Goal: Task Accomplishment & Management: Manage account settings

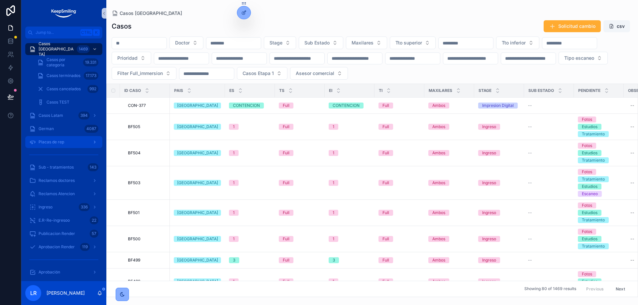
click at [56, 141] on span "Placas de rep" at bounding box center [52, 141] width 26 height 5
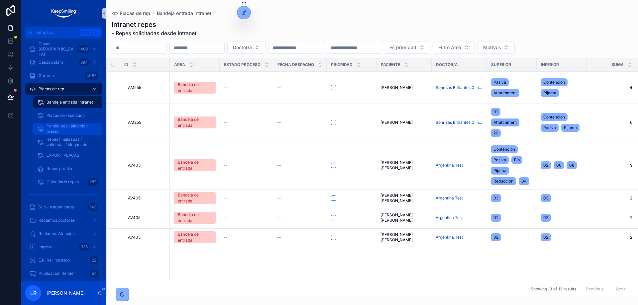
click at [57, 132] on span "Pendientes validacion precio" at bounding box center [70, 129] width 49 height 11
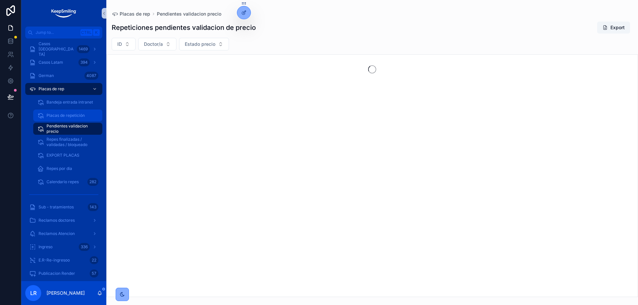
click at [66, 115] on span "Placas de repetición" at bounding box center [65, 115] width 38 height 5
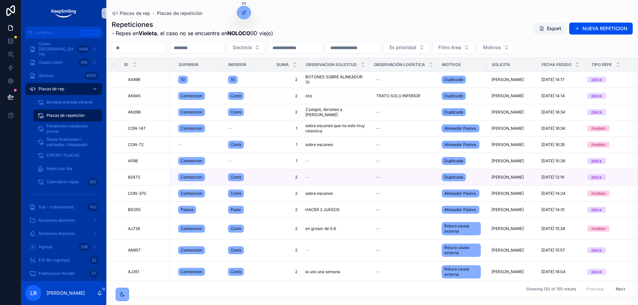
scroll to position [0, 308]
click at [576, 66] on icon "scrollable content" at bounding box center [577, 66] width 2 height 1
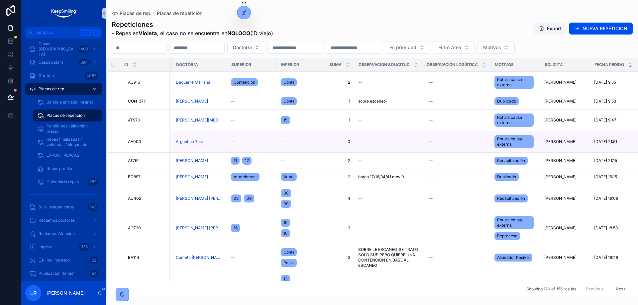
scroll to position [0, 309]
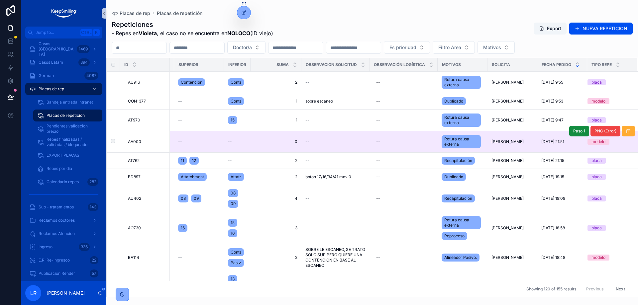
click at [517, 140] on div "[PERSON_NAME]" at bounding box center [512, 141] width 42 height 5
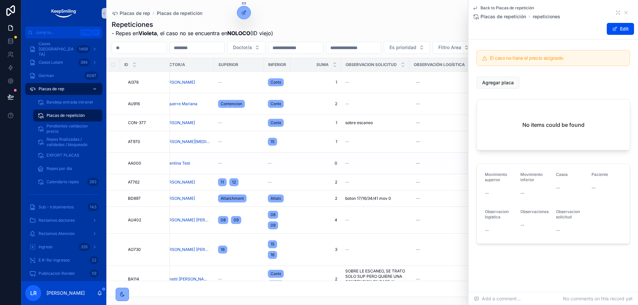
scroll to position [0, 309]
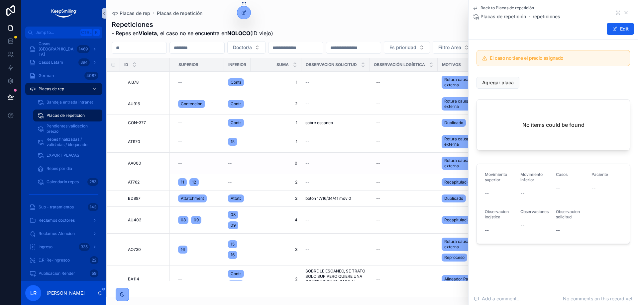
click at [618, 26] on button "Edit" at bounding box center [619, 29] width 27 height 12
click at [531, 229] on textarea "scrollable content" at bounding box center [535, 230] width 30 height 20
click at [564, 242] on textarea "scrollable content" at bounding box center [571, 235] width 30 height 20
type textarea "*"
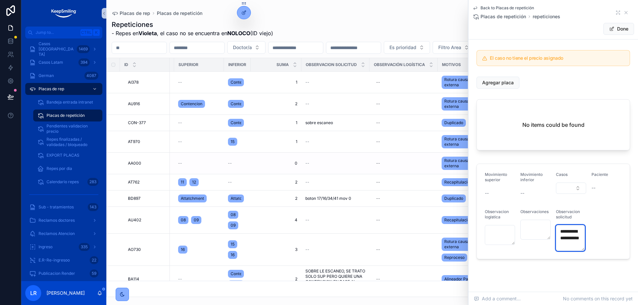
type textarea "**********"
click at [609, 225] on form "**********" at bounding box center [553, 211] width 153 height 95
click at [609, 29] on button "Done" at bounding box center [618, 29] width 31 height 12
click at [490, 82] on span "Agregar placa" at bounding box center [498, 82] width 32 height 7
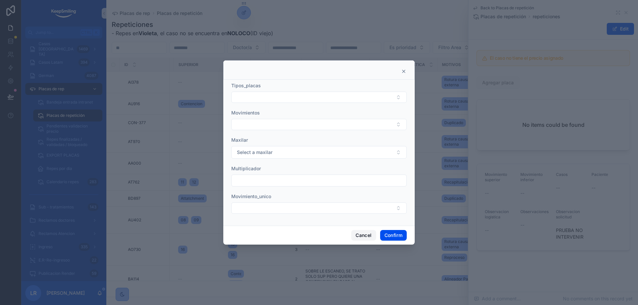
click at [363, 236] on button "Cancel" at bounding box center [363, 235] width 25 height 11
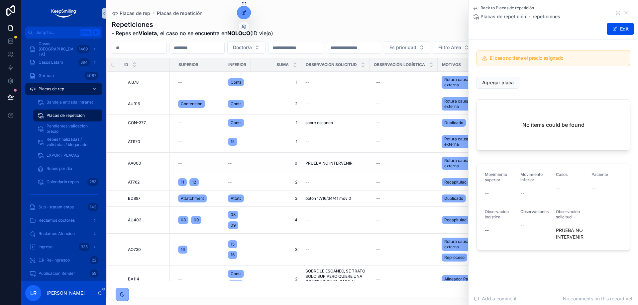
click at [245, 16] on div at bounding box center [243, 12] width 13 height 13
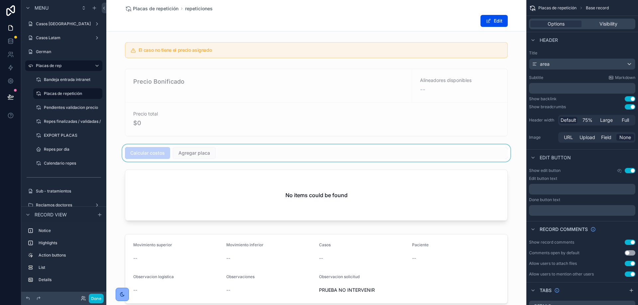
click at [207, 151] on div "scrollable content" at bounding box center [316, 152] width 420 height 17
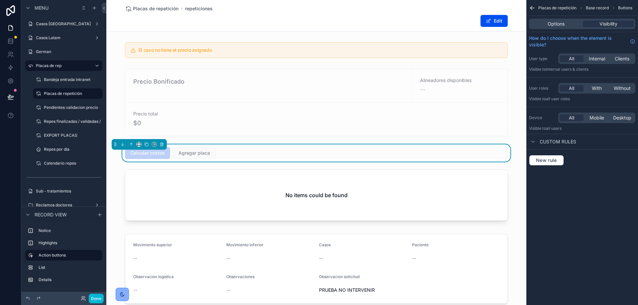
click at [559, 19] on div "Options Visibility" at bounding box center [582, 24] width 106 height 11
click at [557, 21] on span "Options" at bounding box center [555, 24] width 17 height 7
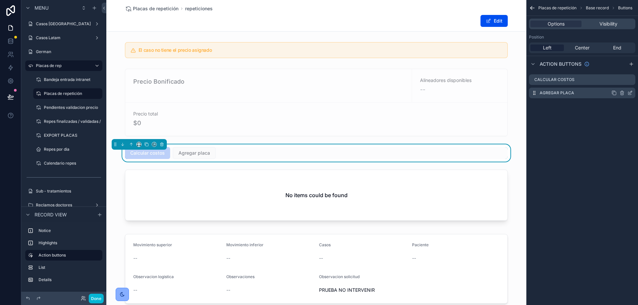
click at [630, 95] on icon "scrollable content" at bounding box center [629, 93] width 3 height 3
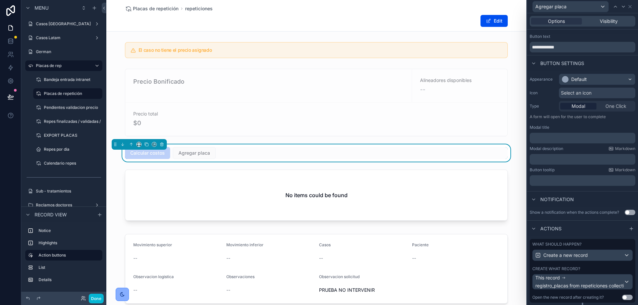
scroll to position [29, 0]
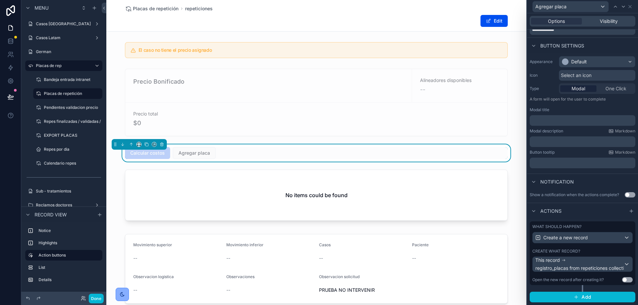
click at [617, 252] on div "Create what record?" at bounding box center [582, 251] width 100 height 5
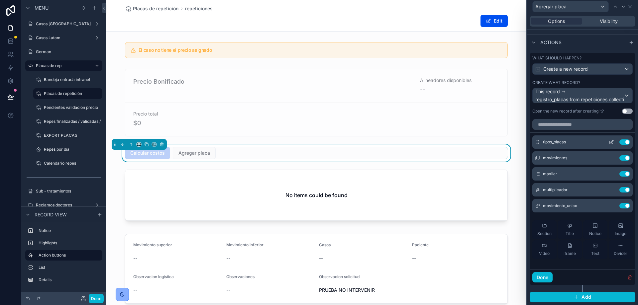
click at [606, 142] on button at bounding box center [611, 141] width 11 height 5
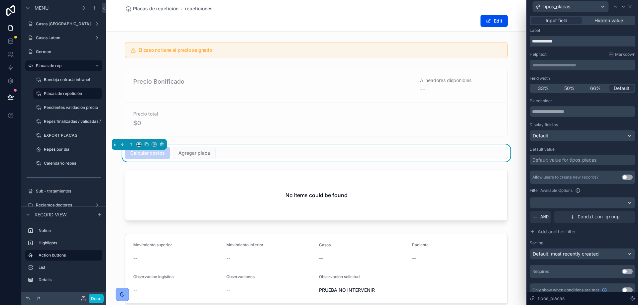
click at [546, 41] on input "**********" at bounding box center [582, 41] width 106 height 11
click at [574, 41] on input "**********" at bounding box center [582, 41] width 106 height 11
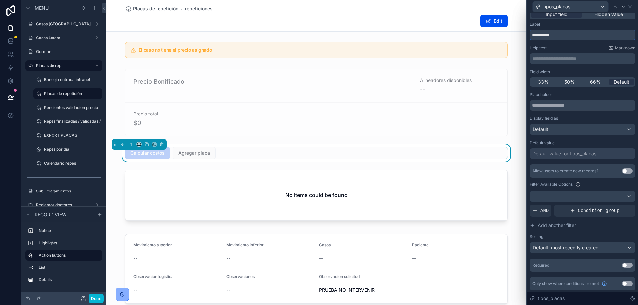
scroll to position [8, 0]
type input "**********"
click at [622, 6] on icon at bounding box center [622, 6] width 5 height 5
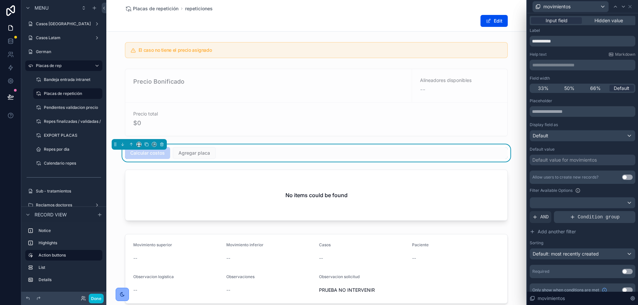
click at [576, 217] on div "Condition group" at bounding box center [594, 217] width 81 height 12
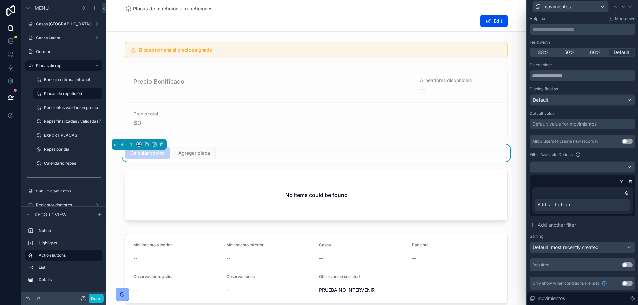
scroll to position [37, 0]
click at [611, 198] on icon at bounding box center [613, 199] width 4 height 4
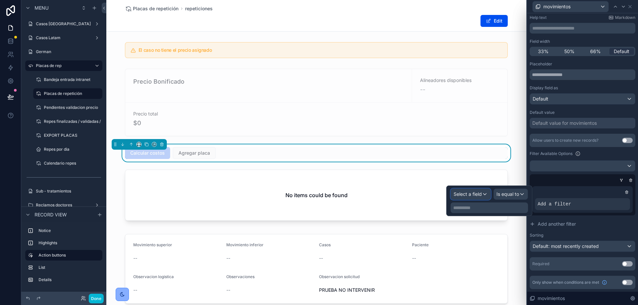
click at [480, 197] on span "Select a field" at bounding box center [467, 194] width 28 height 7
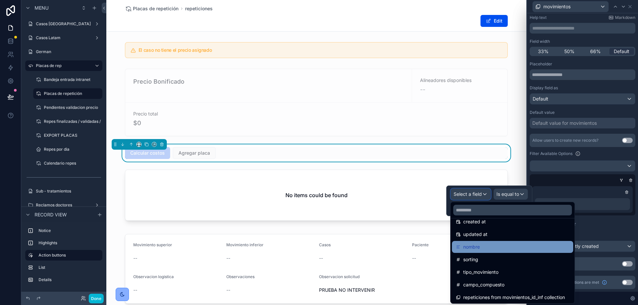
scroll to position [72, 0]
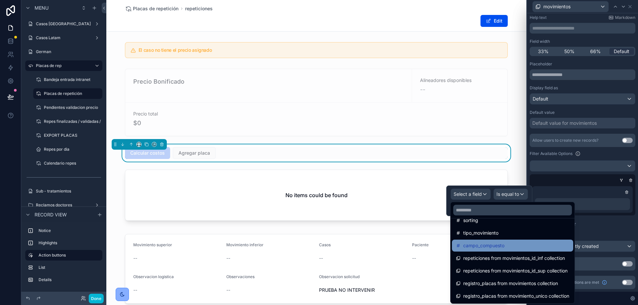
click at [502, 242] on span "campo_compuesto" at bounding box center [483, 246] width 41 height 8
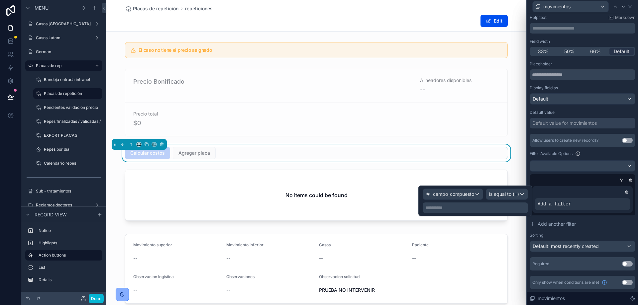
click at [487, 208] on p "**********" at bounding box center [475, 208] width 101 height 7
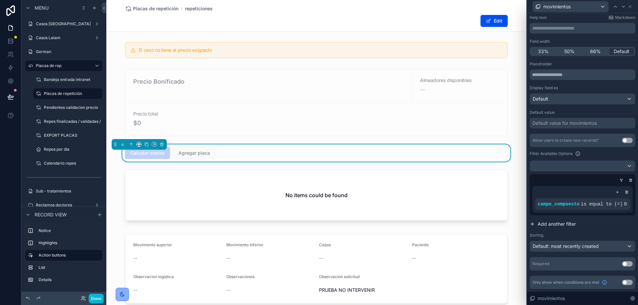
click at [621, 228] on button "Add another filter" at bounding box center [582, 224] width 106 height 12
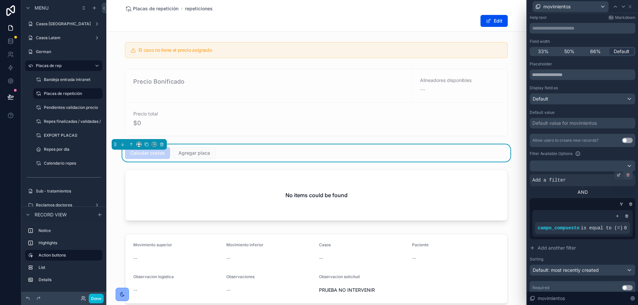
click at [627, 175] on icon at bounding box center [628, 175] width 2 height 2
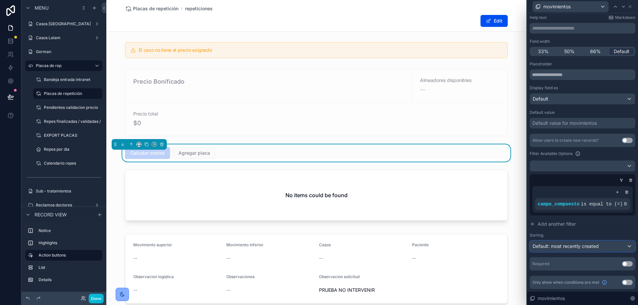
click at [568, 247] on span "Default: most recently created" at bounding box center [565, 246] width 66 height 6
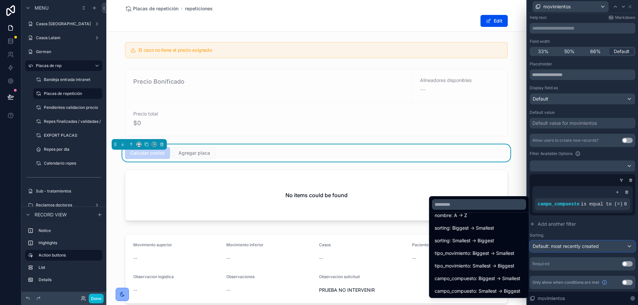
scroll to position [85, 0]
click at [482, 238] on span "sorting: Smallest -> Biggest" at bounding box center [463, 240] width 59 height 8
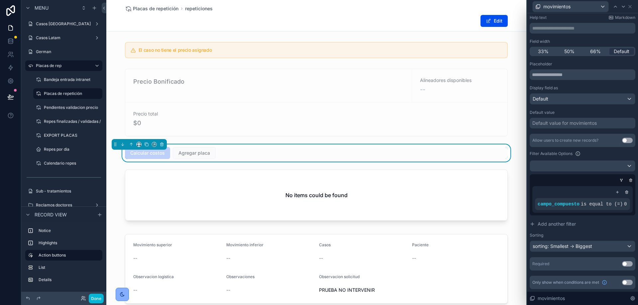
click at [623, 262] on button "Use setting" at bounding box center [627, 263] width 11 height 5
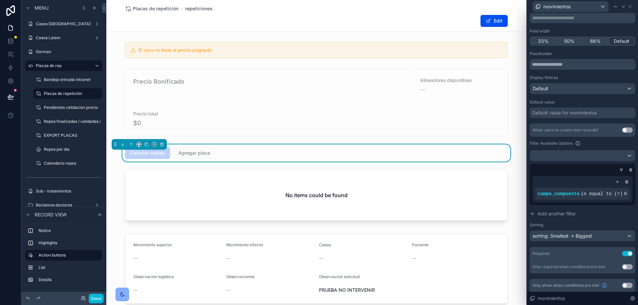
scroll to position [50, 0]
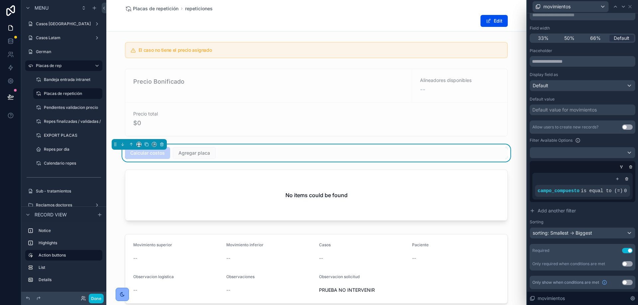
click at [625, 282] on button "Use setting" at bounding box center [627, 282] width 11 height 5
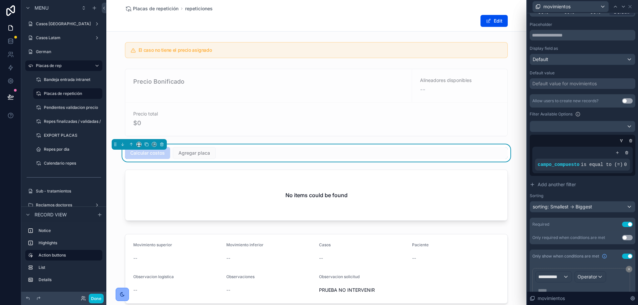
scroll to position [107, 0]
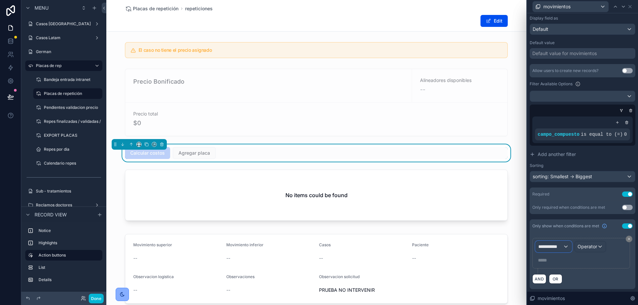
click at [549, 246] on span "**********" at bounding box center [550, 246] width 25 height 7
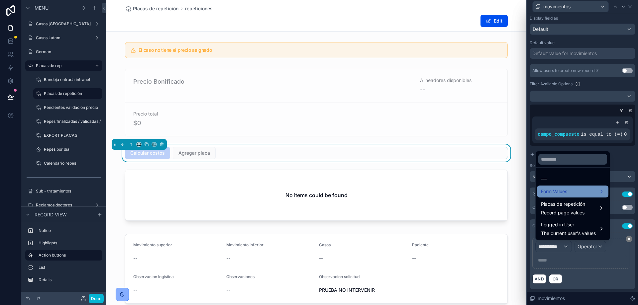
click at [566, 192] on span "Form Values" at bounding box center [554, 192] width 26 height 8
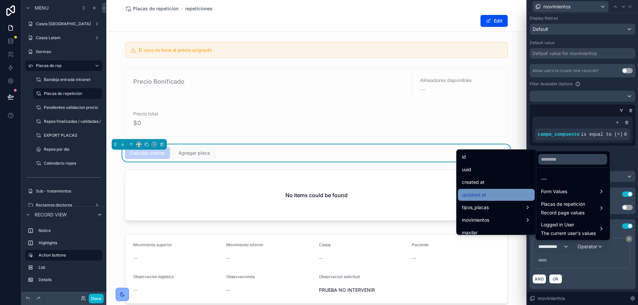
scroll to position [33, 0]
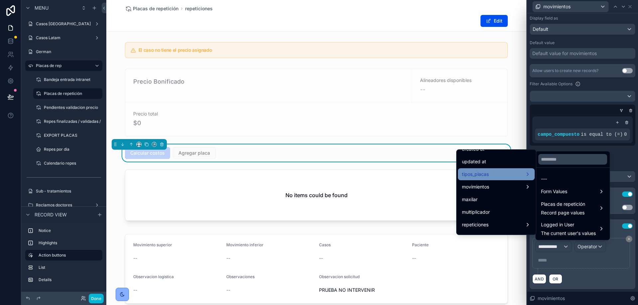
click at [504, 174] on div "tipos_placas" at bounding box center [496, 174] width 69 height 8
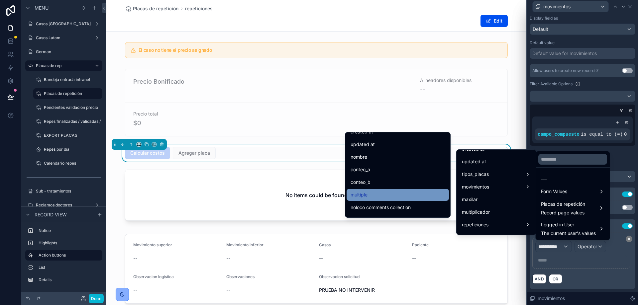
click at [375, 194] on div "multiple" at bounding box center [397, 195] width 94 height 8
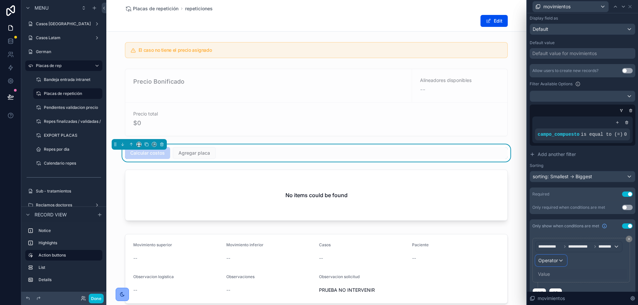
click at [553, 263] on span "Operator" at bounding box center [548, 261] width 20 height 6
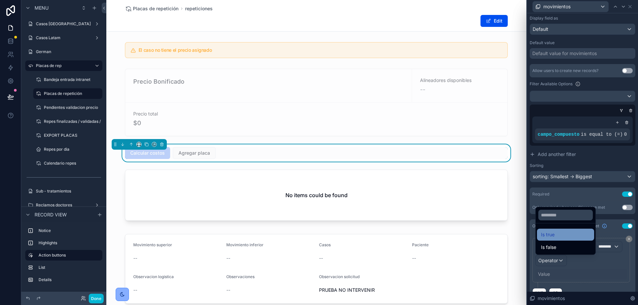
click at [553, 236] on span "Is true" at bounding box center [548, 235] width 14 height 8
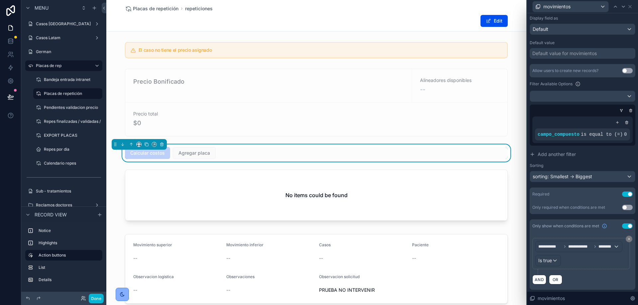
click at [615, 281] on div "AND OR" at bounding box center [582, 280] width 100 height 10
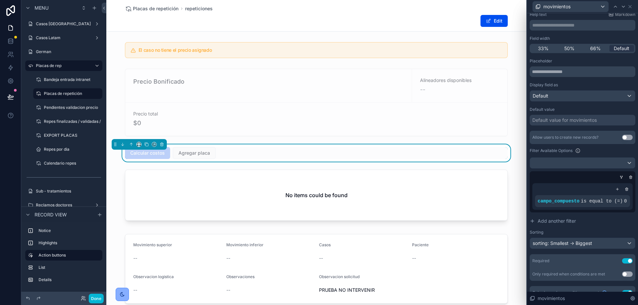
scroll to position [0, 0]
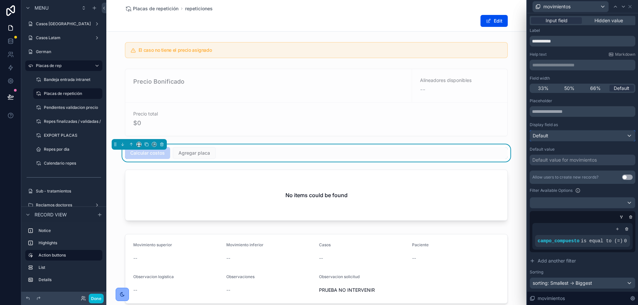
click at [559, 136] on div "Default" at bounding box center [582, 136] width 105 height 11
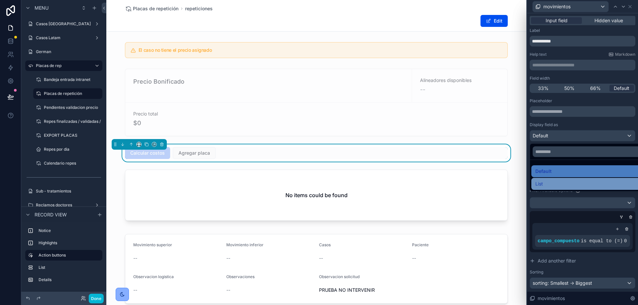
click at [547, 184] on div "List" at bounding box center [587, 184] width 105 height 8
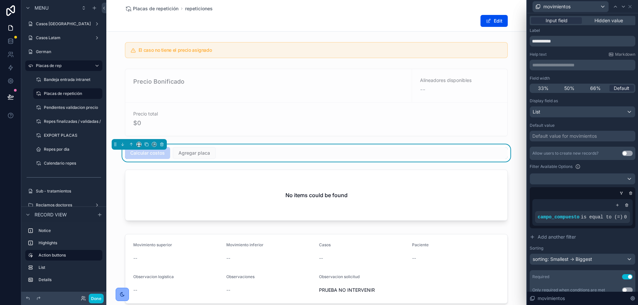
click at [599, 125] on div "Default value" at bounding box center [582, 125] width 106 height 5
click at [623, 10] on div at bounding box center [623, 7] width 8 height 8
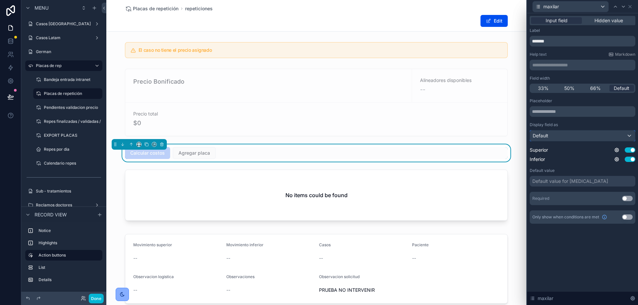
click at [573, 136] on div "Default" at bounding box center [582, 136] width 105 height 11
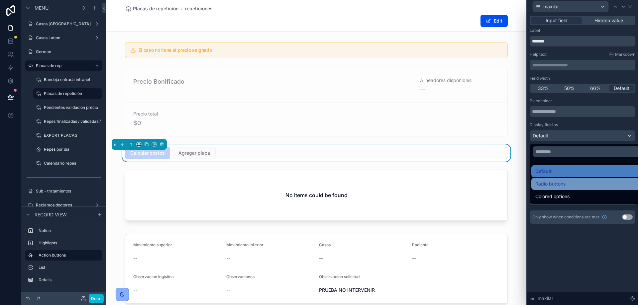
click at [558, 180] on span "Radio buttons" at bounding box center [550, 184] width 30 height 8
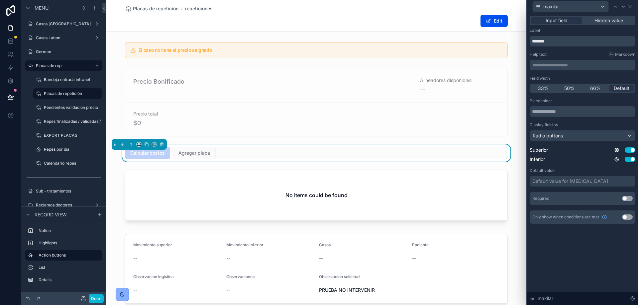
click at [624, 199] on button "Use setting" at bounding box center [627, 198] width 11 height 5
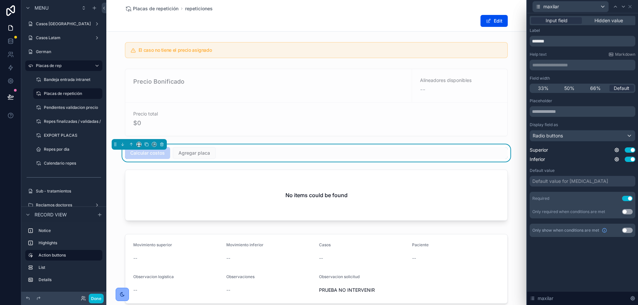
click at [557, 183] on div "Default value for [MEDICAL_DATA]" at bounding box center [570, 181] width 76 height 7
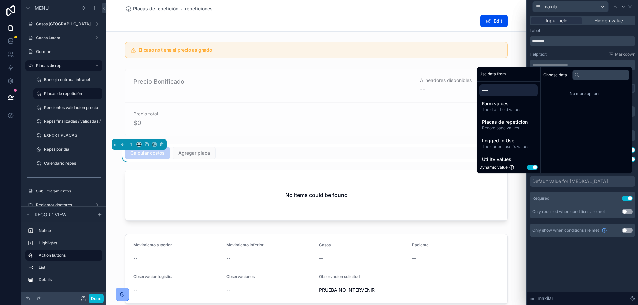
click at [568, 258] on div "**********" at bounding box center [582, 159] width 111 height 292
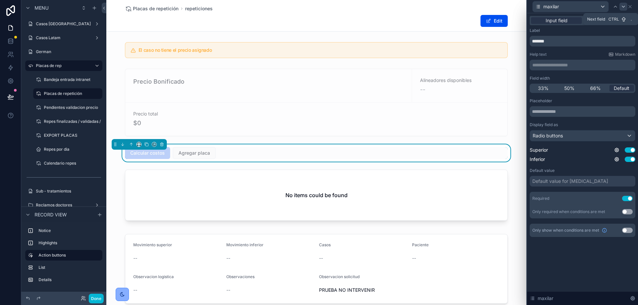
click at [623, 6] on icon at bounding box center [622, 6] width 5 height 5
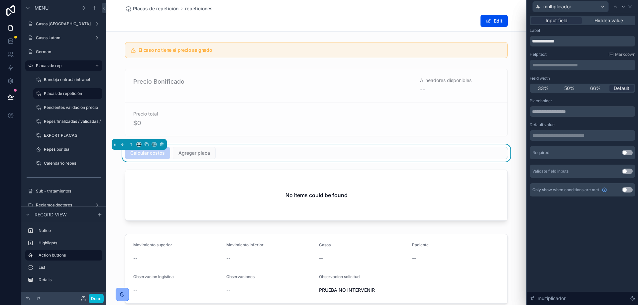
click at [557, 139] on p "**********" at bounding box center [583, 135] width 102 height 7
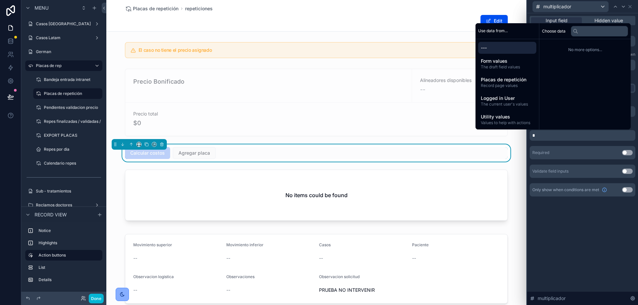
click at [589, 229] on div "**********" at bounding box center [582, 159] width 111 height 292
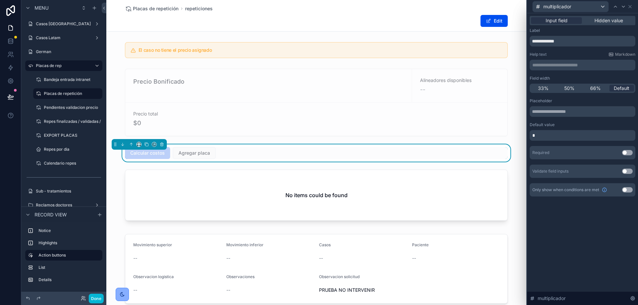
click at [563, 66] on p "**********" at bounding box center [583, 65] width 102 height 7
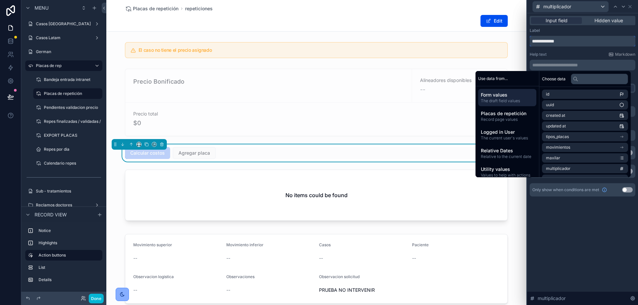
drag, startPoint x: 569, startPoint y: 42, endPoint x: 498, endPoint y: 39, distance: 70.8
click at [499, 40] on div "**********" at bounding box center [319, 152] width 638 height 305
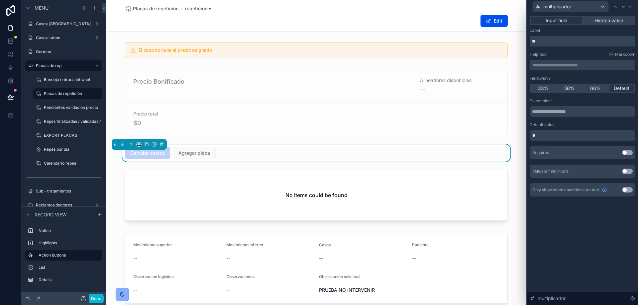
type input "*"
type input "**********"
click at [577, 218] on div "**********" at bounding box center [582, 159] width 111 height 292
click at [626, 172] on button "Use setting" at bounding box center [627, 171] width 11 height 5
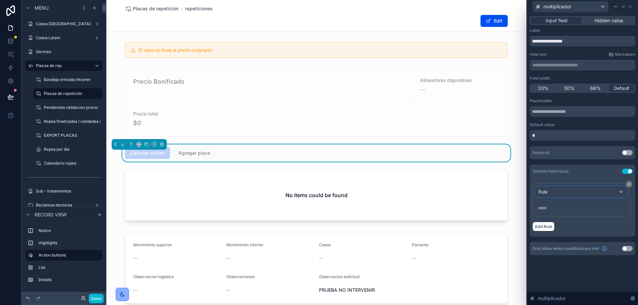
click at [549, 191] on div "Rule" at bounding box center [580, 192] width 91 height 11
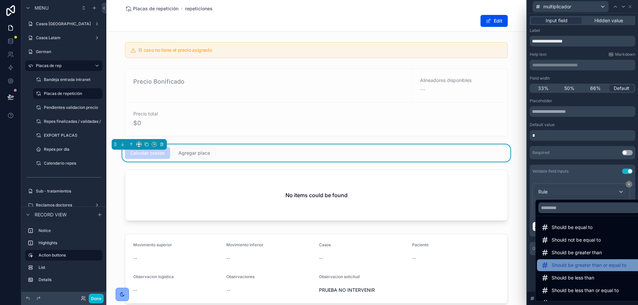
click at [562, 269] on span "Should be greater than or equal to" at bounding box center [588, 265] width 75 height 8
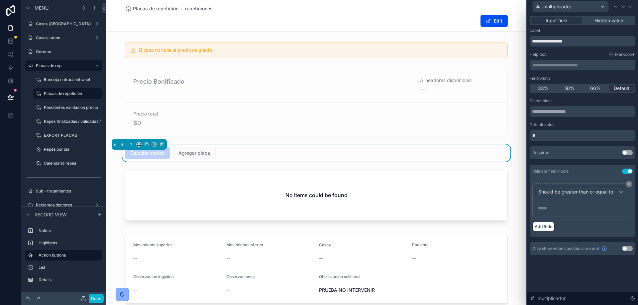
click at [551, 207] on p "***** ﻿" at bounding box center [582, 208] width 88 height 7
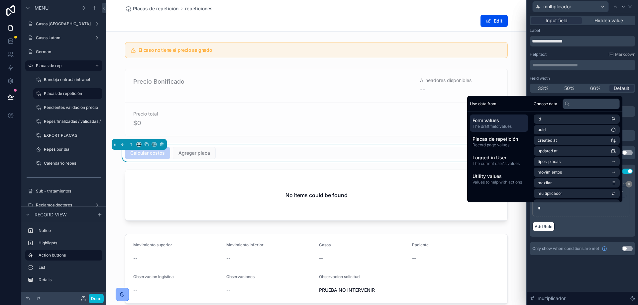
click at [578, 273] on div "**********" at bounding box center [582, 159] width 111 height 292
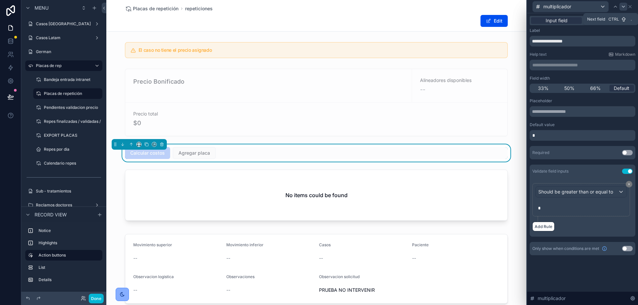
click at [621, 8] on icon at bounding box center [622, 6] width 5 height 5
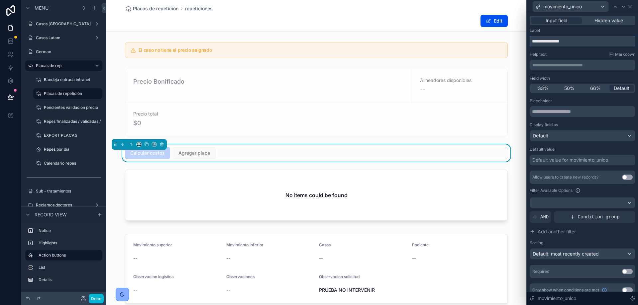
drag, startPoint x: 577, startPoint y: 41, endPoint x: 558, endPoint y: 40, distance: 18.6
click at [558, 40] on input "**********" at bounding box center [582, 41] width 106 height 11
type input "**********"
click at [566, 102] on div "Placeholder" at bounding box center [582, 100] width 106 height 5
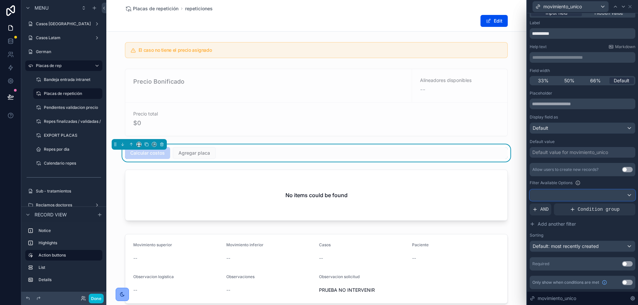
click at [571, 196] on div at bounding box center [582, 195] width 105 height 11
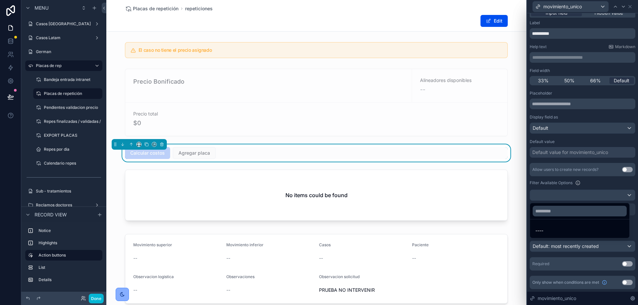
click at [571, 196] on div at bounding box center [582, 152] width 111 height 305
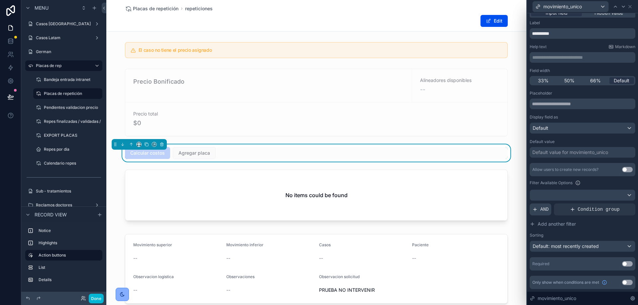
click at [538, 211] on div "AND" at bounding box center [540, 210] width 22 height 12
click at [616, 202] on icon at bounding box center [618, 204] width 4 height 4
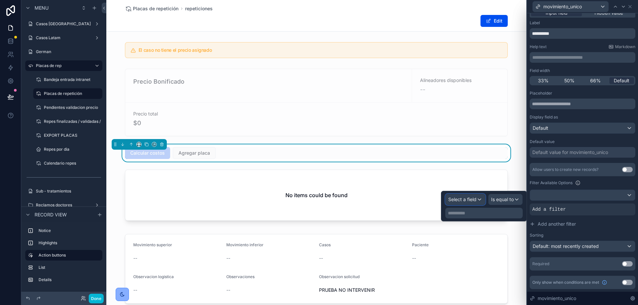
click at [476, 200] on div "Select a field" at bounding box center [465, 199] width 40 height 11
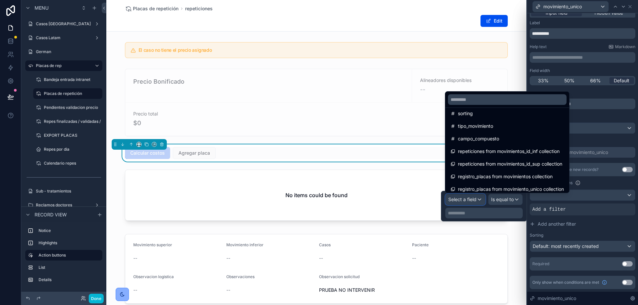
scroll to position [72, 0]
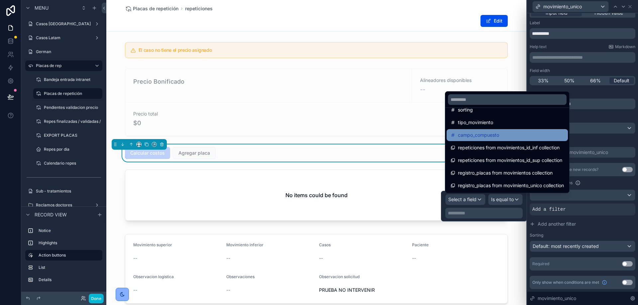
click at [486, 137] on span "campo_compuesto" at bounding box center [478, 135] width 41 height 8
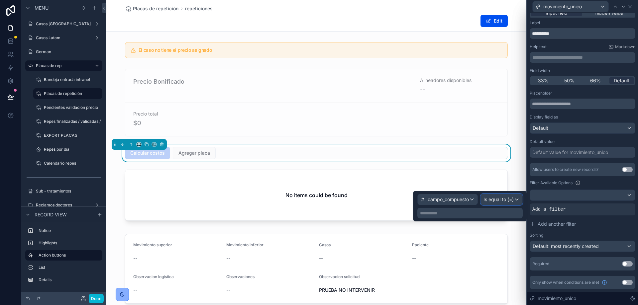
click at [497, 203] on span "Is equal to (=)" at bounding box center [498, 199] width 30 height 7
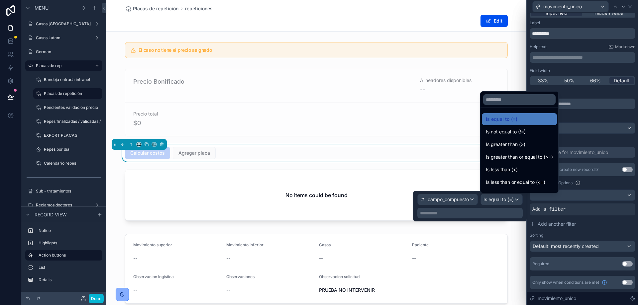
click at [462, 208] on div at bounding box center [470, 206] width 114 height 31
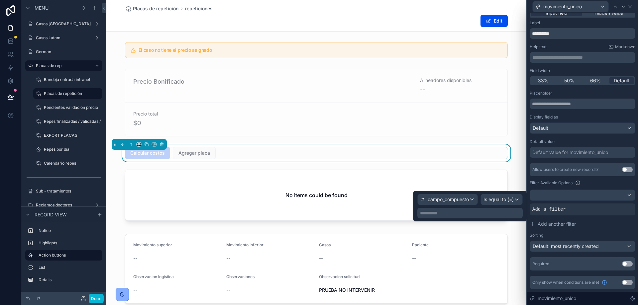
click at [458, 213] on p "**********" at bounding box center [470, 213] width 101 height 7
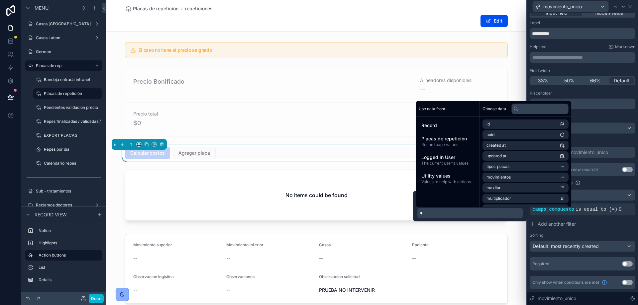
click at [544, 235] on div "Sorting" at bounding box center [582, 235] width 106 height 5
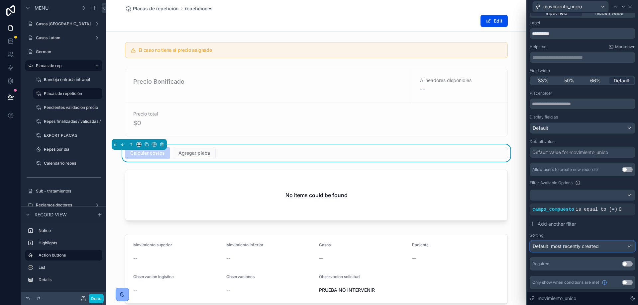
click at [555, 245] on span "Default: most recently created" at bounding box center [565, 246] width 66 height 6
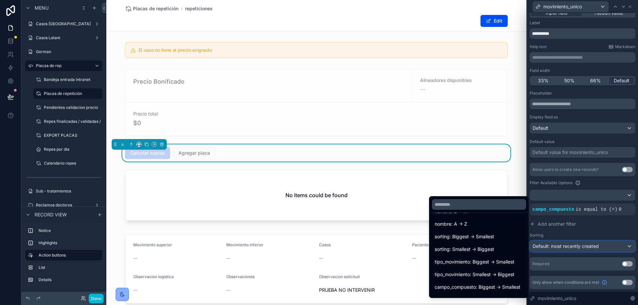
scroll to position [85, 0]
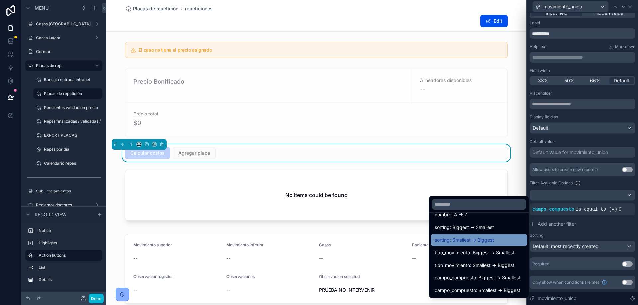
click at [472, 238] on span "sorting: Smallest -> Biggest" at bounding box center [463, 240] width 59 height 8
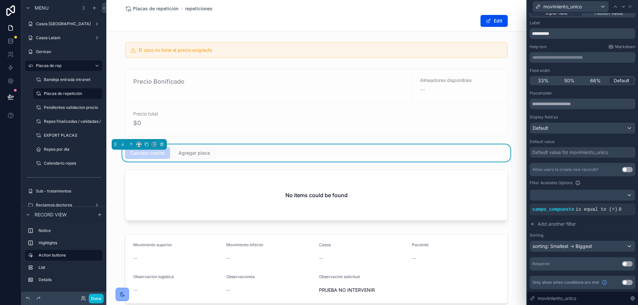
click at [625, 280] on button "Use setting" at bounding box center [627, 282] width 11 height 5
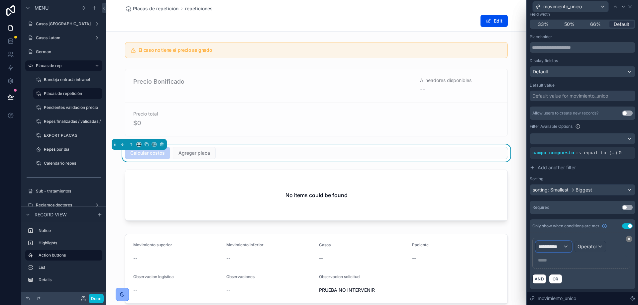
click at [546, 250] on div "**********" at bounding box center [553, 246] width 36 height 11
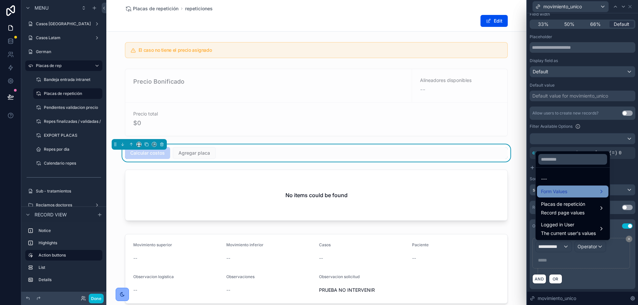
click at [562, 195] on span "Form Values" at bounding box center [554, 192] width 26 height 8
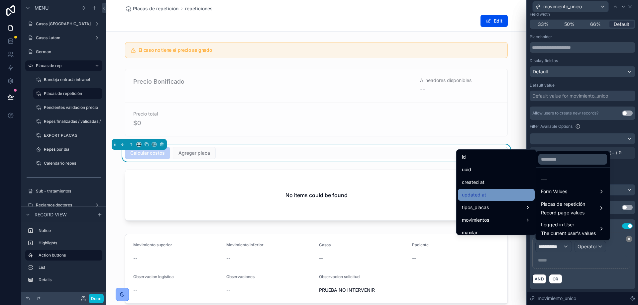
scroll to position [33, 0]
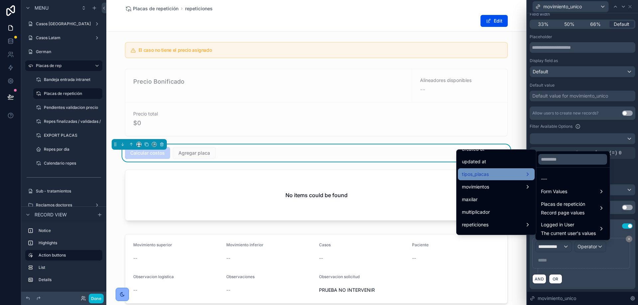
click at [490, 172] on div "tipos_placas" at bounding box center [496, 174] width 69 height 8
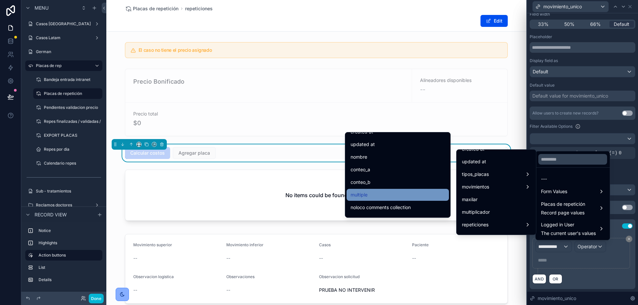
click at [379, 192] on div "multiple" at bounding box center [397, 195] width 94 height 8
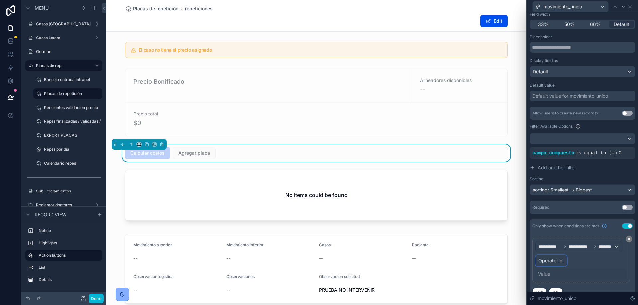
click at [548, 265] on div "Operator" at bounding box center [550, 260] width 31 height 11
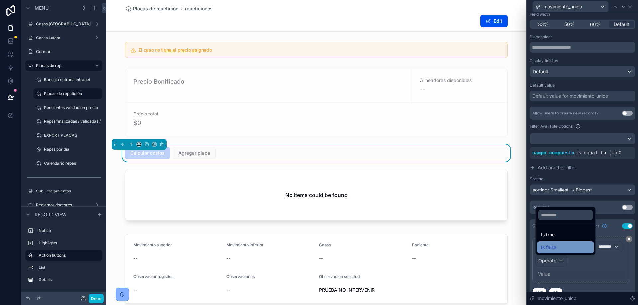
click at [556, 248] on span "Is false" at bounding box center [548, 247] width 15 height 8
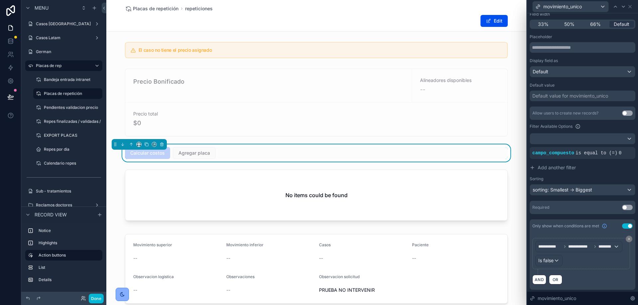
click at [596, 275] on div "**********" at bounding box center [582, 256] width 100 height 37
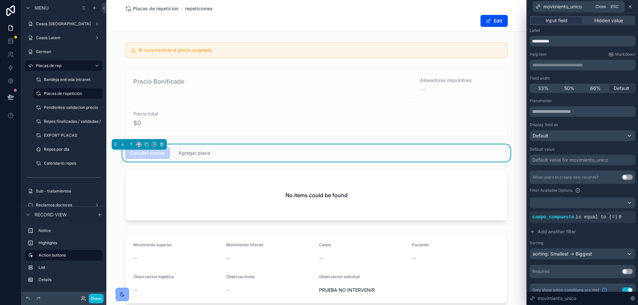
click at [631, 7] on icon at bounding box center [629, 6] width 3 height 3
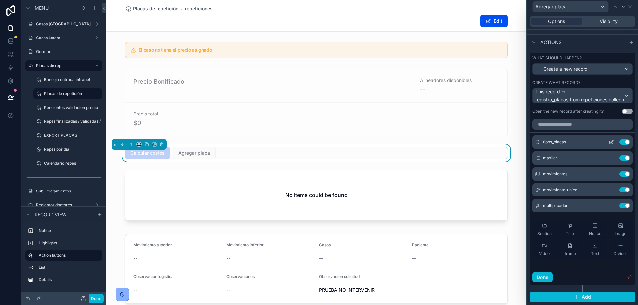
click at [608, 143] on icon at bounding box center [610, 141] width 5 height 5
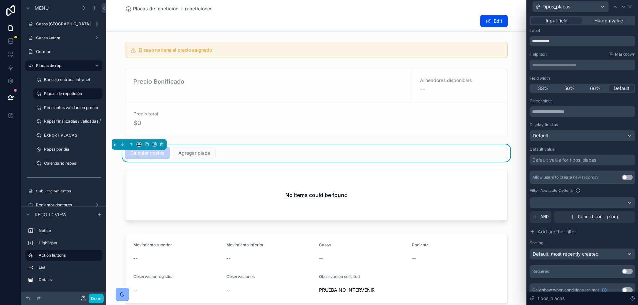
click at [552, 159] on div "Default value for tipos_placas" at bounding box center [564, 160] width 64 height 7
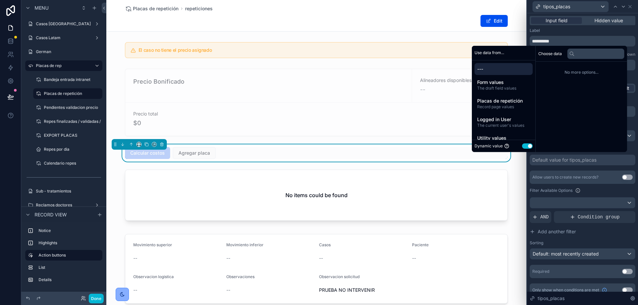
drag, startPoint x: 517, startPoint y: 143, endPoint x: 525, endPoint y: 146, distance: 8.1
click at [523, 145] on div "Dynamic value Use setting" at bounding box center [503, 146] width 58 height 7
click at [525, 146] on button "Use setting" at bounding box center [527, 145] width 11 height 5
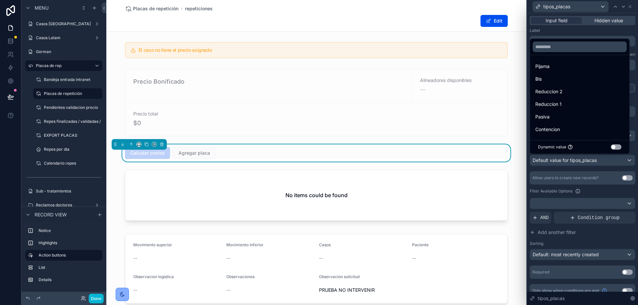
scroll to position [26, 0]
click at [558, 126] on div "Alineador" at bounding box center [579, 129] width 89 height 8
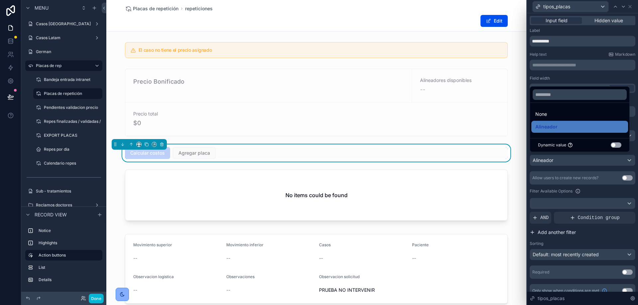
scroll to position [8, 0]
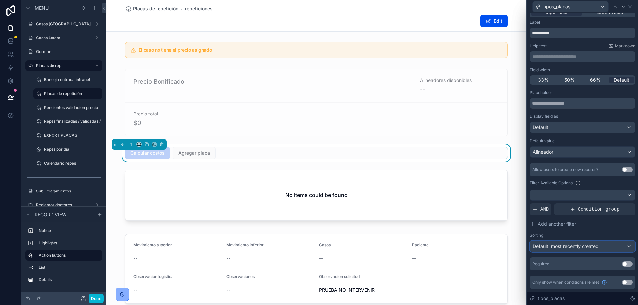
click at [571, 248] on span "Default: most recently created" at bounding box center [565, 246] width 66 height 6
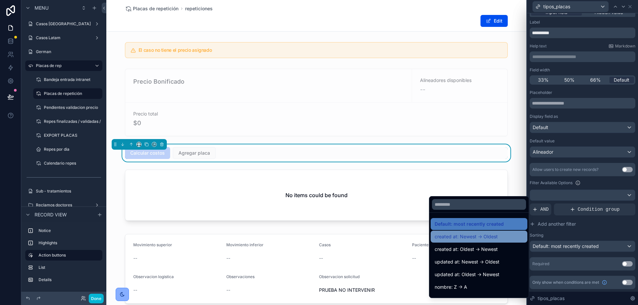
click at [455, 235] on span "created at: Newest -> Oldest" at bounding box center [465, 237] width 63 height 8
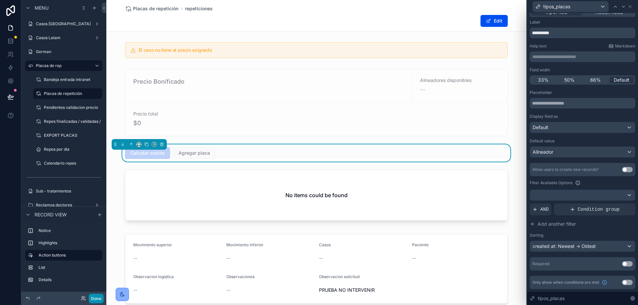
click at [100, 297] on button "Done" at bounding box center [96, 299] width 15 height 10
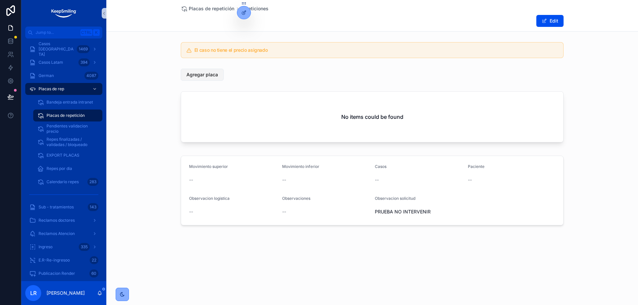
click at [214, 72] on span "Agregar placa" at bounding box center [202, 74] width 32 height 7
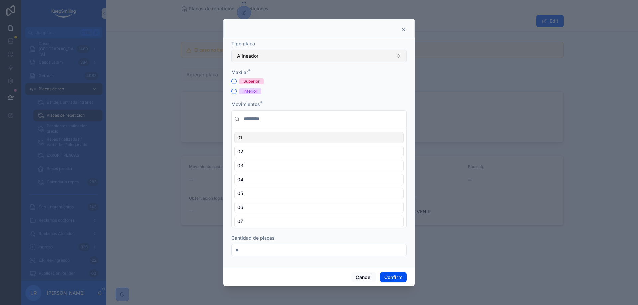
click at [288, 50] on button "Alineador" at bounding box center [318, 56] width 175 height 13
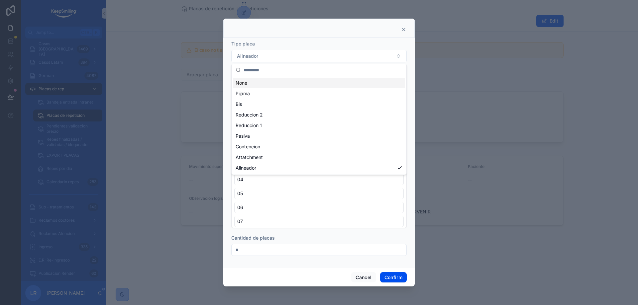
click at [403, 30] on icon at bounding box center [403, 29] width 3 height 3
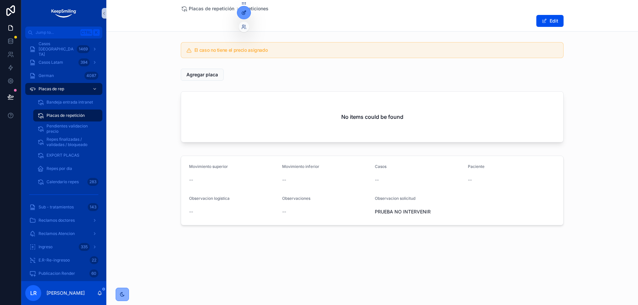
click at [244, 18] on div at bounding box center [243, 12] width 13 height 13
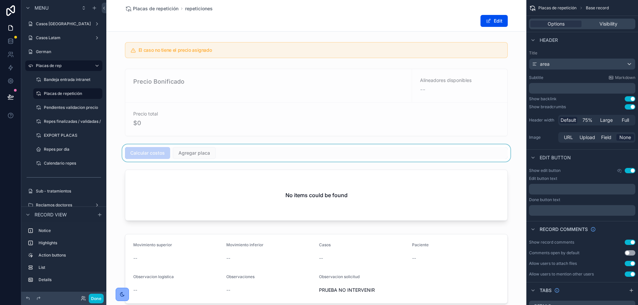
click at [185, 153] on div "scrollable content" at bounding box center [316, 152] width 420 height 17
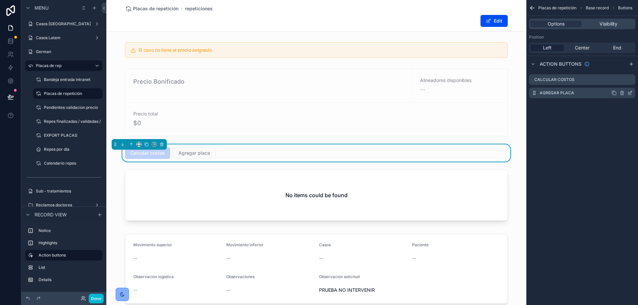
click at [630, 93] on icon "scrollable content" at bounding box center [630, 92] width 3 height 3
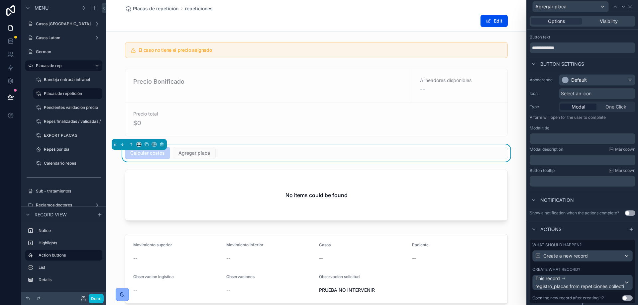
scroll to position [29, 0]
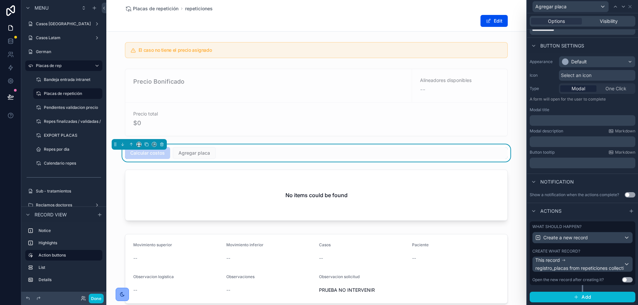
click at [583, 251] on div "Create what record?" at bounding box center [582, 251] width 100 height 5
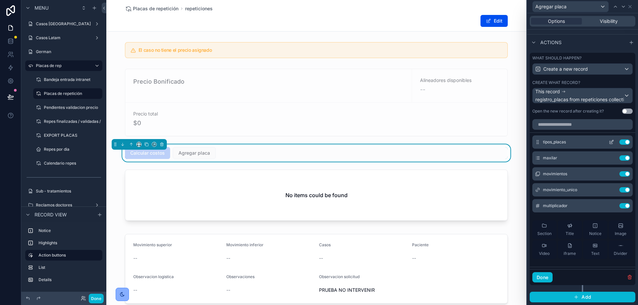
click at [608, 144] on icon at bounding box center [610, 141] width 5 height 5
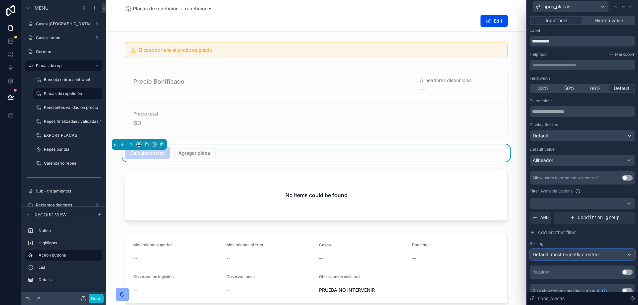
click at [596, 254] on span "Default: most recently created" at bounding box center [565, 255] width 66 height 6
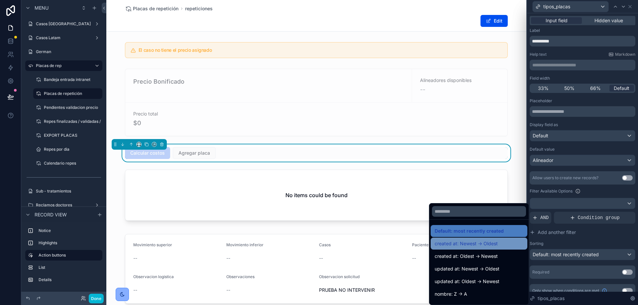
click at [487, 245] on span "created at: Newest -> Oldest" at bounding box center [465, 244] width 63 height 8
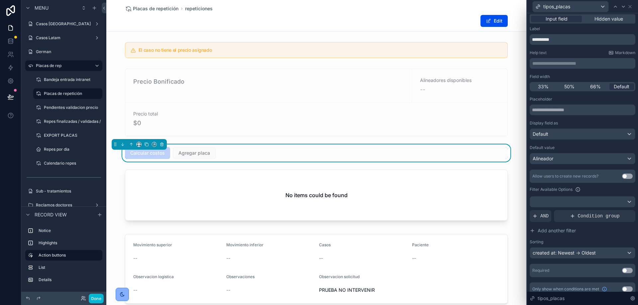
scroll to position [0, 0]
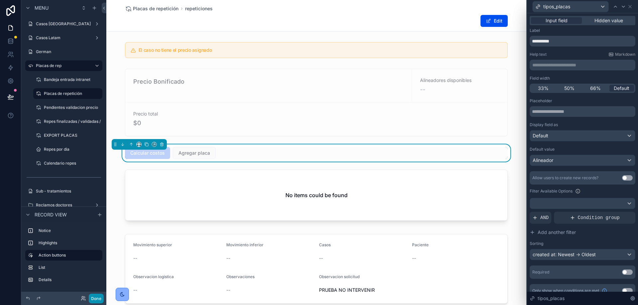
click at [99, 301] on button "Done" at bounding box center [96, 299] width 15 height 10
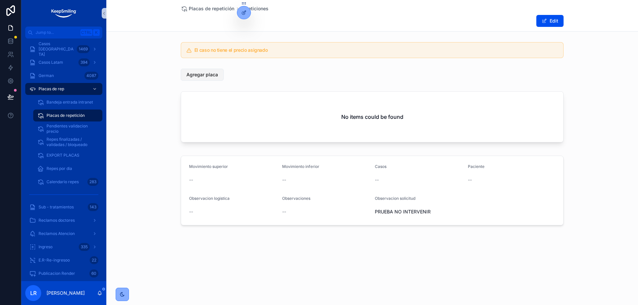
click at [212, 75] on span "Agregar placa" at bounding box center [202, 74] width 32 height 7
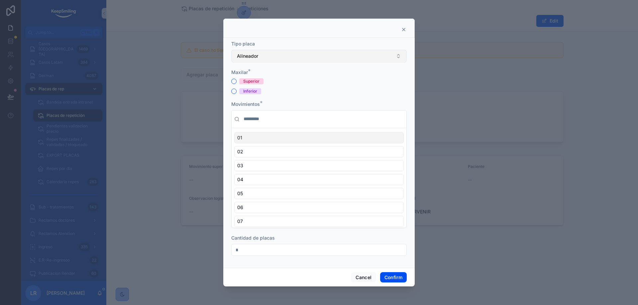
click at [287, 56] on button "Alineador" at bounding box center [318, 56] width 175 height 13
click at [260, 55] on button "Alineador" at bounding box center [318, 56] width 175 height 13
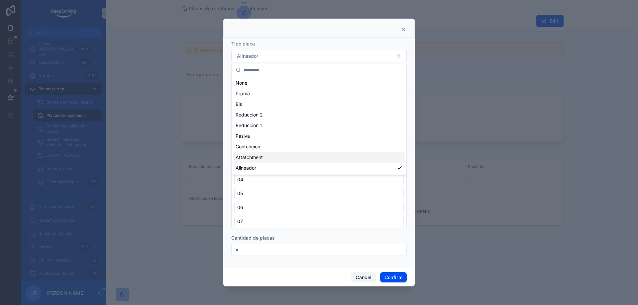
click at [367, 276] on button "Cancel" at bounding box center [363, 277] width 25 height 11
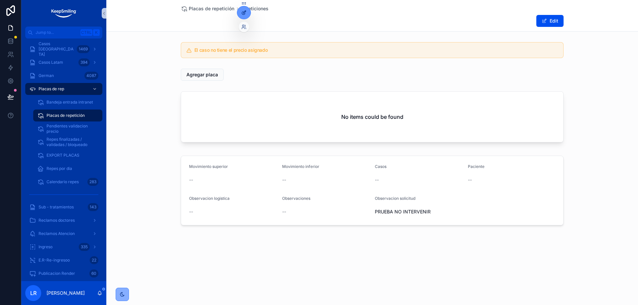
click at [243, 15] on icon at bounding box center [243, 13] width 3 height 3
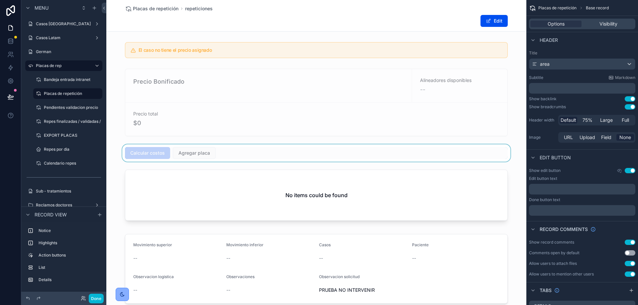
click at [193, 150] on div "scrollable content" at bounding box center [316, 152] width 420 height 17
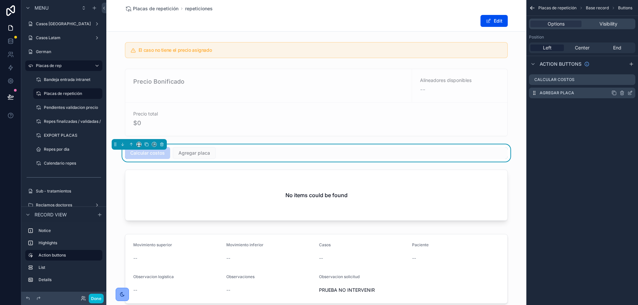
click at [630, 93] on icon "scrollable content" at bounding box center [629, 92] width 5 height 5
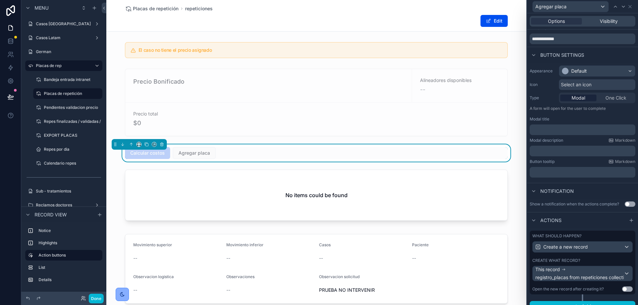
scroll to position [29, 0]
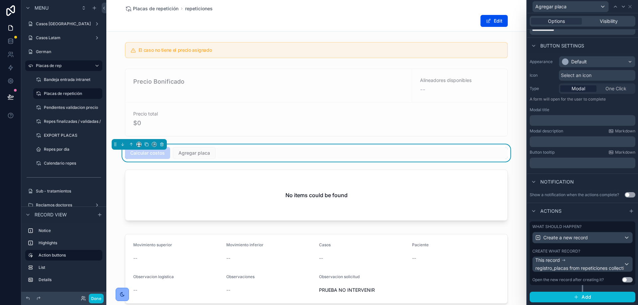
click at [585, 251] on div "Create what record?" at bounding box center [582, 251] width 100 height 5
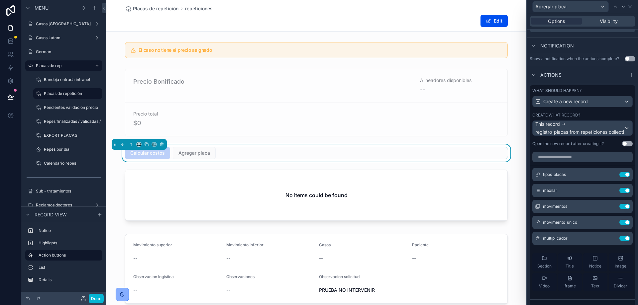
scroll to position [198, 0]
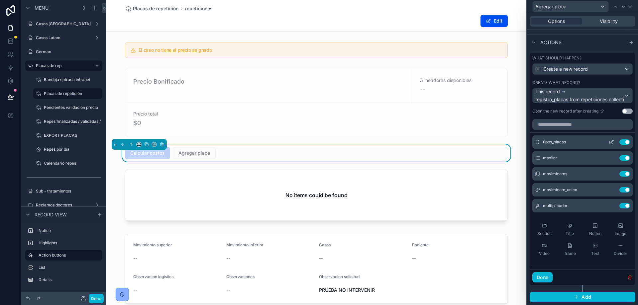
click at [608, 142] on icon at bounding box center [610, 141] width 5 height 5
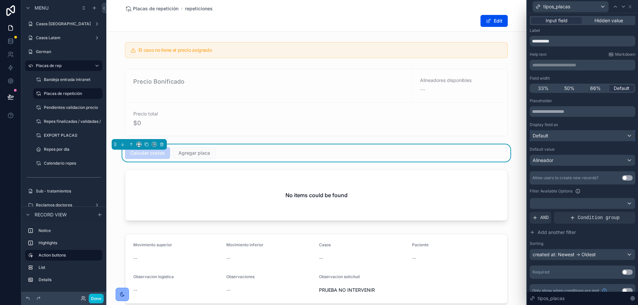
click at [557, 136] on div "Default" at bounding box center [582, 136] width 105 height 11
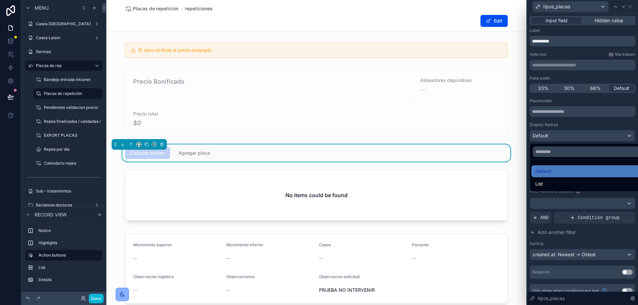
click at [557, 136] on div at bounding box center [582, 152] width 111 height 305
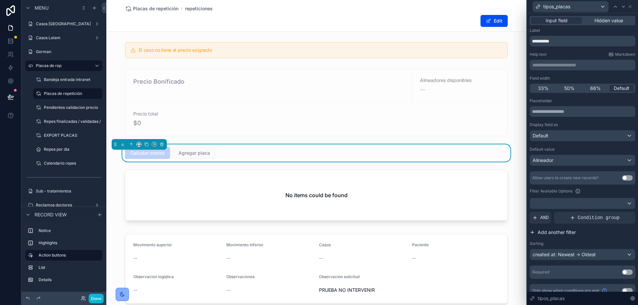
scroll to position [8, 0]
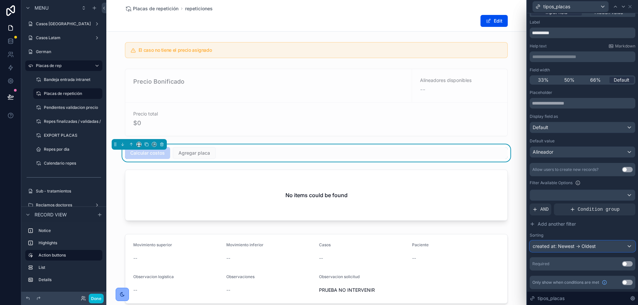
click at [578, 247] on div "created at: Newest -> Oldest" at bounding box center [582, 246] width 105 height 11
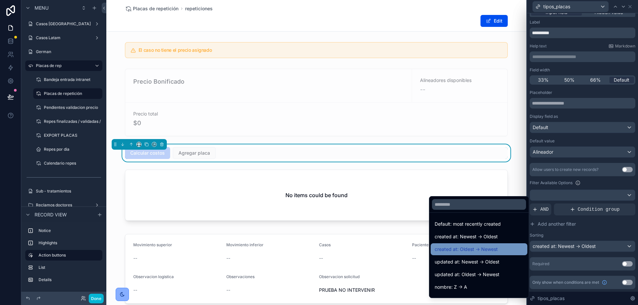
click at [492, 246] on span "created at: Oldest -> Newest" at bounding box center [465, 249] width 63 height 8
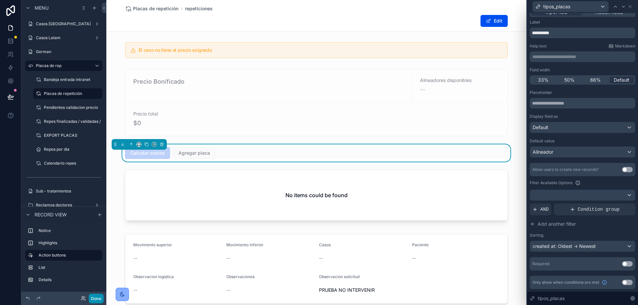
click at [99, 297] on button "Done" at bounding box center [96, 299] width 15 height 10
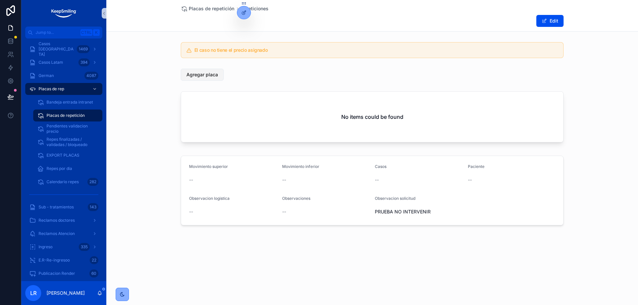
click at [212, 77] on span "Agregar placa" at bounding box center [202, 74] width 32 height 7
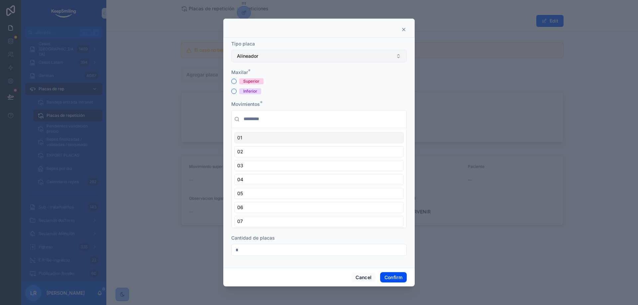
click at [307, 55] on button "Alineador" at bounding box center [318, 56] width 175 height 13
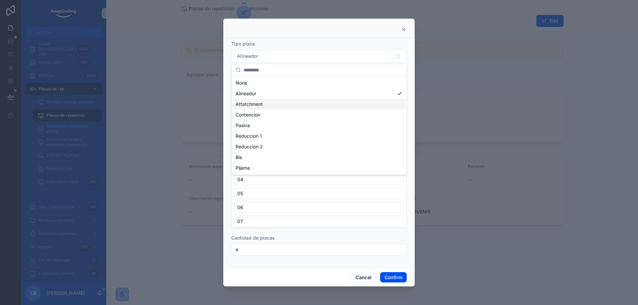
click at [254, 102] on span "Attatchment" at bounding box center [248, 104] width 27 height 7
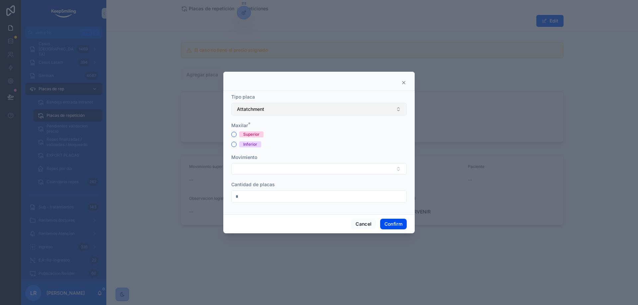
click at [257, 112] on span "Attatchment" at bounding box center [250, 109] width 27 height 7
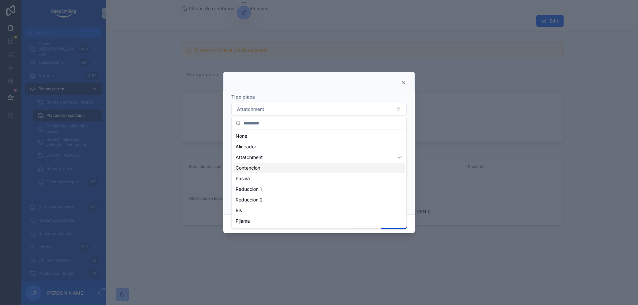
click at [251, 173] on div "Contencion" at bounding box center [319, 168] width 172 height 11
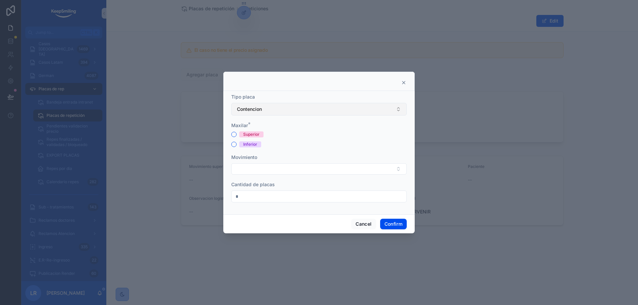
click at [260, 110] on span "Contencion" at bounding box center [249, 109] width 25 height 7
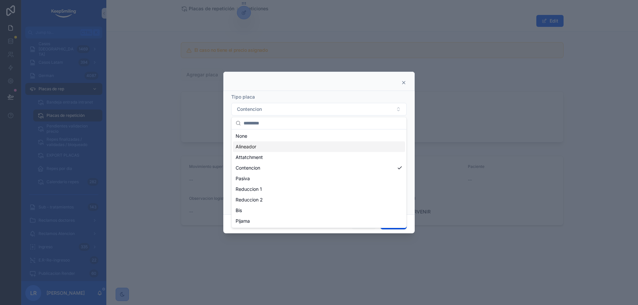
click at [256, 145] on span "Alineador" at bounding box center [245, 146] width 21 height 7
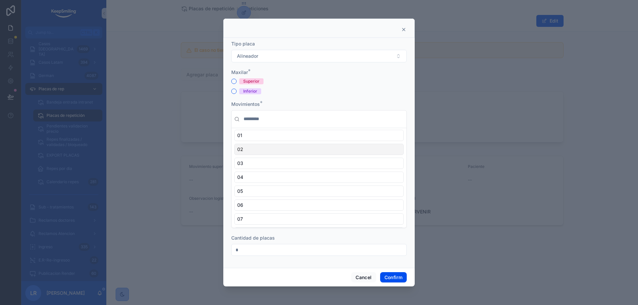
scroll to position [0, 0]
click at [264, 49] on div "Tipo placa Alineador" at bounding box center [318, 52] width 175 height 22
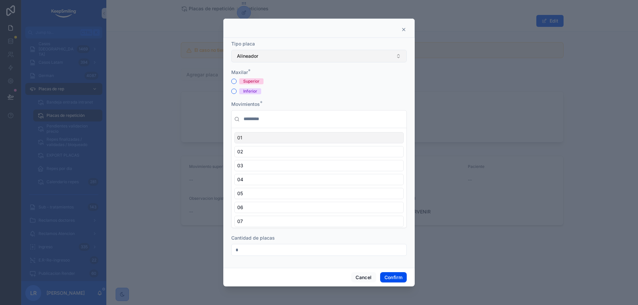
click at [266, 54] on button "Alineador" at bounding box center [318, 56] width 175 height 13
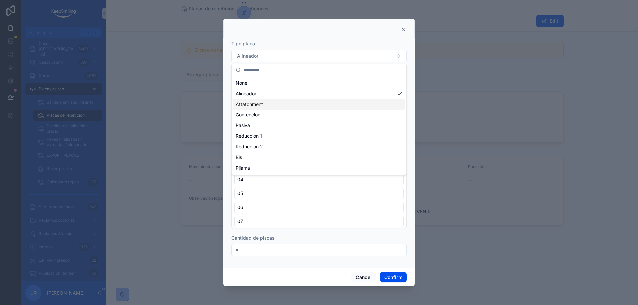
click at [257, 105] on span "Attatchment" at bounding box center [248, 104] width 27 height 7
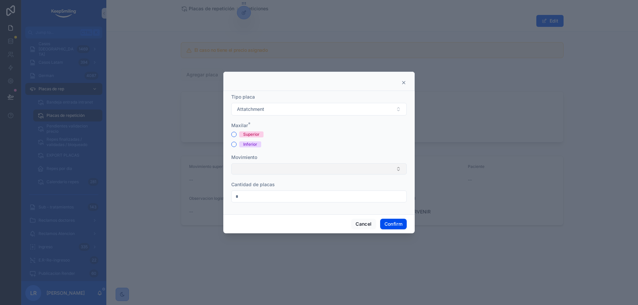
click at [279, 169] on button "Select Button" at bounding box center [318, 168] width 175 height 11
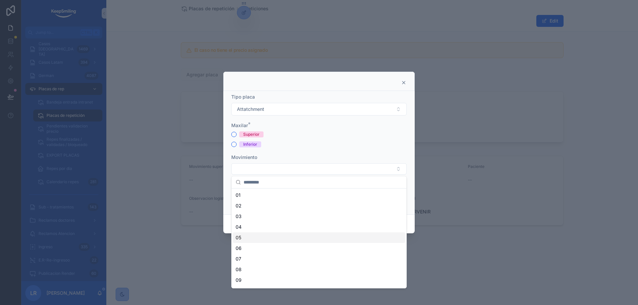
click at [252, 238] on div "05" at bounding box center [319, 237] width 172 height 11
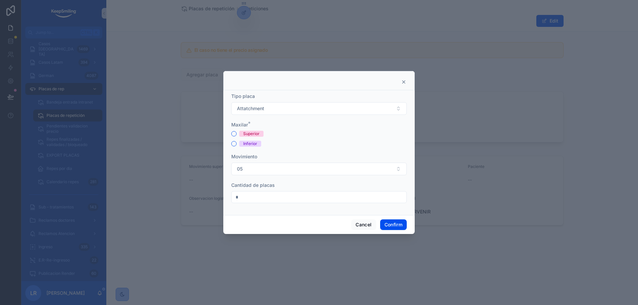
click at [276, 195] on input "*" at bounding box center [319, 197] width 175 height 9
click at [359, 224] on button "Cancel" at bounding box center [363, 225] width 25 height 11
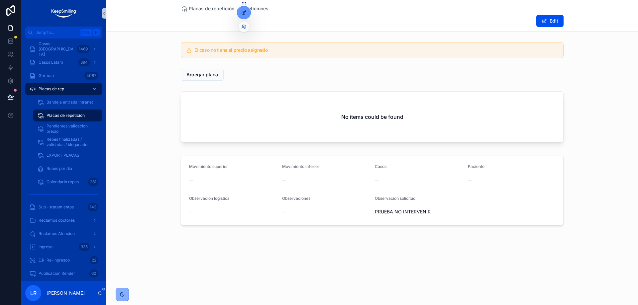
click at [242, 17] on div at bounding box center [243, 12] width 13 height 13
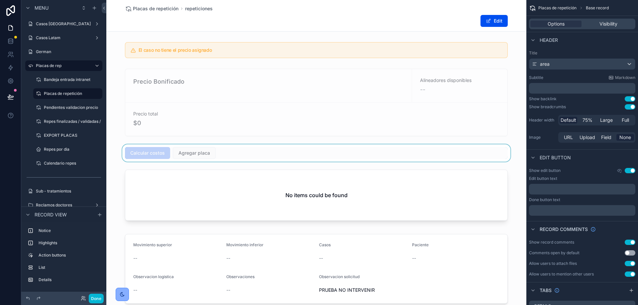
click at [187, 148] on div "scrollable content" at bounding box center [316, 152] width 420 height 17
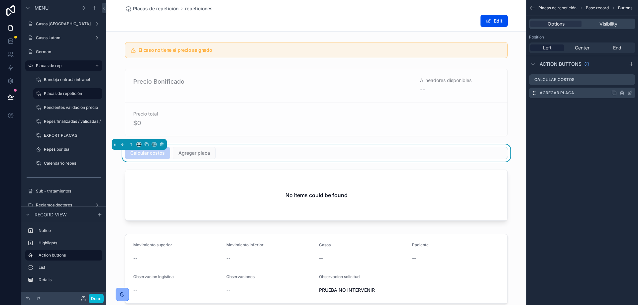
click at [630, 92] on icon "scrollable content" at bounding box center [629, 92] width 5 height 5
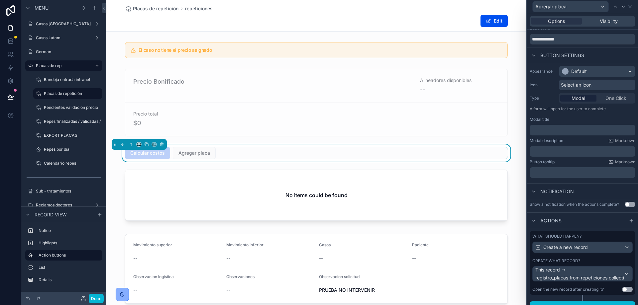
scroll to position [29, 0]
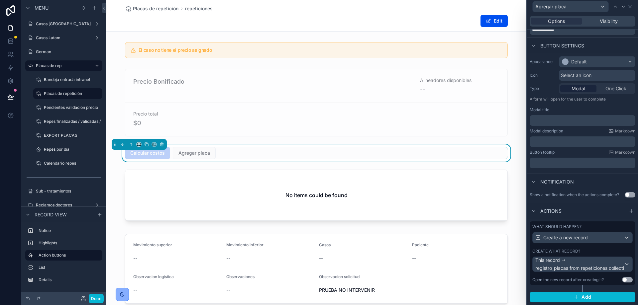
click at [602, 248] on div "What should happen? Create a new record Create what record? This record registr…" at bounding box center [582, 254] width 106 height 64
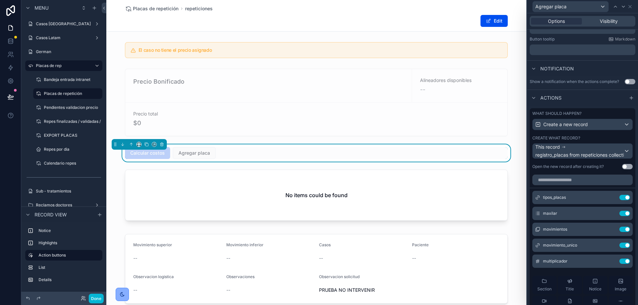
scroll to position [198, 0]
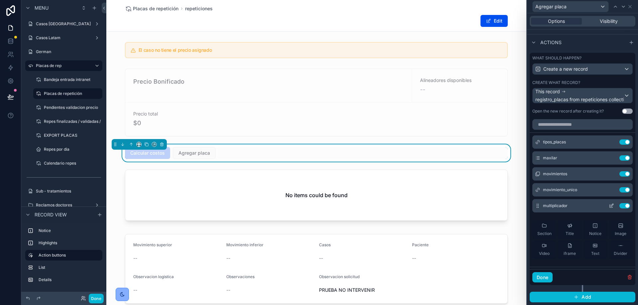
click at [602, 202] on div "multiplicador Use setting" at bounding box center [582, 205] width 100 height 13
click at [602, 205] on div "multiplicador Use setting" at bounding box center [582, 205] width 100 height 13
click at [608, 207] on icon at bounding box center [610, 205] width 5 height 5
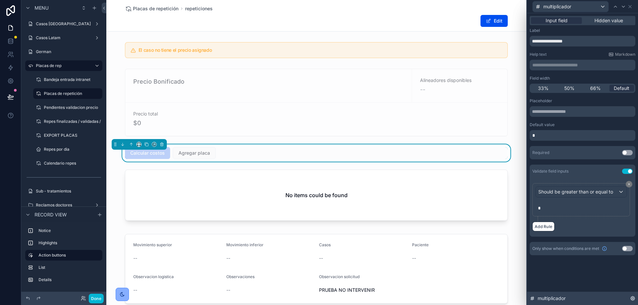
click at [634, 300] on icon at bounding box center [632, 299] width 4 height 4
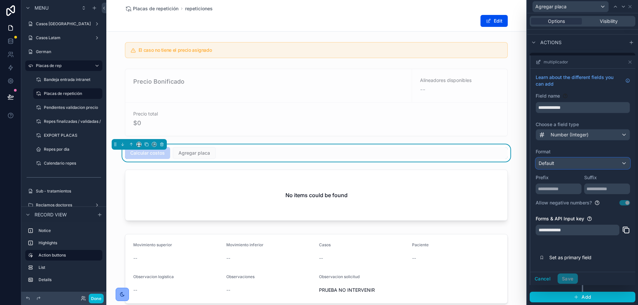
click at [558, 163] on div "Default" at bounding box center [583, 163] width 94 height 11
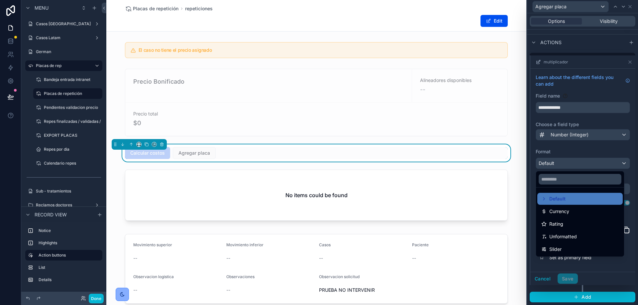
click at [619, 271] on div at bounding box center [582, 170] width 105 height 230
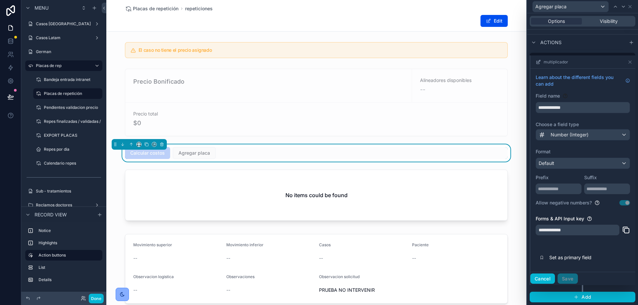
click at [547, 278] on button "Cancel" at bounding box center [542, 279] width 25 height 11
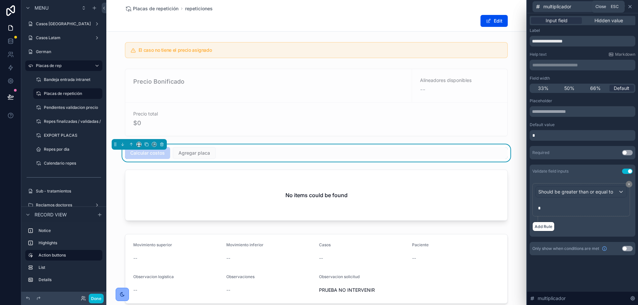
click at [630, 8] on icon at bounding box center [629, 6] width 5 height 5
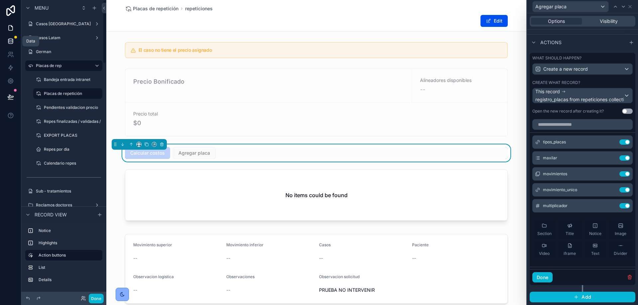
click at [11, 43] on icon at bounding box center [10, 41] width 7 height 7
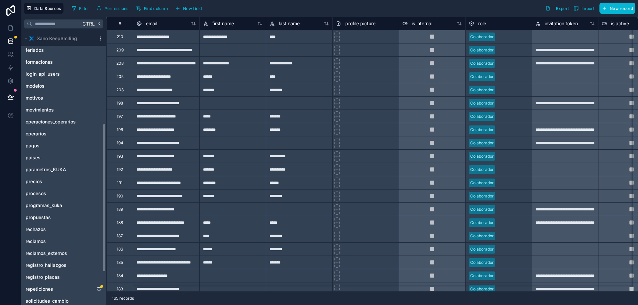
scroll to position [231, 0]
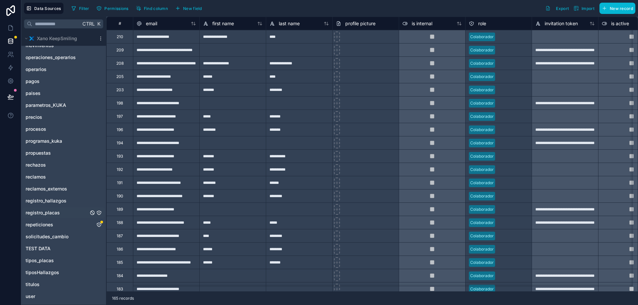
click at [57, 213] on span "registro_placas" at bounding box center [43, 213] width 34 height 7
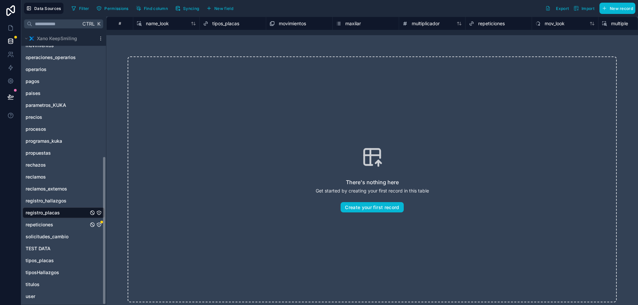
click at [49, 225] on span "repeticiones" at bounding box center [40, 225] width 28 height 7
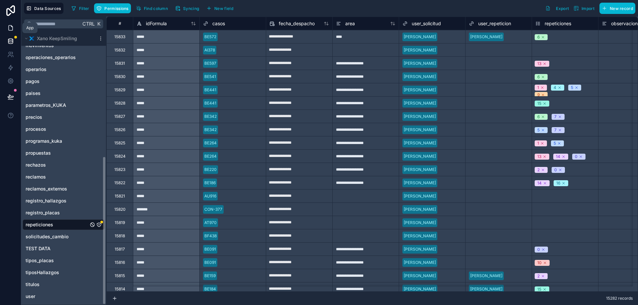
click at [9, 31] on link at bounding box center [10, 27] width 21 height 13
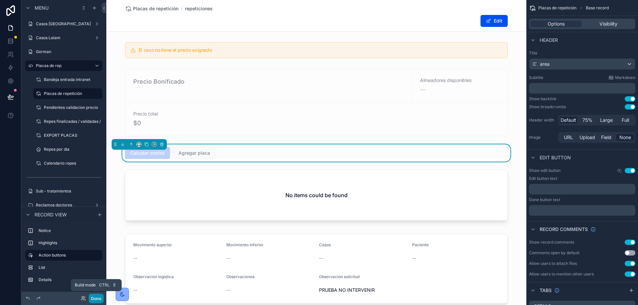
click at [99, 300] on button "Done" at bounding box center [96, 299] width 15 height 10
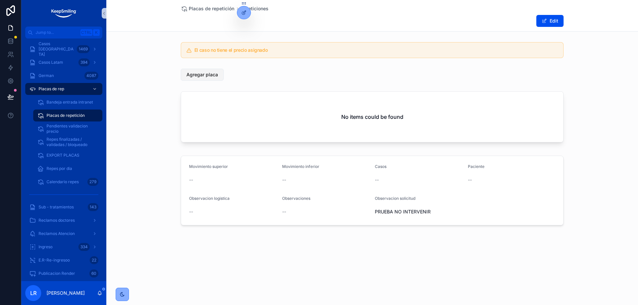
click at [215, 74] on span "Agregar placa" at bounding box center [202, 74] width 32 height 7
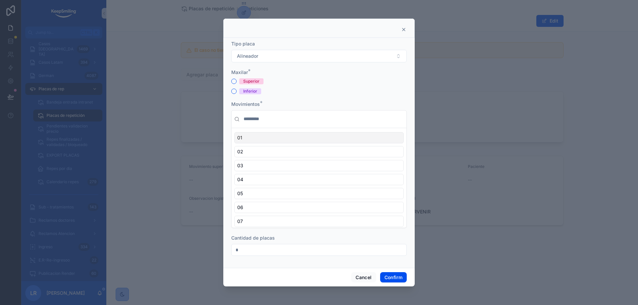
click at [258, 137] on div "01" at bounding box center [318, 137] width 169 height 11
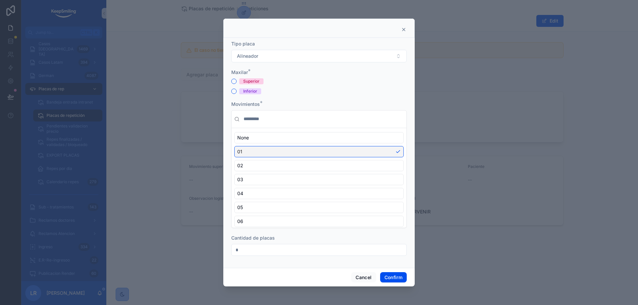
click at [258, 152] on div "01" at bounding box center [318, 151] width 169 height 11
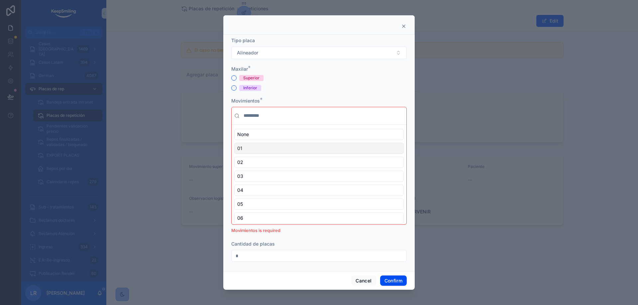
click at [253, 150] on div "01" at bounding box center [318, 148] width 169 height 11
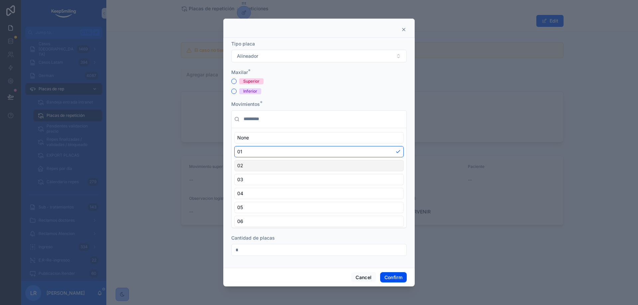
click at [251, 170] on div "02" at bounding box center [318, 165] width 169 height 11
click at [251, 178] on div "03" at bounding box center [318, 179] width 169 height 11
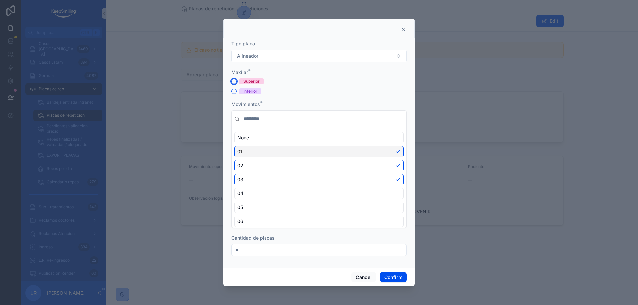
click at [235, 82] on button "Superior" at bounding box center [233, 81] width 5 height 5
click at [391, 275] on button "Confirm" at bounding box center [393, 277] width 27 height 11
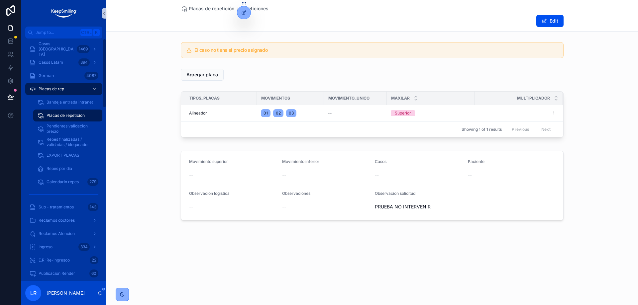
click at [64, 117] on span "Placas de repetición" at bounding box center [65, 115] width 38 height 5
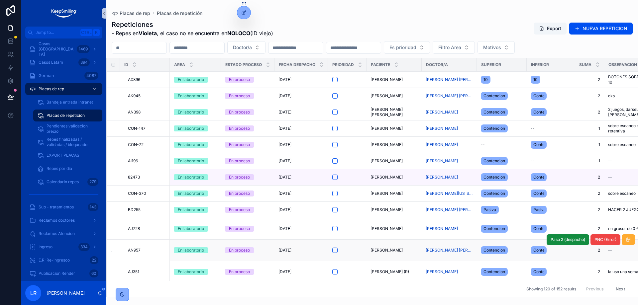
scroll to position [133, 0]
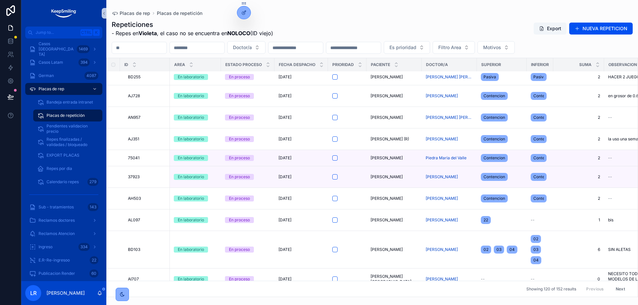
click at [165, 51] on input "scrollable content" at bounding box center [139, 47] width 54 height 9
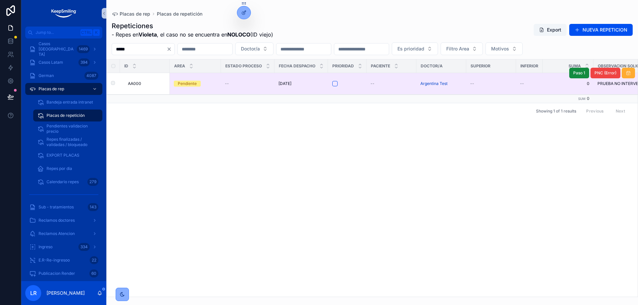
type input "*****"
click at [514, 86] on td "--" at bounding box center [491, 84] width 50 height 22
click at [505, 83] on div "--" at bounding box center [491, 83] width 42 height 5
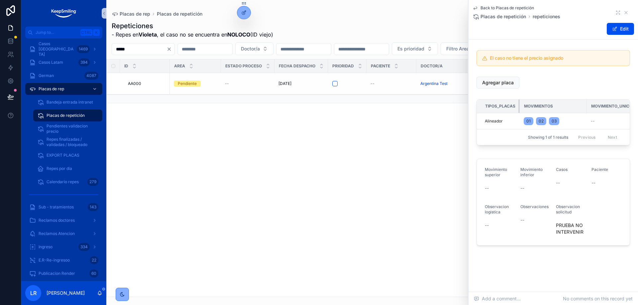
drag, startPoint x: 552, startPoint y: 104, endPoint x: 514, endPoint y: 103, distance: 37.9
click at [514, 103] on th "Tipos_placas" at bounding box center [498, 107] width 43 height 14
drag, startPoint x: 586, startPoint y: 106, endPoint x: 566, endPoint y: 105, distance: 20.3
click at [566, 105] on div "scrollable content" at bounding box center [566, 106] width 3 height 13
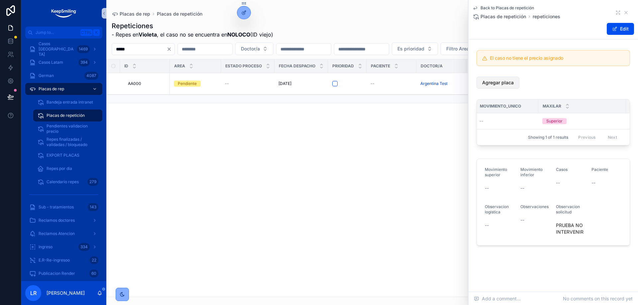
click at [488, 83] on span "Agregar placa" at bounding box center [498, 82] width 32 height 7
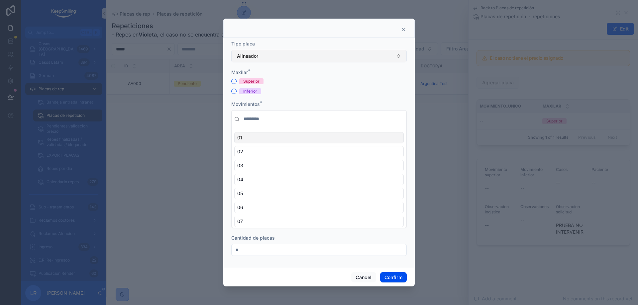
click at [282, 57] on button "Alineador" at bounding box center [318, 56] width 175 height 13
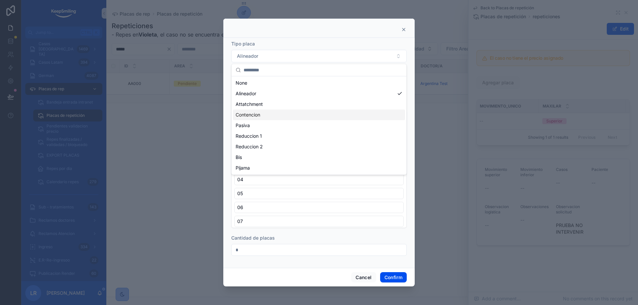
click at [260, 113] on span "Contencion" at bounding box center [247, 115] width 25 height 7
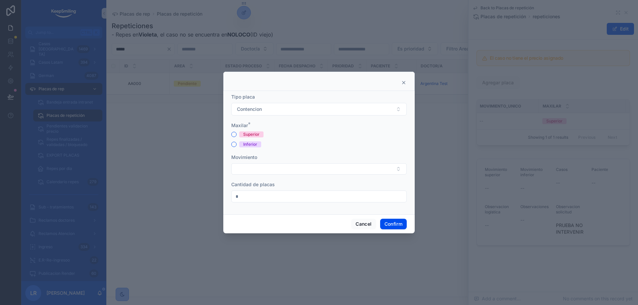
click at [237, 135] on div "Superior" at bounding box center [318, 135] width 175 height 6
click at [235, 134] on button "Superior" at bounding box center [233, 134] width 5 height 5
click at [255, 168] on button "Select Button" at bounding box center [318, 168] width 175 height 11
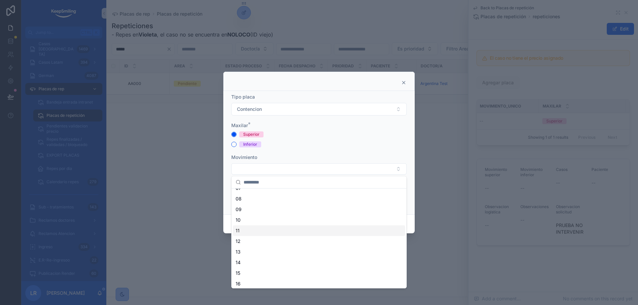
scroll to position [100, 0]
click at [244, 234] on div "14" at bounding box center [319, 234] width 172 height 11
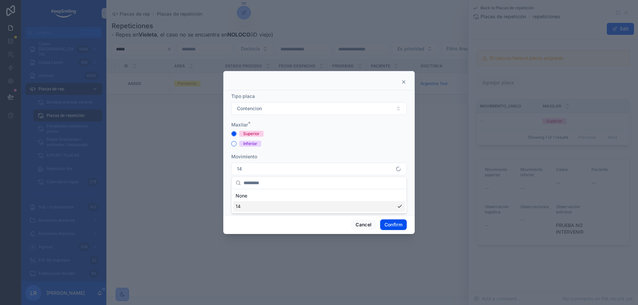
scroll to position [0, 0]
click at [387, 223] on button "Confirm" at bounding box center [393, 225] width 27 height 11
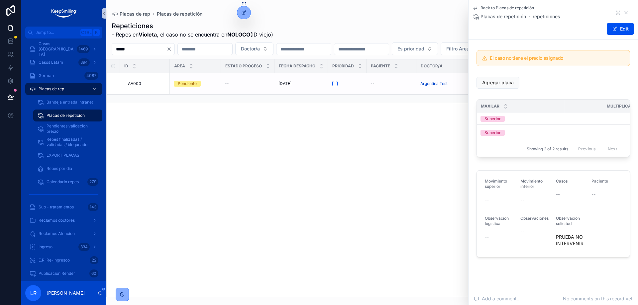
scroll to position [0, 143]
drag, startPoint x: 573, startPoint y: 107, endPoint x: 568, endPoint y: 107, distance: 5.3
click at [568, 107] on tr "Tipos_placas Movimientos Movimiento_unico [MEDICAL_DATA] Multiplicador" at bounding box center [497, 107] width 329 height 14
drag, startPoint x: 573, startPoint y: 108, endPoint x: 525, endPoint y: 107, distance: 47.8
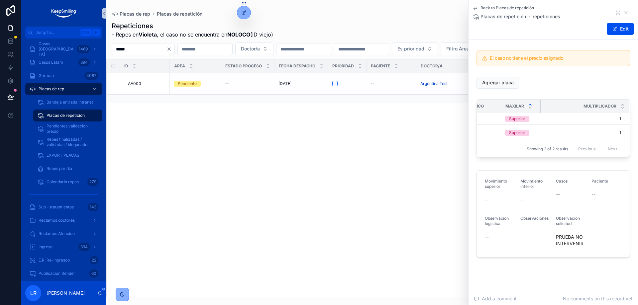
click at [525, 107] on th "Maxilar" at bounding box center [521, 107] width 40 height 14
click at [501, 110] on div "Maxilar" at bounding box center [520, 106] width 39 height 13
drag, startPoint x: 495, startPoint y: 109, endPoint x: 480, endPoint y: 108, distance: 15.3
click at [480, 108] on th "Movimiento_unico" at bounding box center [476, 107] width 50 height 14
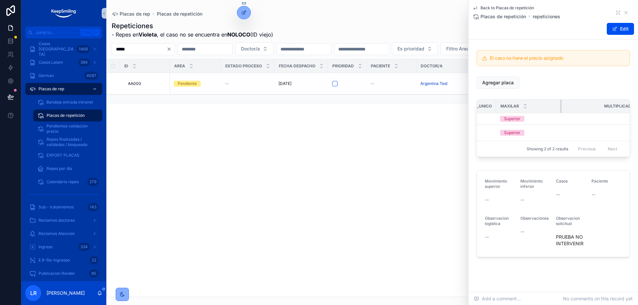
scroll to position [0, 116]
drag, startPoint x: 534, startPoint y: 104, endPoint x: 470, endPoint y: 112, distance: 64.9
click at [471, 112] on div "El caso no tiene el precio asignado Agregar placa Tipos_placas Movimientos Movi…" at bounding box center [552, 153] width 169 height 213
drag, startPoint x: 623, startPoint y: 105, endPoint x: 611, endPoint y: 105, distance: 12.6
click at [611, 105] on th "Multiplicador" at bounding box center [585, 107] width 88 height 14
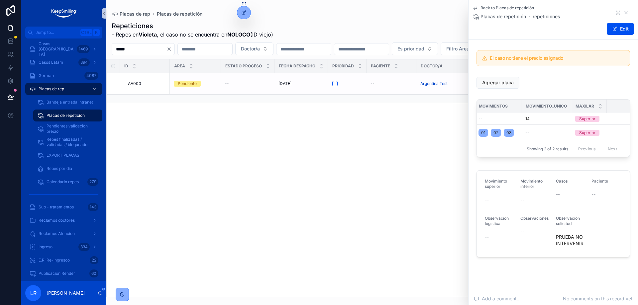
scroll to position [0, 0]
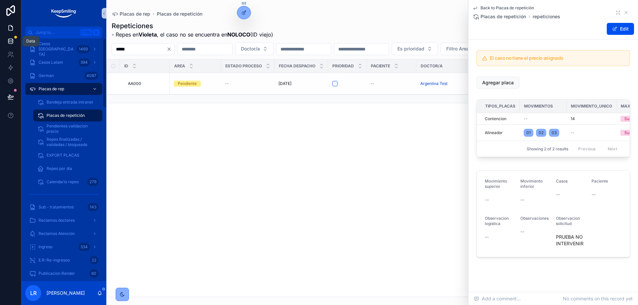
click at [16, 40] on link at bounding box center [10, 41] width 21 height 13
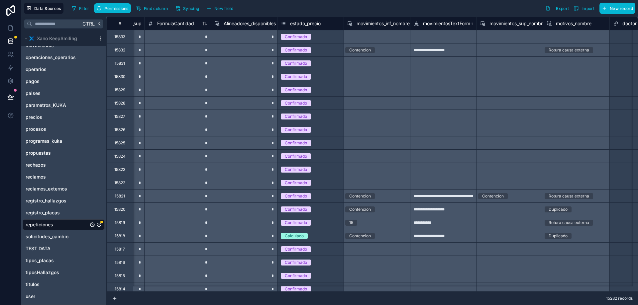
scroll to position [0, 2553]
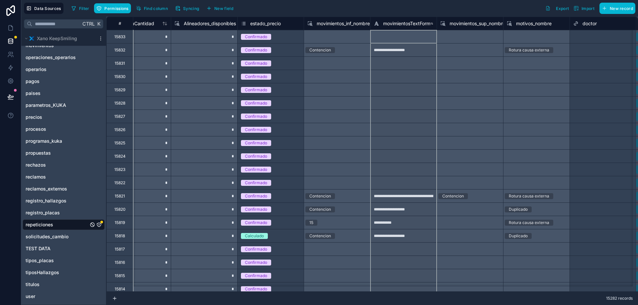
click at [401, 22] on span "movimientosTextForm" at bounding box center [406, 23] width 47 height 7
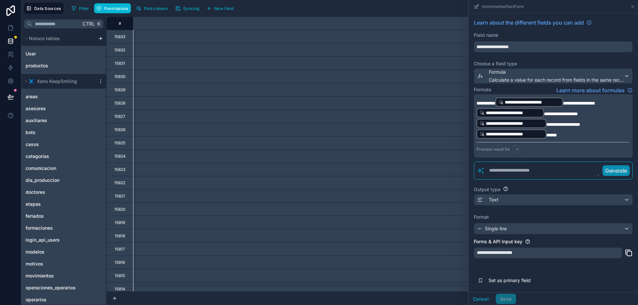
scroll to position [0, 2553]
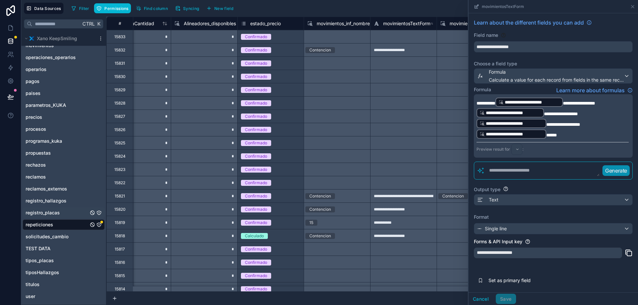
click at [48, 214] on span "registro_placas" at bounding box center [43, 213] width 34 height 7
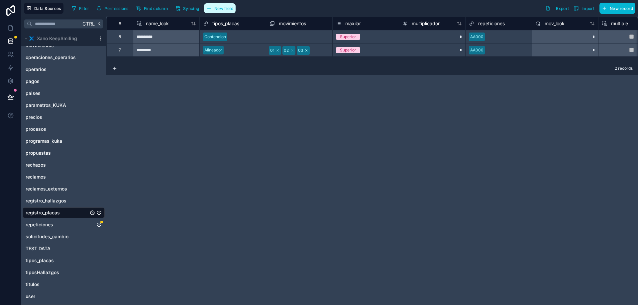
click at [219, 8] on span "New field" at bounding box center [223, 8] width 19 height 5
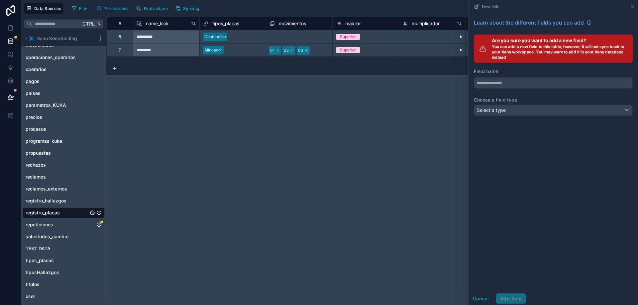
click at [511, 82] on input "text" at bounding box center [553, 83] width 158 height 11
type input "*"
drag, startPoint x: 510, startPoint y: 82, endPoint x: 472, endPoint y: 83, distance: 38.2
click at [472, 83] on div "Learn about the different fields you can add Are you sure you want to add a new…" at bounding box center [552, 68] width 169 height 111
click at [496, 113] on span "Select a type" at bounding box center [491, 110] width 29 height 7
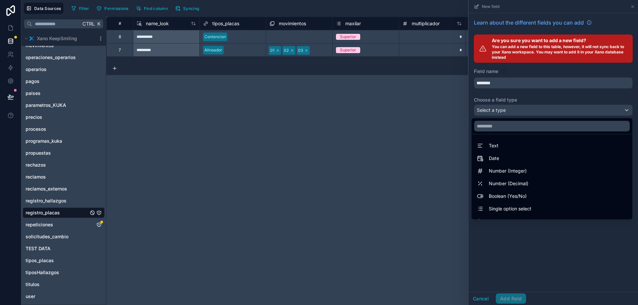
click at [510, 84] on div at bounding box center [552, 152] width 169 height 305
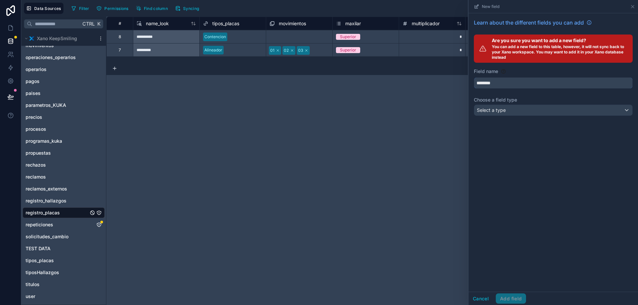
click at [513, 83] on input "********" at bounding box center [553, 83] width 158 height 11
type input "**********"
click at [528, 113] on div "Select a type" at bounding box center [553, 110] width 158 height 11
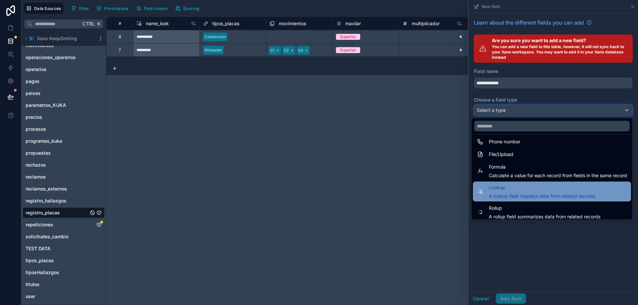
scroll to position [172, 0]
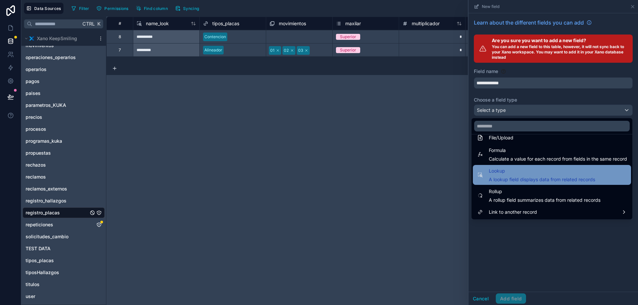
click at [499, 175] on div "Lookup A lookup field displays data from related records" at bounding box center [542, 175] width 106 height 16
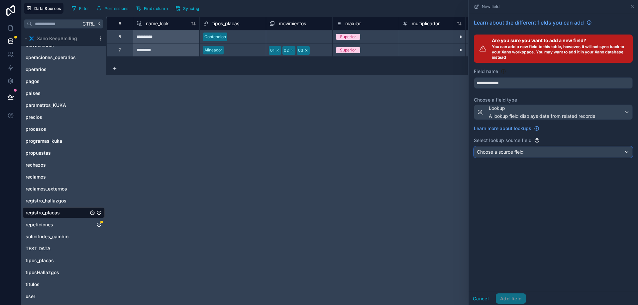
click at [518, 152] on span "Choose a source field" at bounding box center [500, 152] width 47 height 6
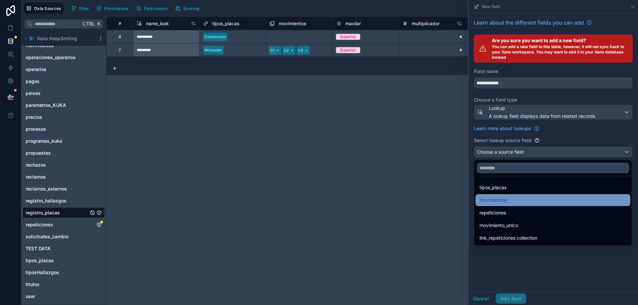
click at [501, 198] on span "movimientos" at bounding box center [492, 200] width 27 height 8
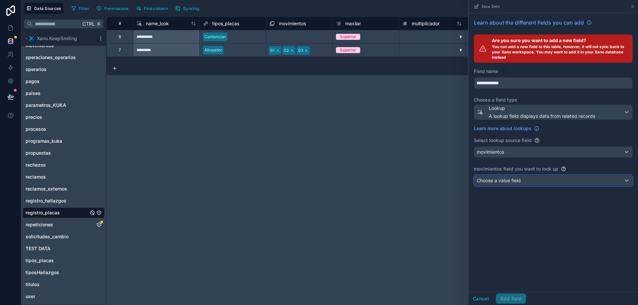
click at [503, 180] on span "Choose a value field" at bounding box center [499, 181] width 44 height 6
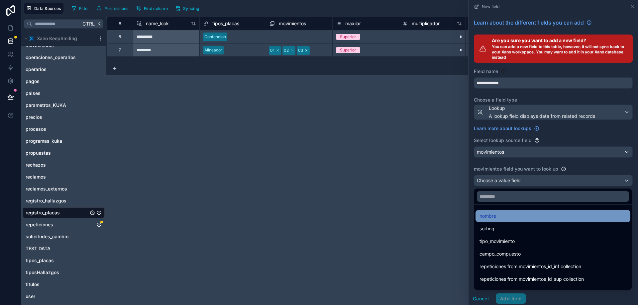
click at [493, 216] on span "nombre" at bounding box center [487, 216] width 17 height 8
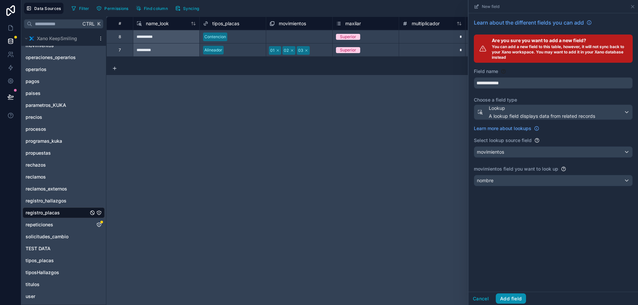
click at [510, 296] on button "Add field" at bounding box center [511, 299] width 30 height 11
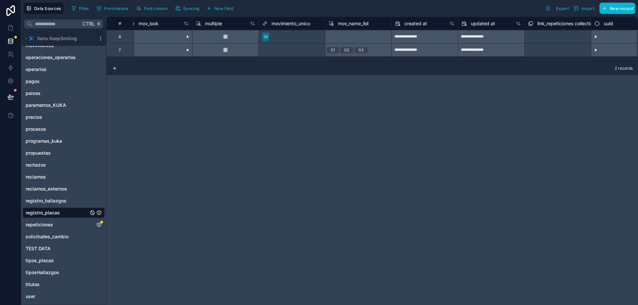
scroll to position [0, 403]
click at [229, 12] on button "New field" at bounding box center [220, 8] width 32 height 10
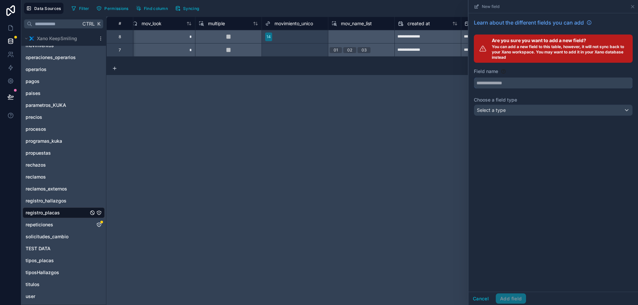
click at [494, 82] on input "text" at bounding box center [553, 83] width 158 height 11
type input "**********"
click at [522, 112] on div "Select a type" at bounding box center [553, 110] width 158 height 11
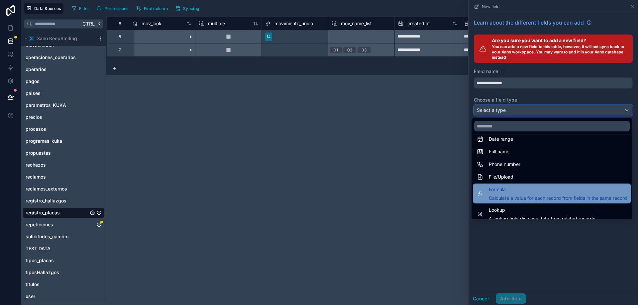
scroll to position [166, 0]
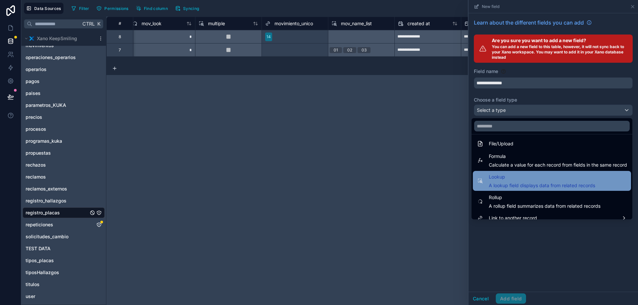
click at [498, 181] on div "Lookup A lookup field displays data from related records" at bounding box center [542, 181] width 106 height 16
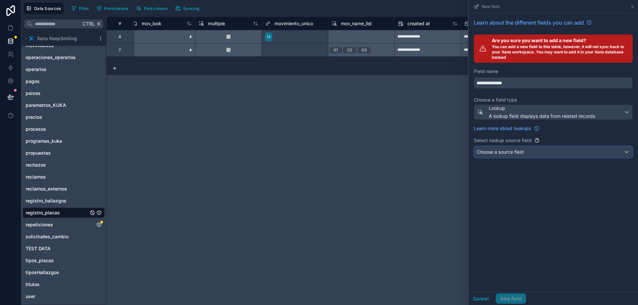
click at [518, 151] on span "Choose a source field" at bounding box center [500, 152] width 47 height 6
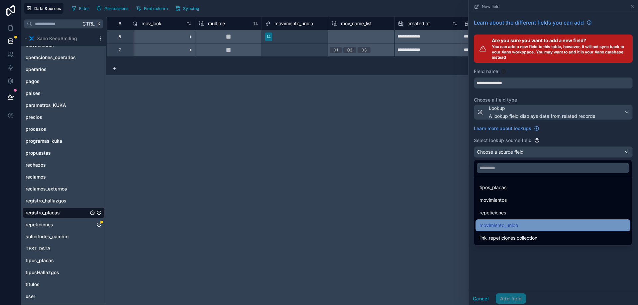
click at [510, 225] on span "movimiento_unico" at bounding box center [498, 226] width 39 height 8
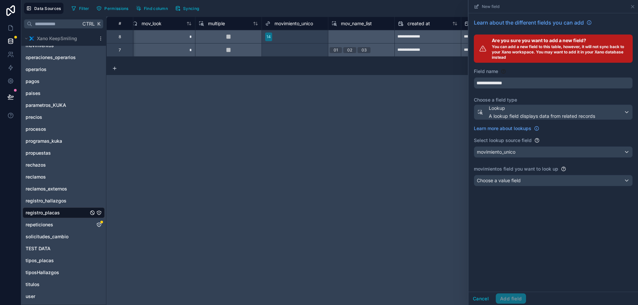
click at [506, 190] on div "**********" at bounding box center [552, 103] width 169 height 181
click at [495, 182] on span "Choose a value field" at bounding box center [499, 181] width 44 height 6
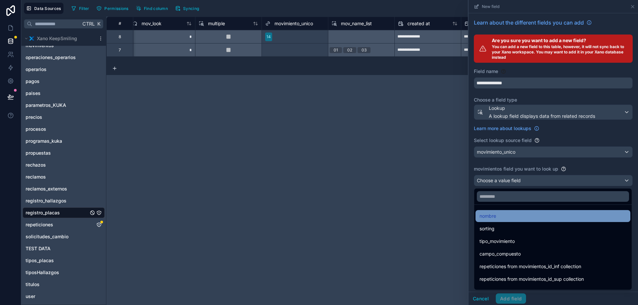
click at [494, 219] on span "nombre" at bounding box center [487, 216] width 17 height 8
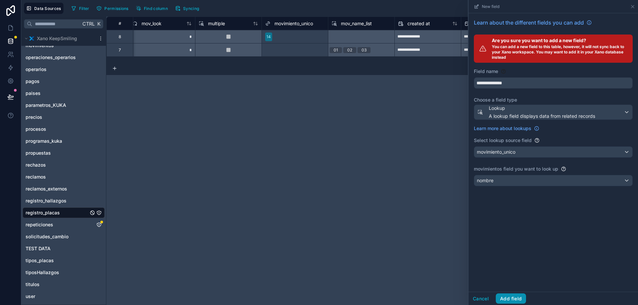
click at [518, 297] on button "Add field" at bounding box center [511, 299] width 30 height 11
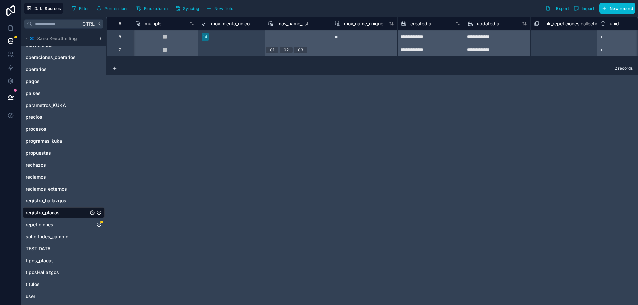
scroll to position [0, 467]
click at [225, 9] on span "New field" at bounding box center [223, 8] width 19 height 5
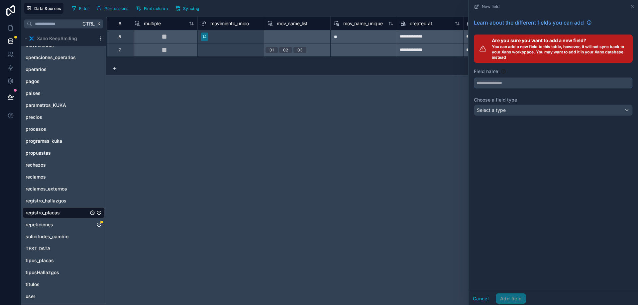
click at [509, 81] on input "text" at bounding box center [553, 83] width 158 height 11
type input "**********"
click at [504, 110] on span "Select a type" at bounding box center [491, 110] width 29 height 6
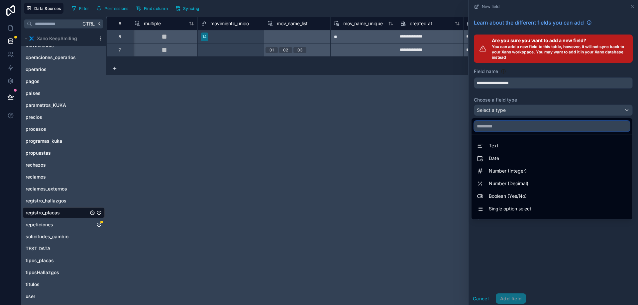
click at [505, 125] on input "text" at bounding box center [551, 126] width 155 height 11
type input "*"
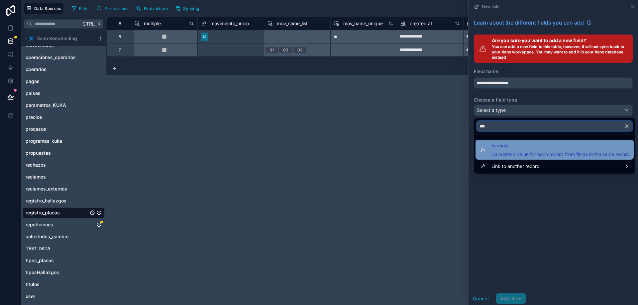
type input "***"
click at [514, 149] on span "Formula" at bounding box center [560, 146] width 138 height 8
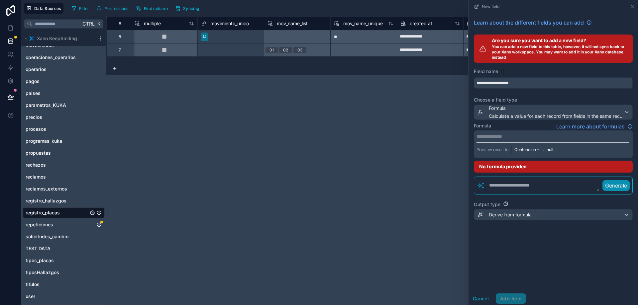
click at [511, 138] on p "**********" at bounding box center [552, 136] width 152 height 7
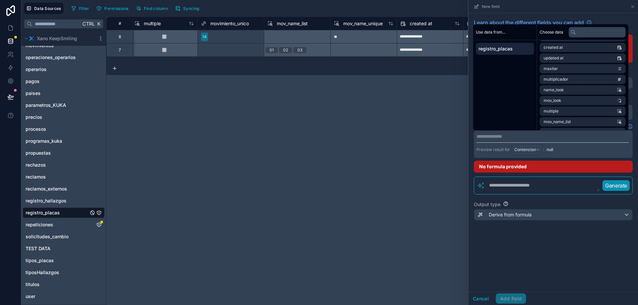
scroll to position [31, 0]
click at [569, 112] on span "mov_name_list" at bounding box center [556, 112] width 27 height 5
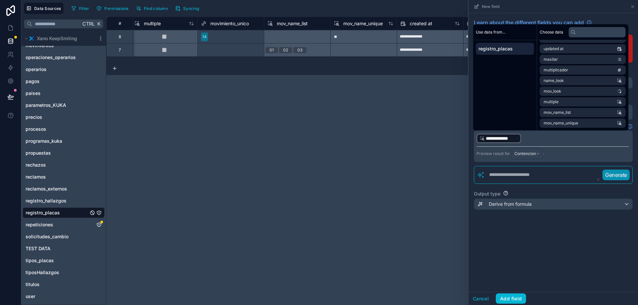
click at [539, 138] on p "**********" at bounding box center [552, 138] width 152 height 11
click at [564, 122] on span "mov_name_unique" at bounding box center [560, 123] width 35 height 5
click at [595, 137] on p "**********" at bounding box center [552, 138] width 152 height 11
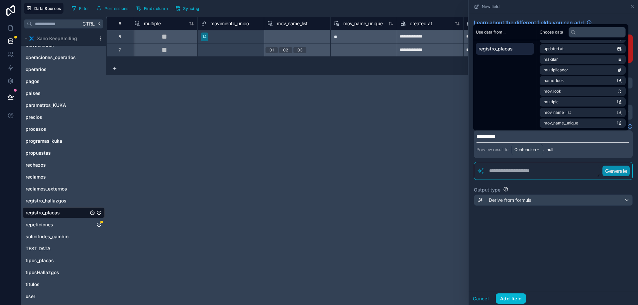
click at [510, 172] on textarea at bounding box center [542, 171] width 115 height 12
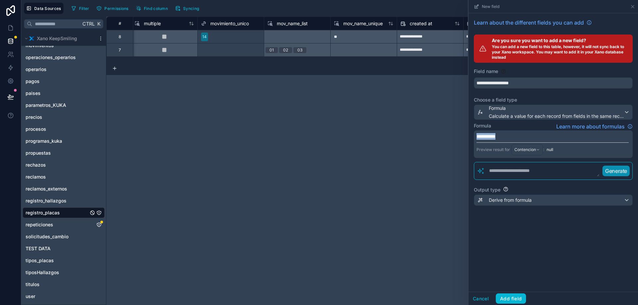
drag, startPoint x: 511, startPoint y: 134, endPoint x: 455, endPoint y: 129, distance: 56.4
click at [455, 129] on div "**********" at bounding box center [329, 152] width 616 height 305
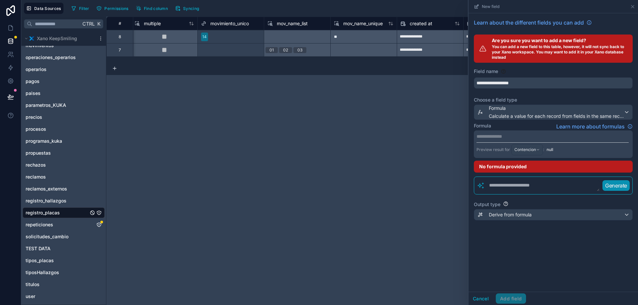
click at [531, 186] on textarea at bounding box center [542, 186] width 115 height 12
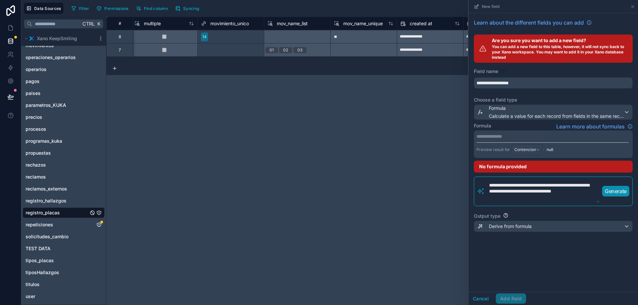
type textarea "**********"
click at [616, 193] on p "Generate" at bounding box center [615, 191] width 22 height 8
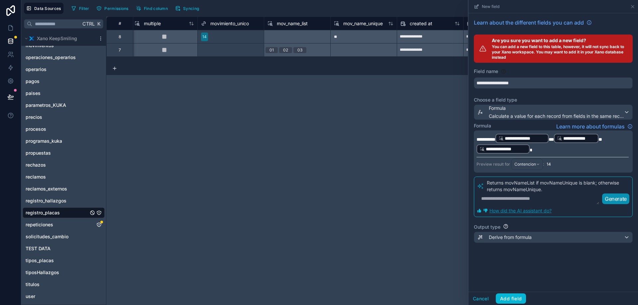
click at [554, 139] on span "**" at bounding box center [550, 139] width 5 height 5
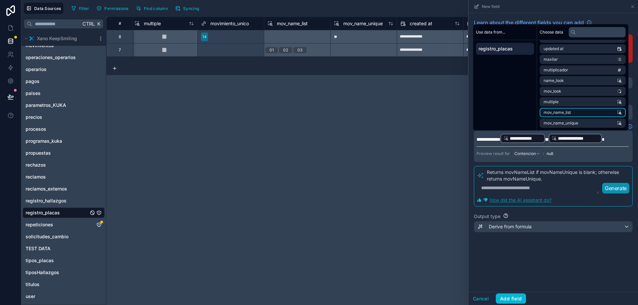
click at [569, 112] on span "mov_name_list" at bounding box center [556, 112] width 27 height 5
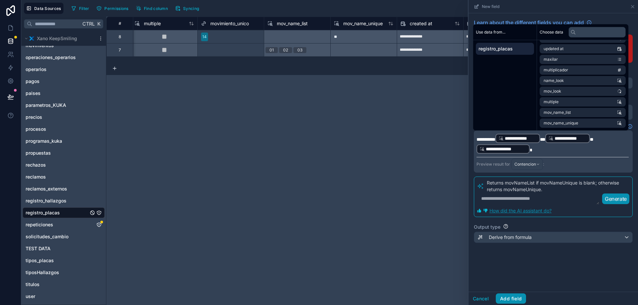
click at [517, 298] on button "Add field" at bounding box center [511, 299] width 30 height 11
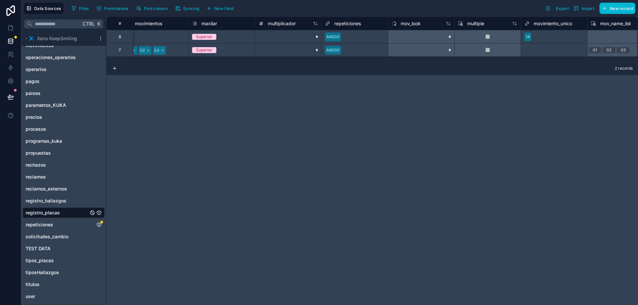
scroll to position [0, 169]
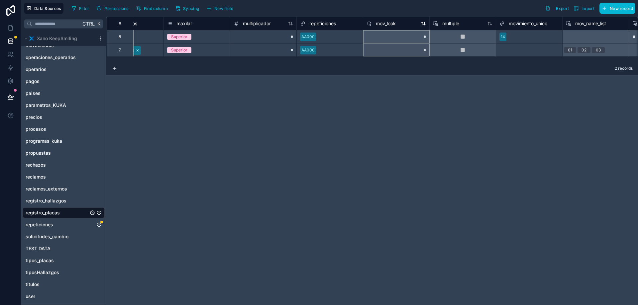
click at [381, 22] on span "mov_look" at bounding box center [386, 23] width 20 height 7
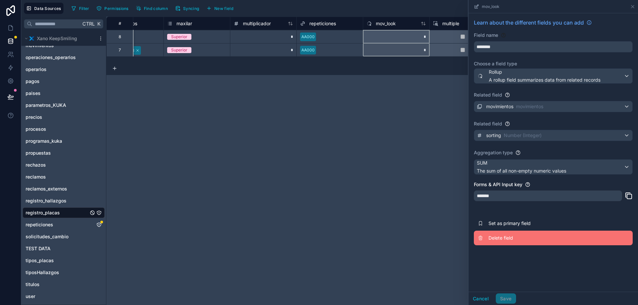
click at [497, 242] on button "Delete field" at bounding box center [553, 238] width 159 height 15
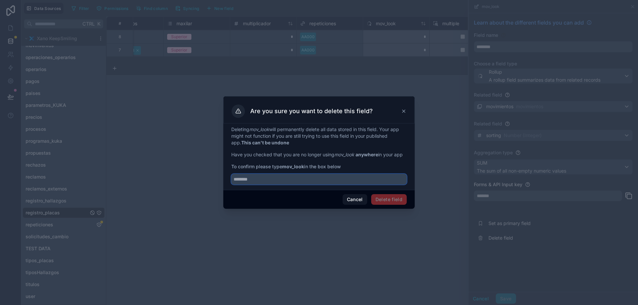
click at [283, 181] on input "text" at bounding box center [318, 179] width 175 height 11
type input "********"
click at [392, 199] on button "Delete field" at bounding box center [389, 199] width 36 height 11
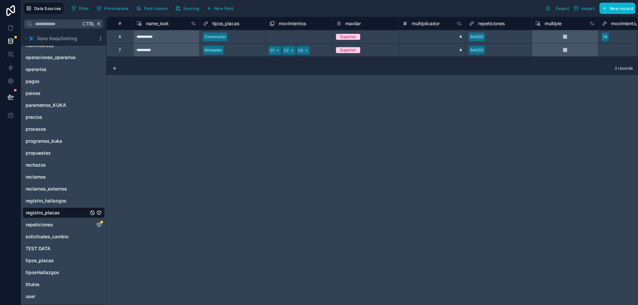
scroll to position [0, 23]
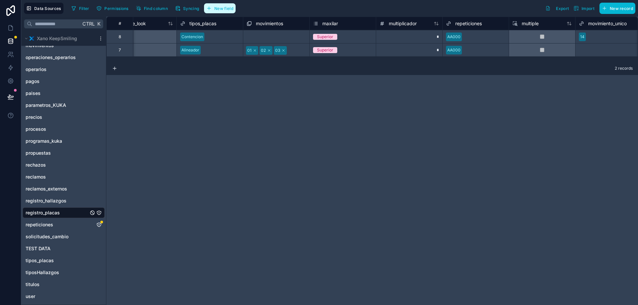
click at [220, 7] on span "New field" at bounding box center [223, 8] width 19 height 5
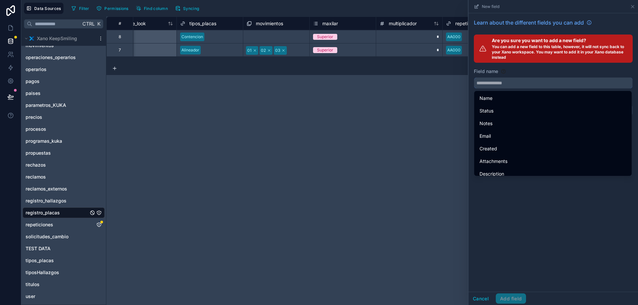
click at [489, 81] on input "text" at bounding box center [553, 83] width 158 height 11
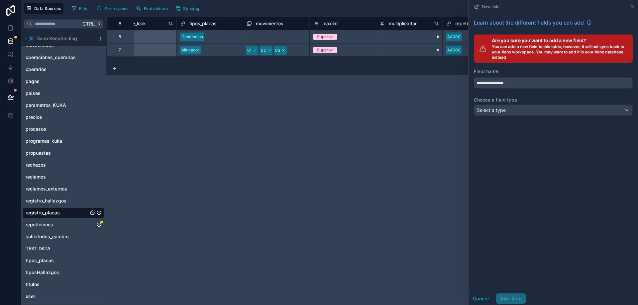
type input "**********"
click at [531, 112] on div "Select a type" at bounding box center [553, 110] width 158 height 11
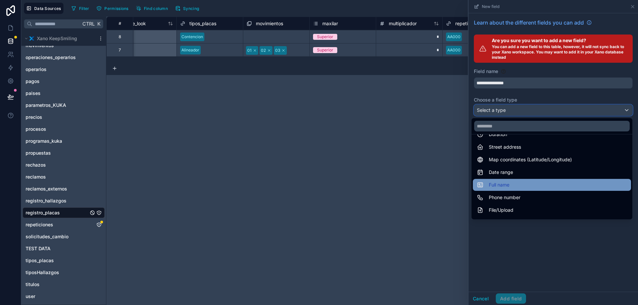
scroll to position [133, 0]
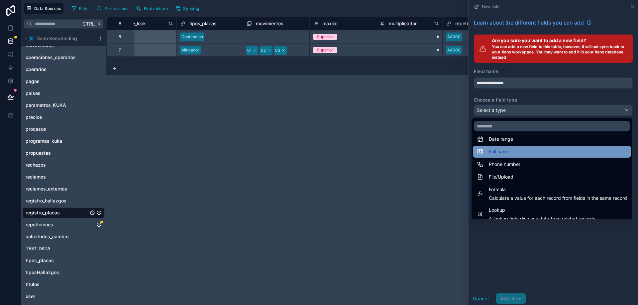
click at [513, 187] on span "Formula" at bounding box center [558, 190] width 138 height 8
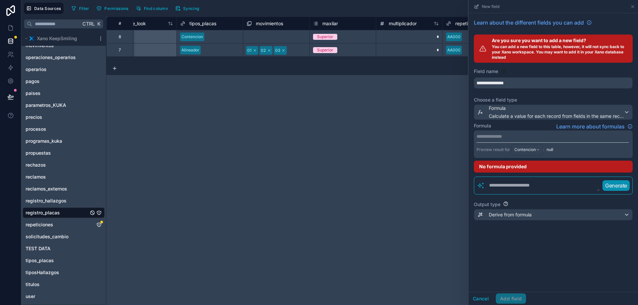
click at [510, 133] on p "**********" at bounding box center [552, 136] width 152 height 7
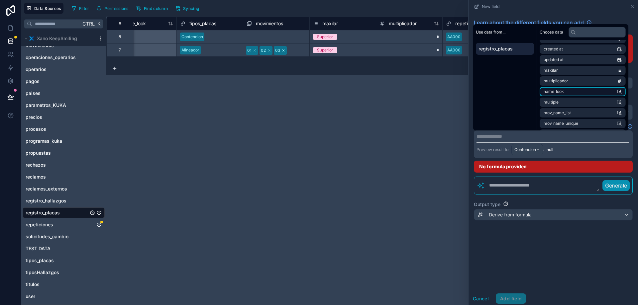
scroll to position [31, 0]
click at [570, 82] on li "name_look" at bounding box center [582, 80] width 86 height 9
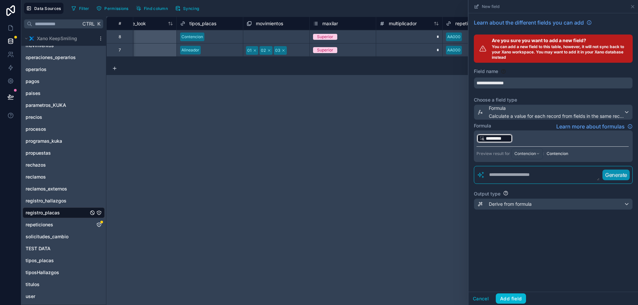
click at [527, 140] on p "﻿ ********* ﻿ ﻿" at bounding box center [552, 138] width 152 height 11
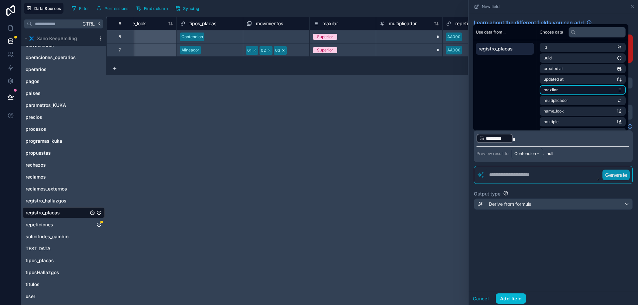
click at [568, 89] on li "maxilar" at bounding box center [582, 89] width 86 height 9
click at [513, 139] on span "*" at bounding box center [513, 139] width 3 height 5
click at [521, 139] on span "*****" at bounding box center [516, 139] width 9 height 5
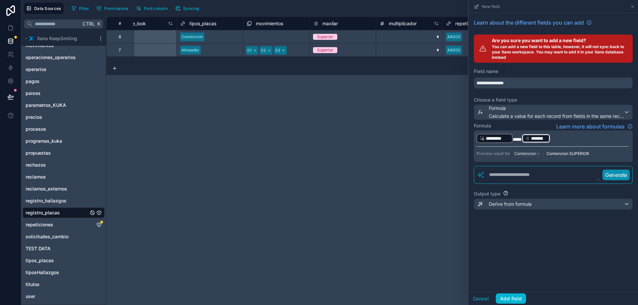
click at [567, 138] on p "﻿ ********* ﻿ ***** ******* ﻿ ﻿" at bounding box center [552, 138] width 152 height 11
click at [569, 139] on p "﻿ ********* ﻿ ***** ******* ﻿ ﻿" at bounding box center [552, 138] width 152 height 11
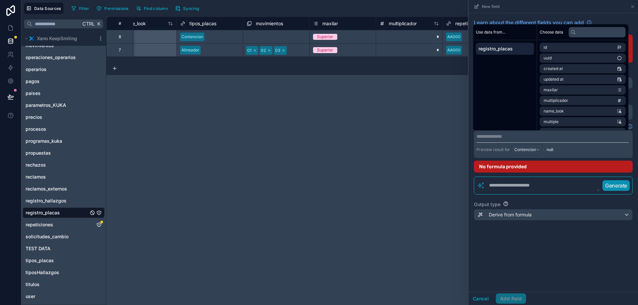
click at [534, 184] on textarea at bounding box center [542, 186] width 115 height 12
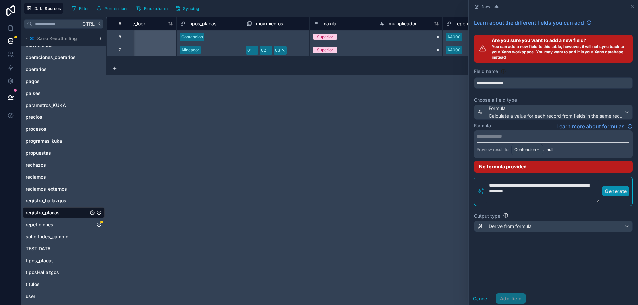
scroll to position [0, 0]
type textarea "**********"
click at [625, 196] on button "Generate" at bounding box center [615, 191] width 27 height 11
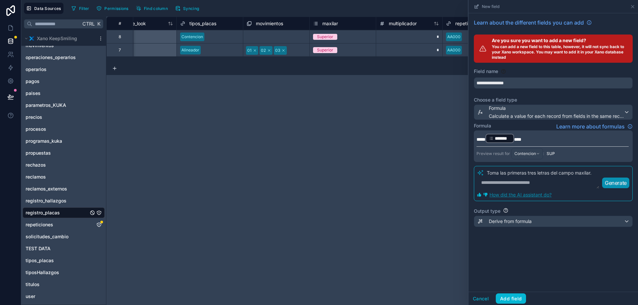
click at [476, 139] on span "*****" at bounding box center [480, 139] width 9 height 5
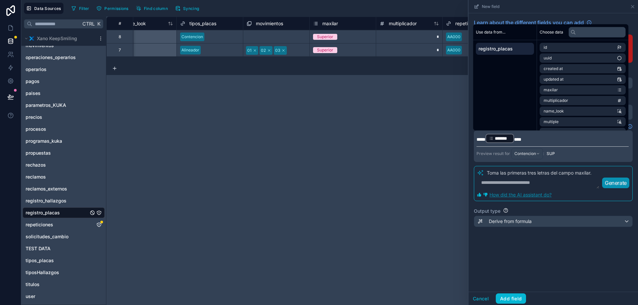
click at [510, 182] on textarea at bounding box center [538, 183] width 123 height 12
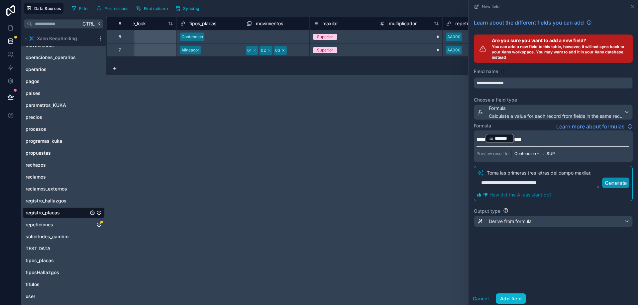
type textarea "**********"
click at [620, 184] on p "Generate" at bounding box center [615, 183] width 22 height 8
click at [493, 140] on span "**********" at bounding box center [485, 139] width 19 height 5
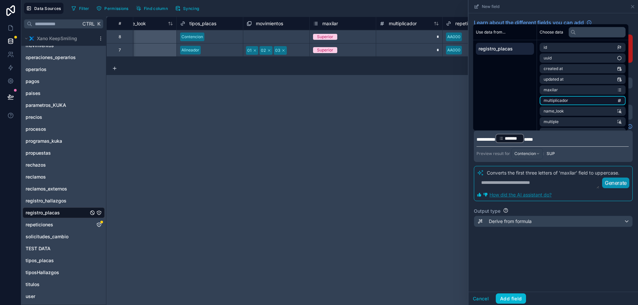
scroll to position [31, 0]
click at [578, 83] on li "name_look" at bounding box center [582, 80] width 86 height 9
click at [531, 138] on span "*****" at bounding box center [527, 139] width 9 height 5
click at [609, 140] on p "**********" at bounding box center [552, 138] width 152 height 11
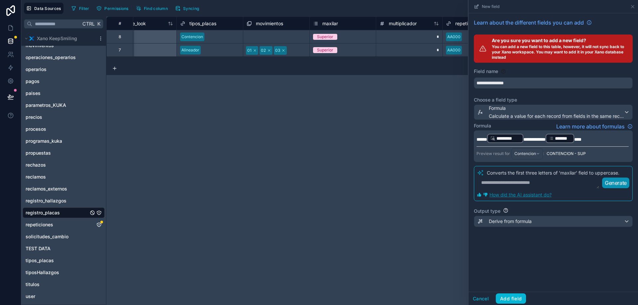
click at [545, 138] on span "**********" at bounding box center [534, 139] width 22 height 5
click at [532, 139] on span "**********" at bounding box center [535, 139] width 24 height 5
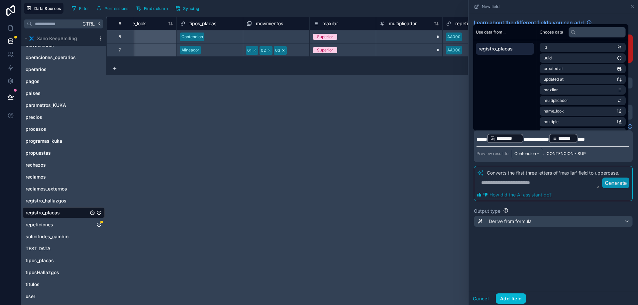
click at [601, 139] on p "**********" at bounding box center [552, 138] width 152 height 11
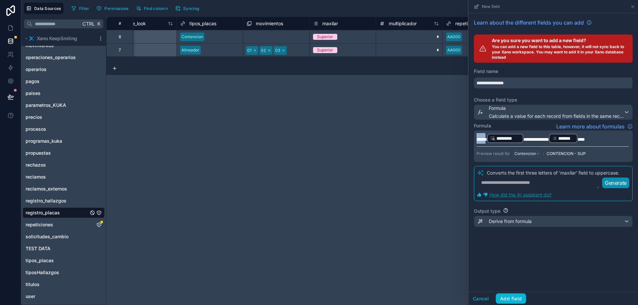
drag, startPoint x: 491, startPoint y: 140, endPoint x: 467, endPoint y: 138, distance: 24.7
click at [467, 138] on div "**********" at bounding box center [329, 152] width 616 height 305
click at [532, 139] on span "**********" at bounding box center [536, 139] width 26 height 5
click at [601, 141] on p "**********" at bounding box center [552, 138] width 152 height 11
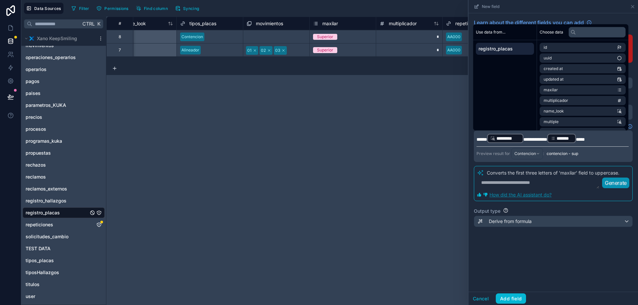
click at [541, 139] on span "**********" at bounding box center [535, 139] width 24 height 5
click at [586, 139] on span "*****" at bounding box center [581, 139] width 9 height 5
click at [598, 140] on span "**********" at bounding box center [587, 139] width 21 height 5
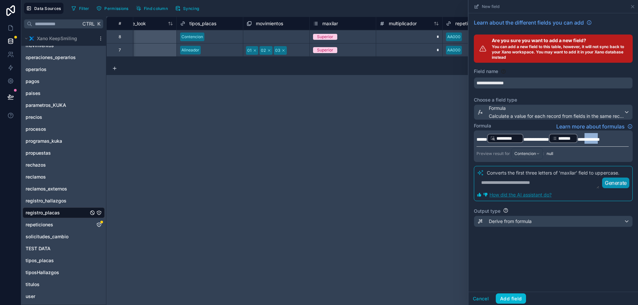
drag, startPoint x: 614, startPoint y: 140, endPoint x: 600, endPoint y: 140, distance: 14.3
click at [600, 140] on span "**********" at bounding box center [588, 139] width 22 height 5
click at [605, 139] on p "**********" at bounding box center [552, 138] width 152 height 11
click at [610, 278] on div "**********" at bounding box center [552, 152] width 169 height 279
click at [596, 139] on span "**********" at bounding box center [586, 139] width 19 height 5
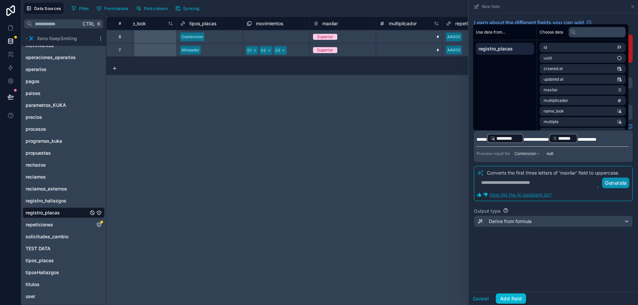
click at [618, 139] on p "**********" at bounding box center [552, 138] width 152 height 11
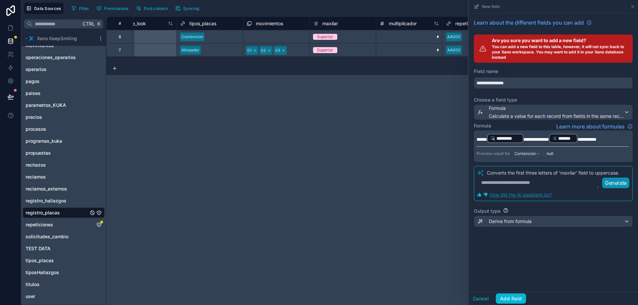
click at [596, 140] on span "**********" at bounding box center [586, 139] width 19 height 5
drag, startPoint x: 493, startPoint y: 139, endPoint x: 467, endPoint y: 134, distance: 26.6
click at [468, 135] on div "**********" at bounding box center [553, 152] width 170 height 305
click at [609, 138] on p "**********" at bounding box center [552, 138] width 152 height 11
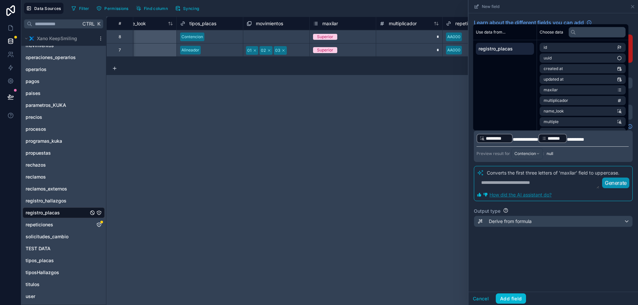
click at [584, 138] on span "**********" at bounding box center [575, 139] width 17 height 5
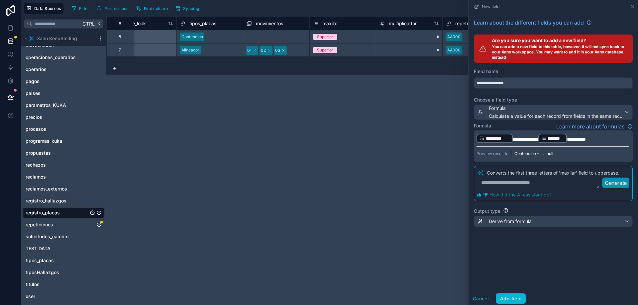
click at [586, 138] on span "**********" at bounding box center [576, 139] width 19 height 5
click at [600, 140] on p "**********" at bounding box center [552, 138] width 152 height 11
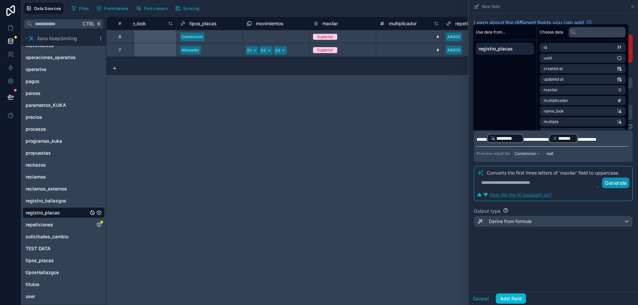
click at [616, 140] on p "**********" at bounding box center [552, 138] width 152 height 11
click at [595, 138] on span "**********" at bounding box center [585, 139] width 17 height 5
click at [617, 141] on p "**********" at bounding box center [552, 138] width 152 height 11
click at [573, 124] on span "formula_movimientos" at bounding box center [563, 123] width 41 height 5
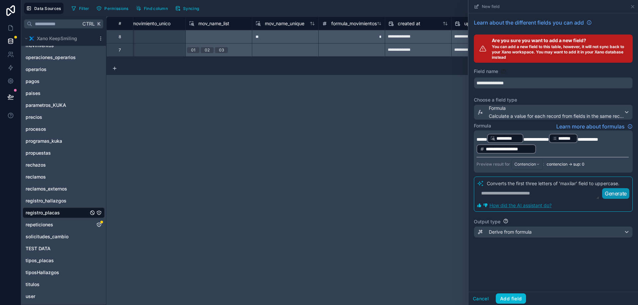
scroll to position [0, 492]
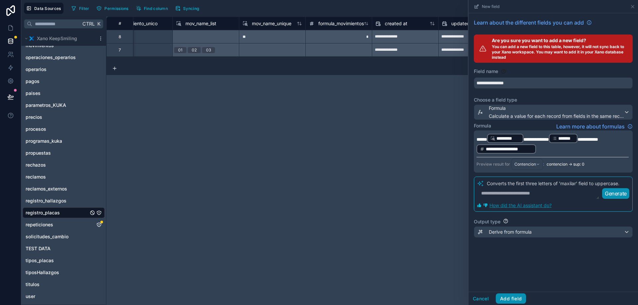
click at [510, 299] on button "Add field" at bounding box center [511, 299] width 30 height 11
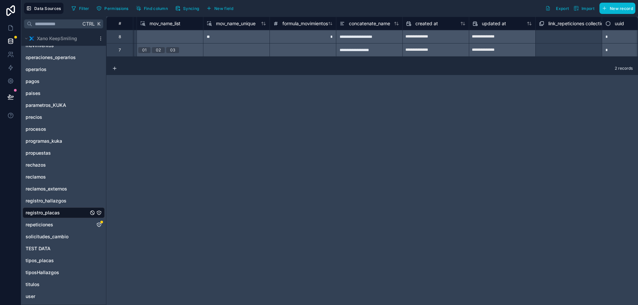
scroll to position [0, 528]
click at [305, 23] on span "formula_movimientos" at bounding box center [305, 23] width 46 height 7
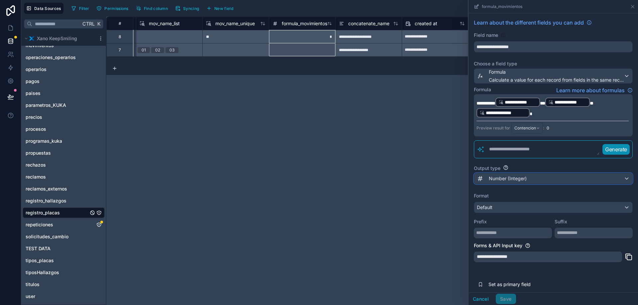
click at [493, 176] on span "Number (Integer)" at bounding box center [508, 178] width 38 height 7
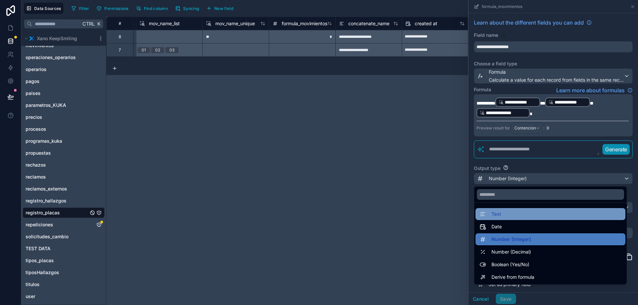
click at [500, 210] on span "Text" at bounding box center [496, 214] width 10 height 8
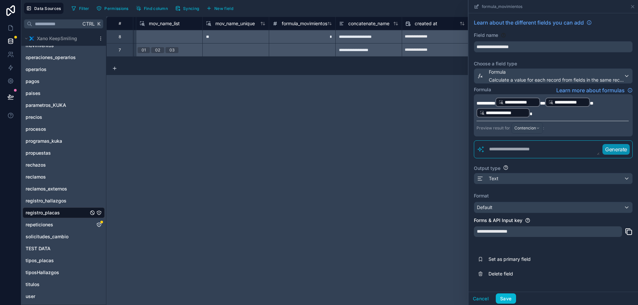
click at [545, 104] on span "**" at bounding box center [542, 103] width 5 height 5
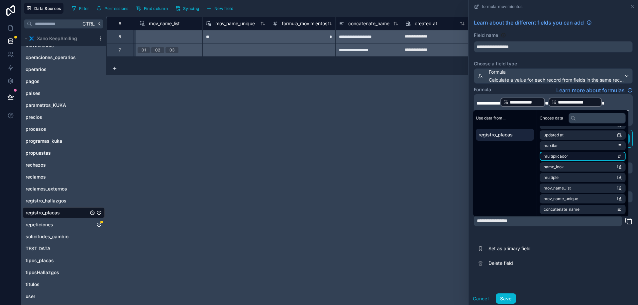
scroll to position [31, 0]
click at [570, 200] on span "mov_name_unique" at bounding box center [560, 198] width 35 height 5
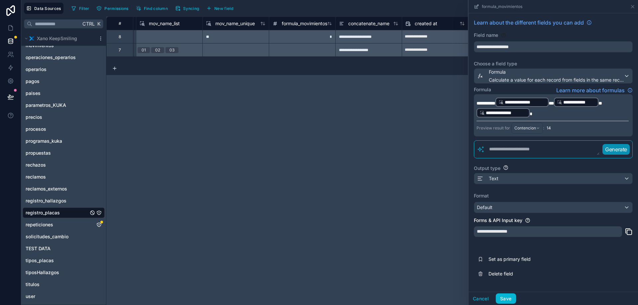
click at [477, 106] on p "**********" at bounding box center [552, 107] width 152 height 21
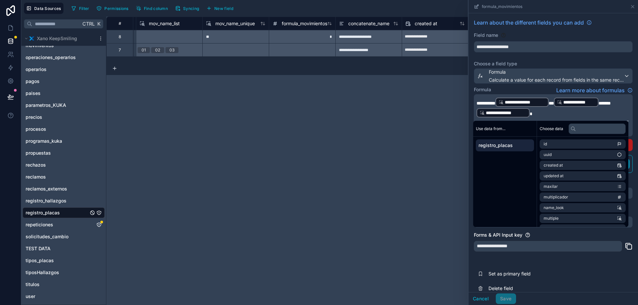
click at [608, 101] on span "*******" at bounding box center [604, 103] width 12 height 5
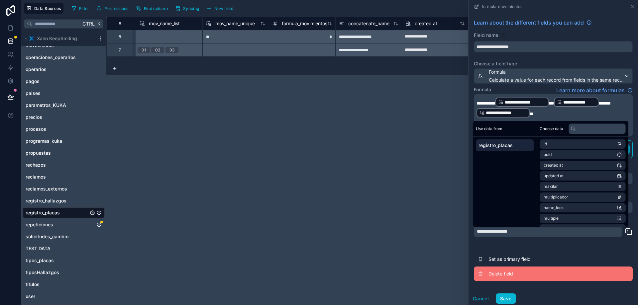
click at [578, 276] on span "Delete field" at bounding box center [536, 274] width 96 height 7
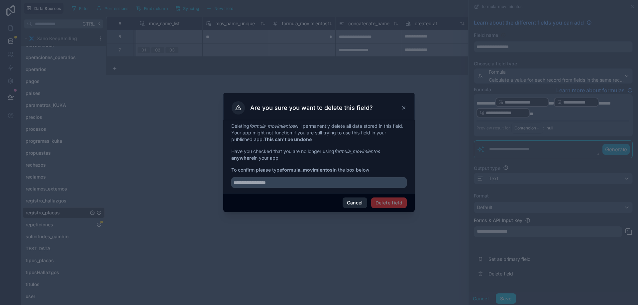
click at [354, 202] on button "Cancel" at bounding box center [354, 203] width 25 height 11
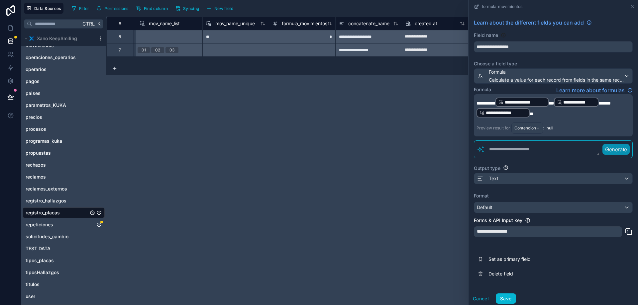
click at [541, 113] on p "**********" at bounding box center [552, 107] width 152 height 21
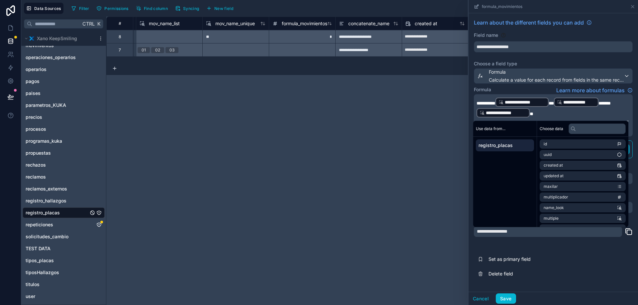
click at [608, 103] on span "*******" at bounding box center [604, 103] width 12 height 5
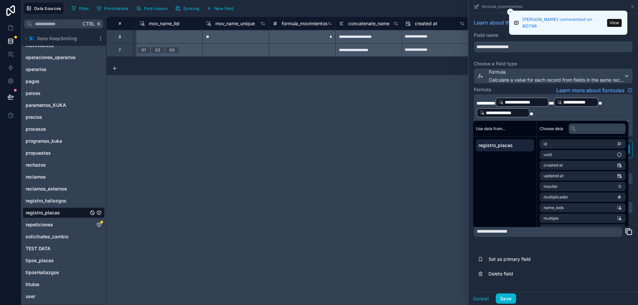
click at [532, 114] on span "**" at bounding box center [531, 114] width 4 height 5
click at [552, 62] on label "Choose a field type" at bounding box center [553, 63] width 159 height 7
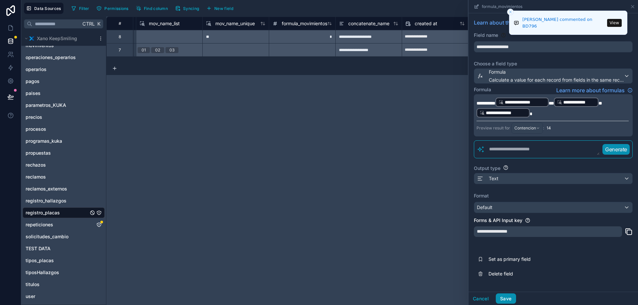
click at [511, 297] on button "Save" at bounding box center [506, 299] width 20 height 11
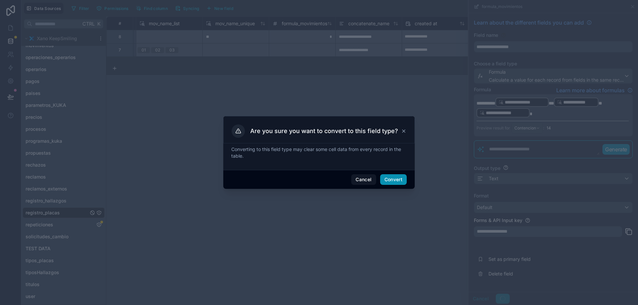
click at [395, 181] on button "Convert" at bounding box center [393, 179] width 27 height 11
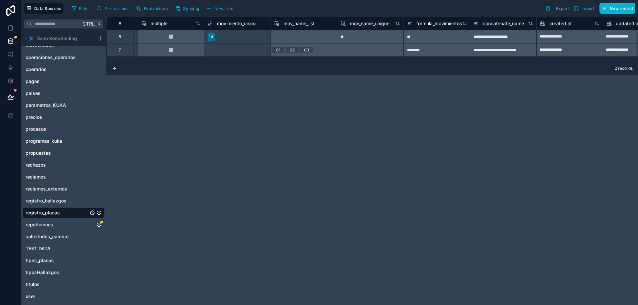
scroll to position [0, 397]
click at [502, 22] on span "concatenate_name" at bounding box center [500, 23] width 41 height 7
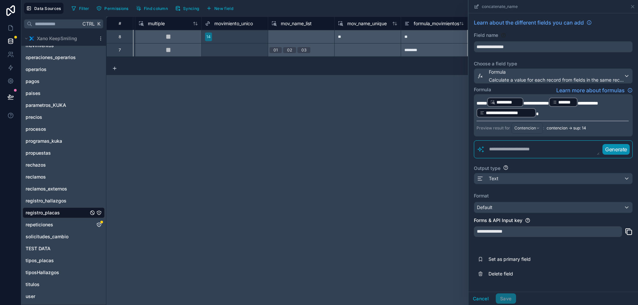
click at [434, 164] on div "**********" at bounding box center [371, 161] width 531 height 289
click at [633, 8] on icon at bounding box center [632, 6] width 5 height 5
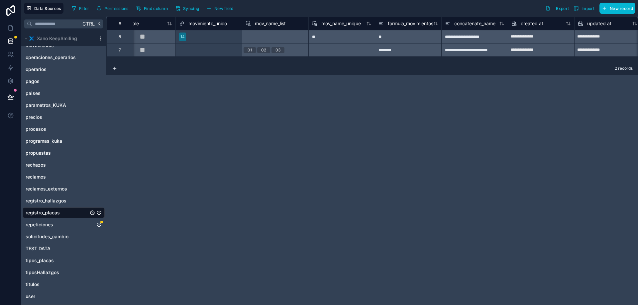
scroll to position [0, 441]
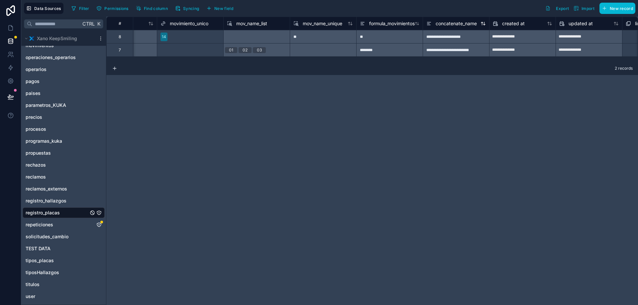
click at [454, 24] on span "concatenate_name" at bounding box center [455, 23] width 41 height 7
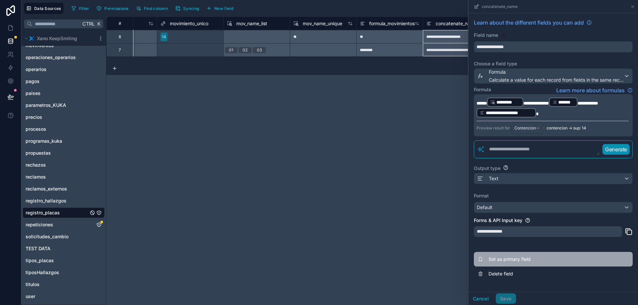
click at [494, 258] on span "Set as primary field" at bounding box center [536, 259] width 96 height 7
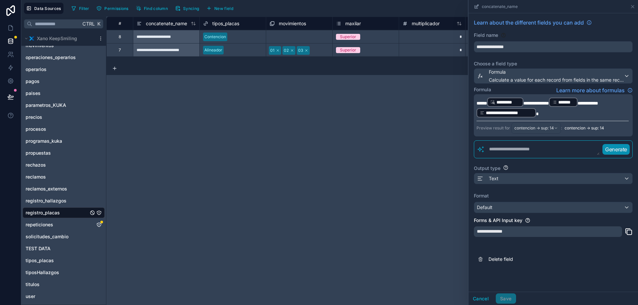
click at [407, 198] on div "**********" at bounding box center [371, 161] width 531 height 289
click at [45, 222] on span "repeticiones" at bounding box center [40, 225] width 28 height 7
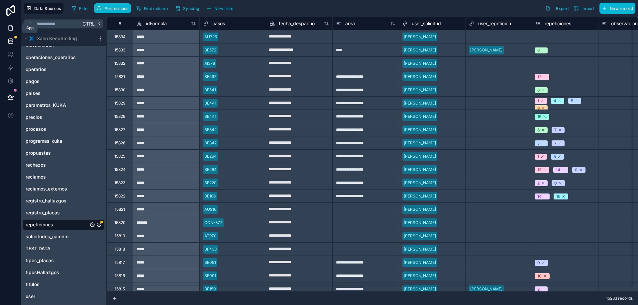
click at [6, 27] on link at bounding box center [10, 27] width 21 height 13
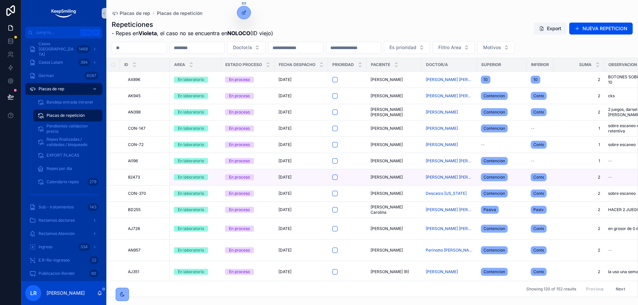
click at [140, 48] on input "scrollable content" at bounding box center [139, 47] width 54 height 9
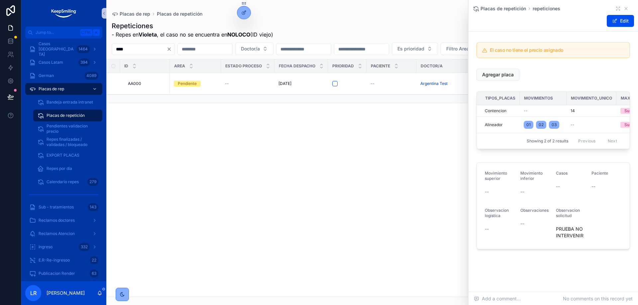
type input "****"
click at [245, 10] on div at bounding box center [243, 12] width 13 height 13
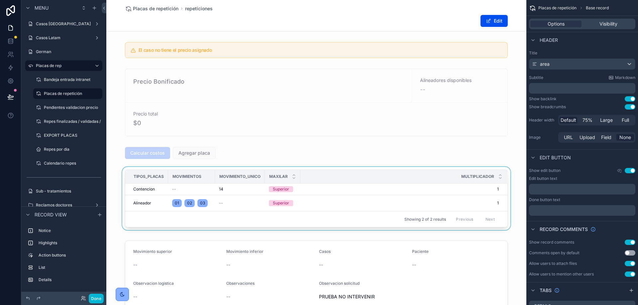
click at [395, 178] on div "Multiplicador" at bounding box center [404, 176] width 206 height 13
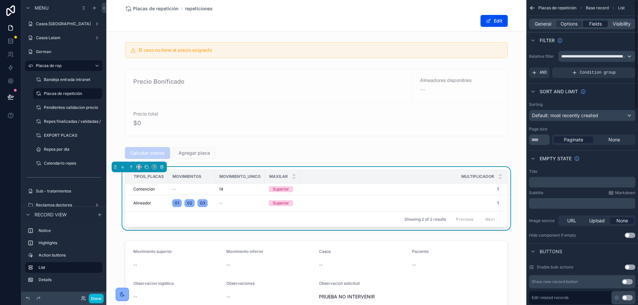
drag, startPoint x: 598, startPoint y: 19, endPoint x: 597, endPoint y: 23, distance: 3.8
click at [598, 20] on div "General Options Fields Visibility" at bounding box center [582, 24] width 106 height 11
click at [597, 23] on span "Fields" at bounding box center [595, 24] width 13 height 7
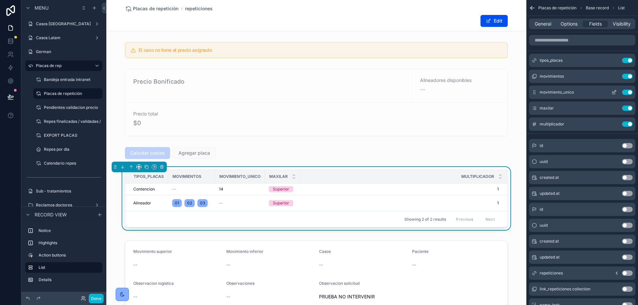
click at [627, 94] on button "Use setting" at bounding box center [627, 92] width 11 height 5
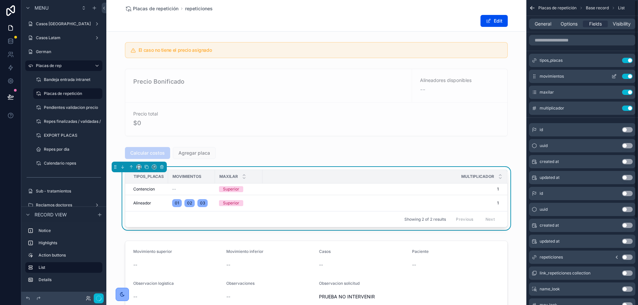
click at [627, 77] on button "Use setting" at bounding box center [627, 76] width 11 height 5
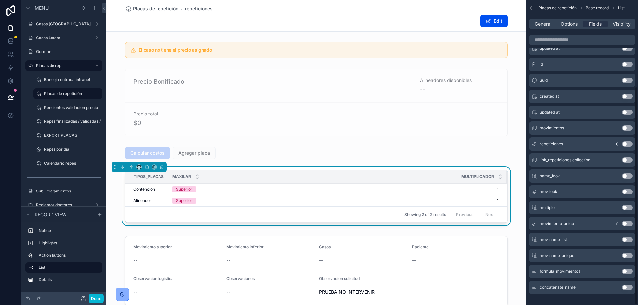
scroll to position [121, 0]
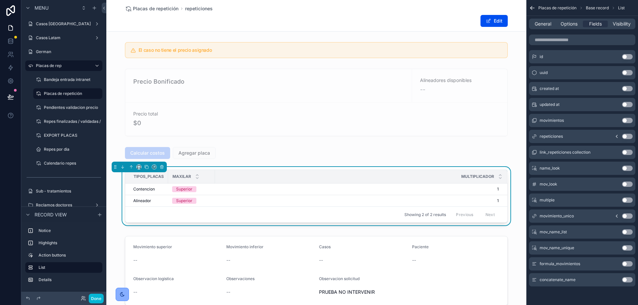
click at [626, 264] on button "Use setting" at bounding box center [627, 263] width 11 height 5
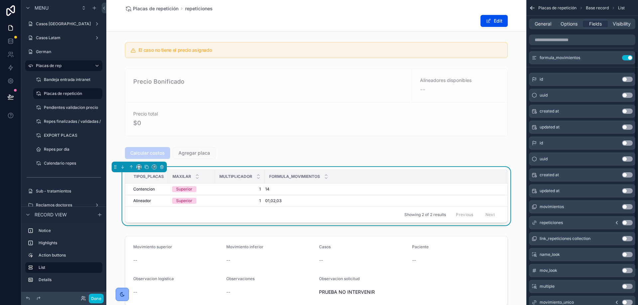
scroll to position [0, 0]
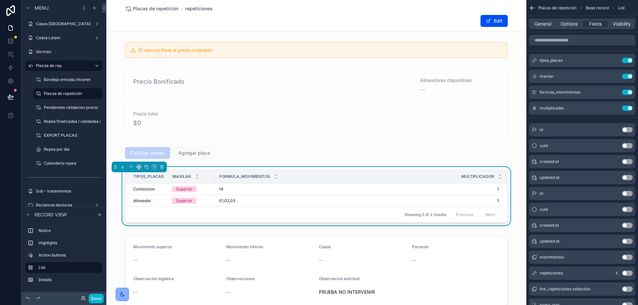
click at [398, 178] on div "Multiplicador" at bounding box center [394, 176] width 223 height 13
click at [537, 24] on span "General" at bounding box center [542, 24] width 17 height 7
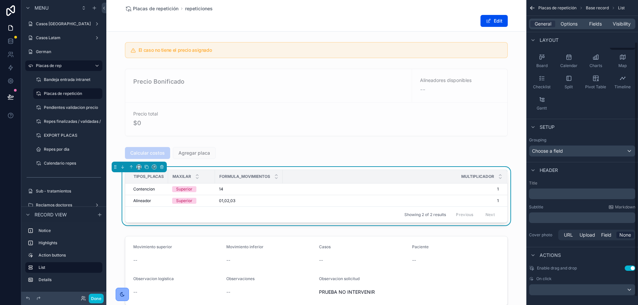
scroll to position [60, 0]
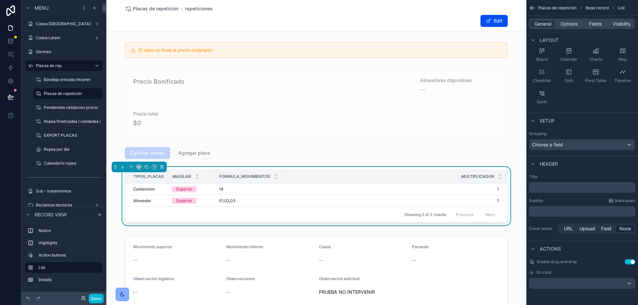
click at [568, 189] on p "﻿" at bounding box center [582, 187] width 102 height 7
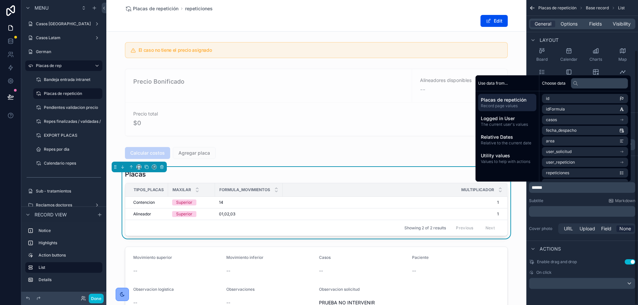
click at [578, 199] on div "Subtitle Markdown" at bounding box center [582, 200] width 106 height 5
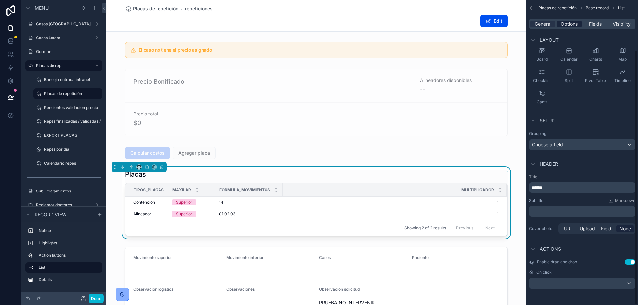
click at [573, 26] on span "Options" at bounding box center [568, 24] width 17 height 7
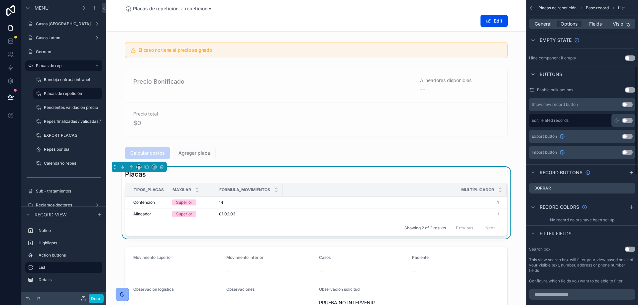
scroll to position [193, 0]
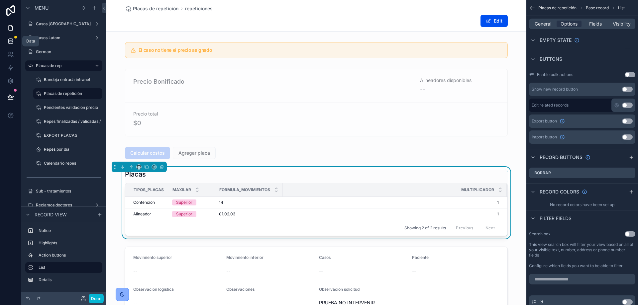
click at [10, 38] on icon at bounding box center [10, 41] width 7 height 7
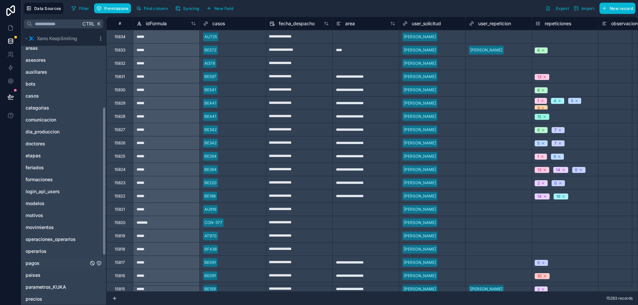
scroll to position [231, 0]
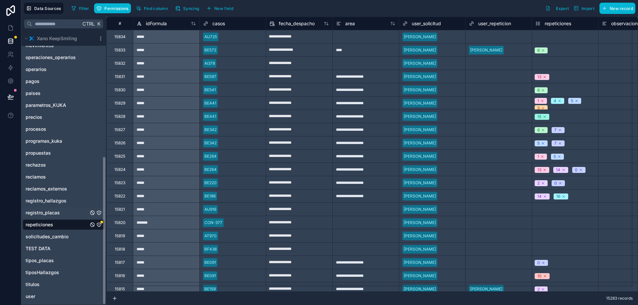
click at [47, 217] on div "registro_placas" at bounding box center [64, 213] width 82 height 11
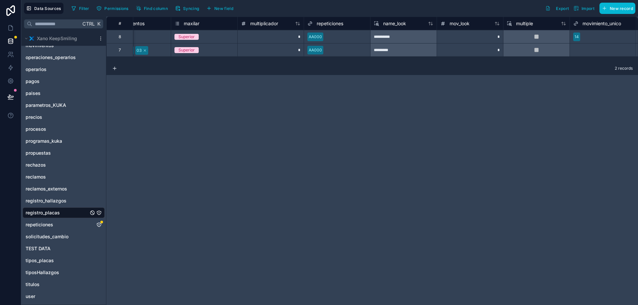
scroll to position [0, 102]
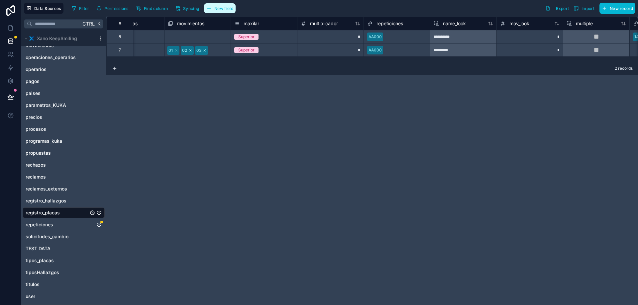
click at [230, 10] on span "New field" at bounding box center [223, 8] width 19 height 5
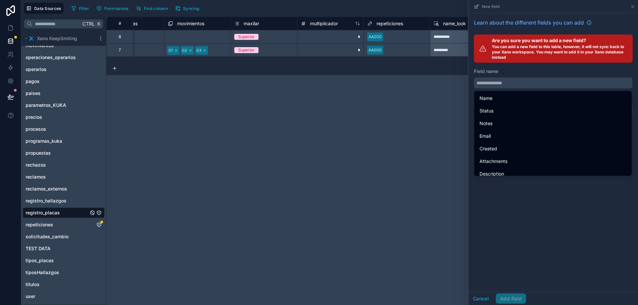
click at [494, 83] on input "text" at bounding box center [553, 83] width 158 height 11
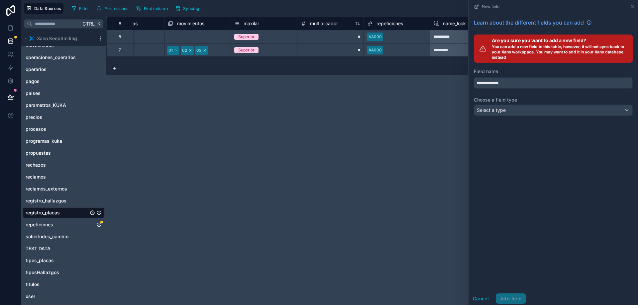
type input "**********"
click at [528, 110] on div "Select a type" at bounding box center [553, 110] width 158 height 11
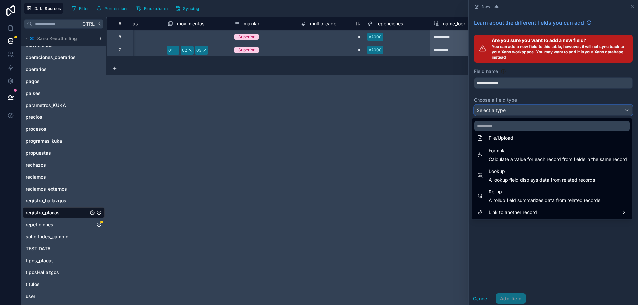
scroll to position [172, 0]
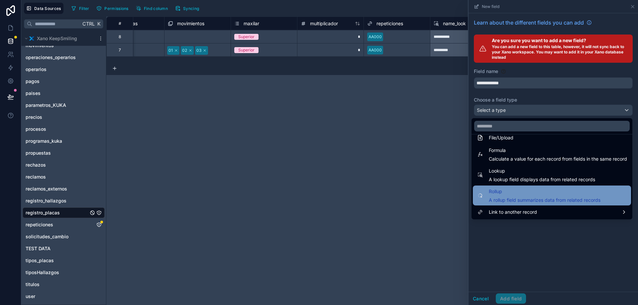
click at [513, 193] on span "Rollup" at bounding box center [545, 192] width 112 height 8
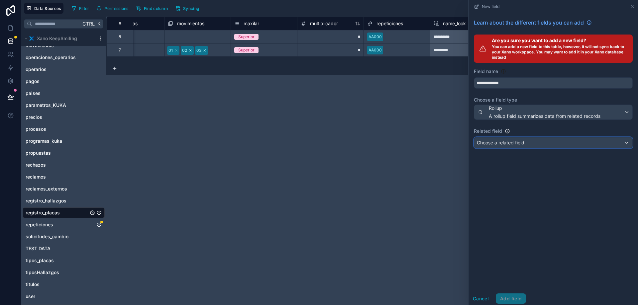
click at [507, 144] on span "Choose a related field" at bounding box center [500, 143] width 47 height 6
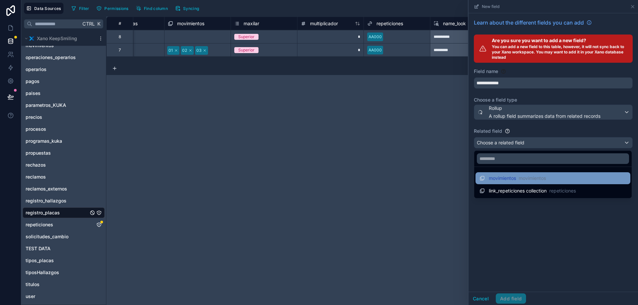
click at [506, 178] on span "movimientos" at bounding box center [502, 178] width 27 height 7
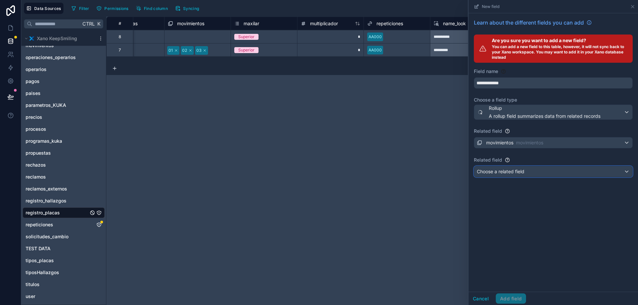
click at [511, 176] on div "Choose a related field" at bounding box center [553, 171] width 158 height 11
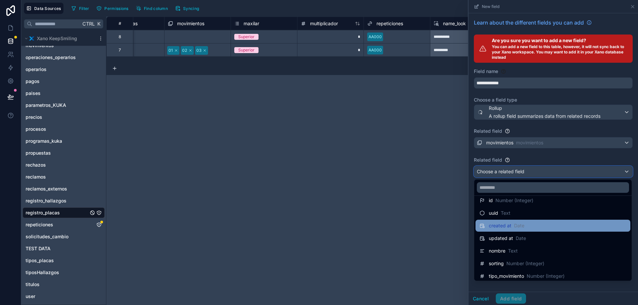
scroll to position [0, 0]
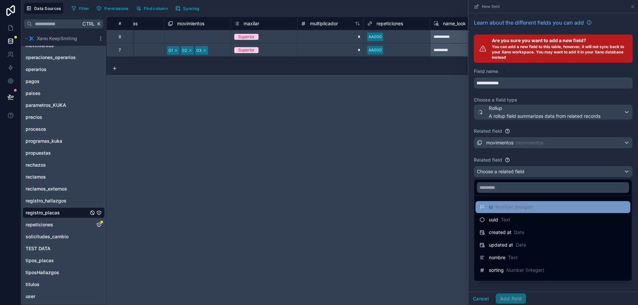
click at [516, 206] on span "Number (Integer)" at bounding box center [514, 207] width 38 height 7
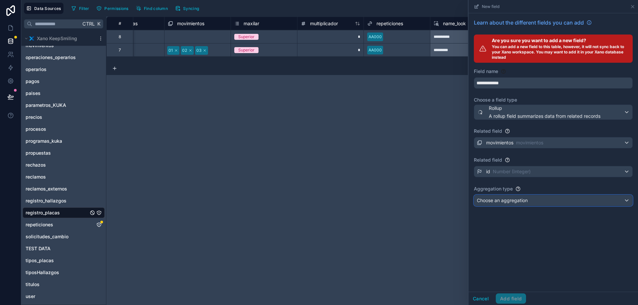
click at [507, 201] on span "Choose an aggregation" at bounding box center [502, 201] width 51 height 6
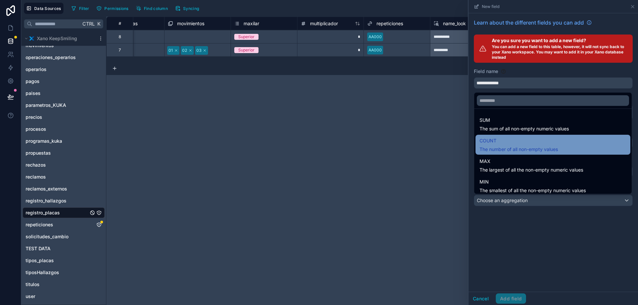
click at [503, 142] on span "COUNT" at bounding box center [518, 141] width 78 height 8
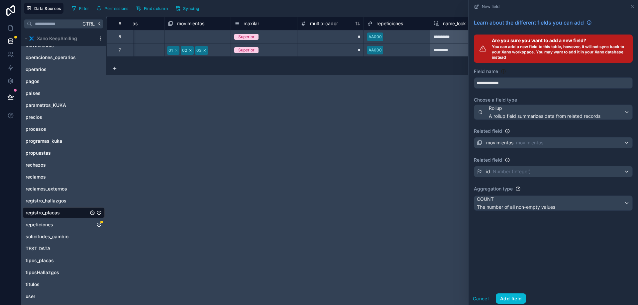
click at [556, 256] on div "**********" at bounding box center [552, 152] width 169 height 279
click at [513, 298] on button "Add field" at bounding box center [511, 299] width 30 height 11
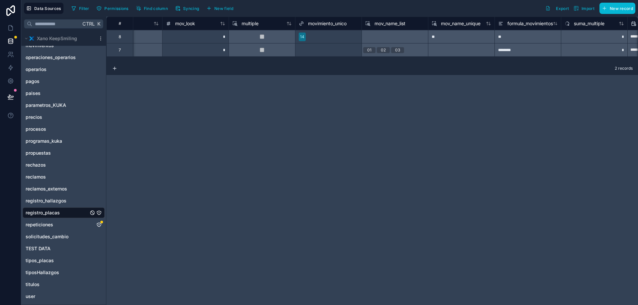
scroll to position [0, 430]
click at [230, 8] on span "New field" at bounding box center [223, 8] width 19 height 5
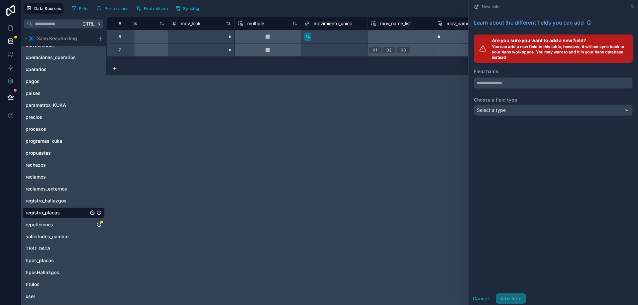
click at [514, 82] on input "text" at bounding box center [553, 83] width 158 height 11
type input "**********"
click at [508, 108] on div "Select a type" at bounding box center [553, 110] width 158 height 11
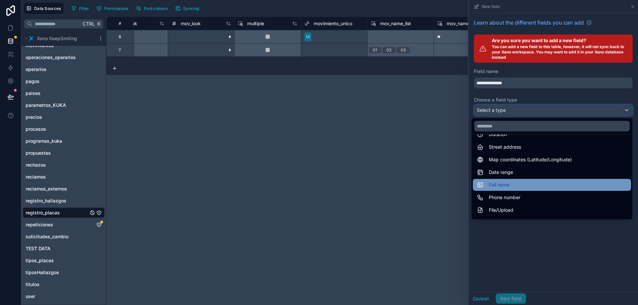
scroll to position [133, 0]
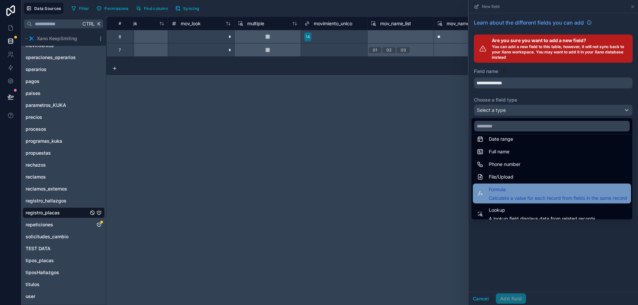
click at [518, 190] on span "Formula" at bounding box center [558, 190] width 138 height 8
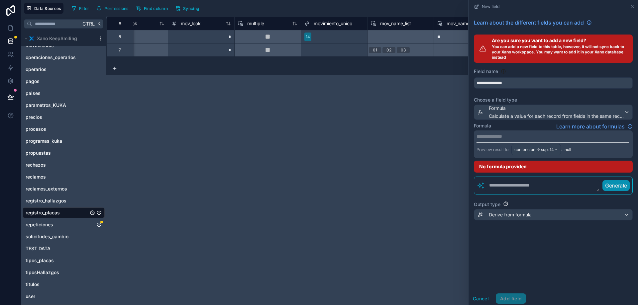
click at [504, 136] on p "**********" at bounding box center [552, 136] width 152 height 7
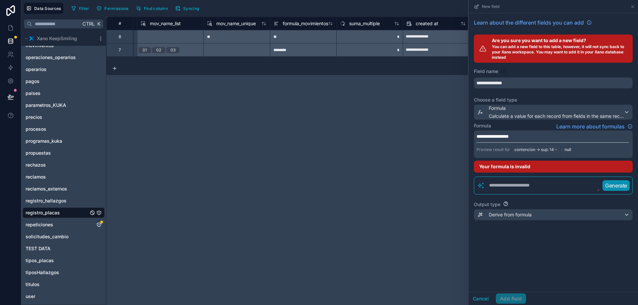
scroll to position [0, 662]
click at [535, 136] on p "**********" at bounding box center [552, 136] width 152 height 7
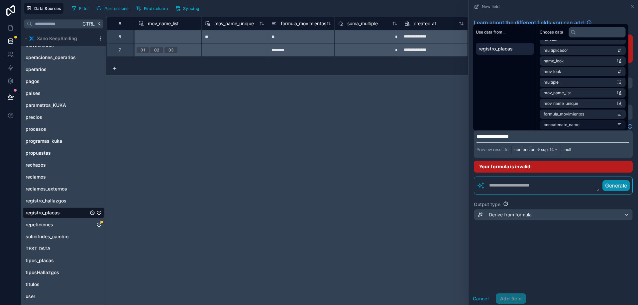
scroll to position [105, 0]
click at [569, 125] on span "suma_multiple" at bounding box center [556, 123] width 27 height 5
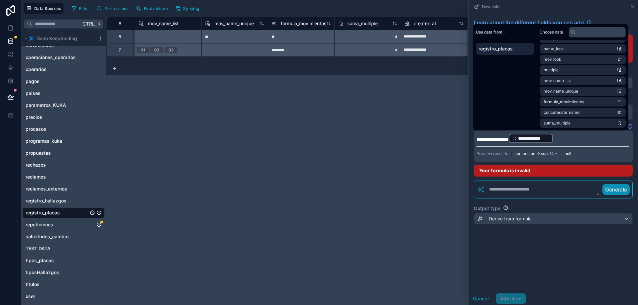
click at [576, 139] on p "**********" at bounding box center [552, 138] width 152 height 11
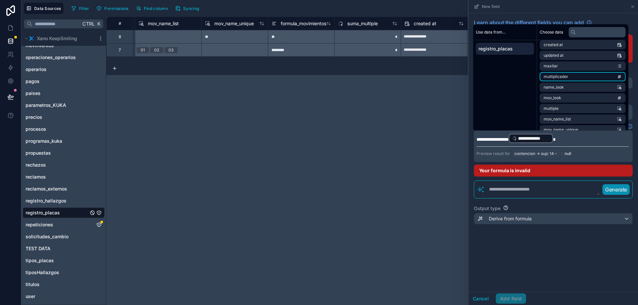
click at [568, 79] on li "multiplicador" at bounding box center [582, 76] width 86 height 9
click at [618, 142] on p "**********" at bounding box center [552, 138] width 152 height 11
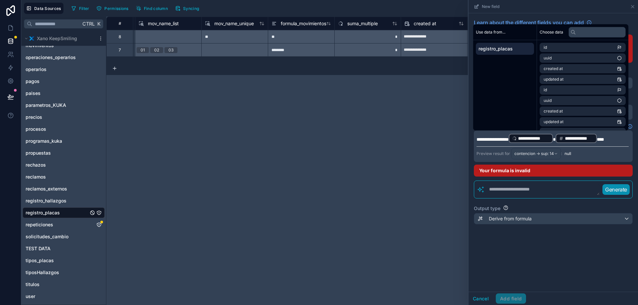
click at [483, 139] on span "**********" at bounding box center [492, 139] width 32 height 5
click at [496, 137] on span "**********" at bounding box center [492, 139] width 32 height 5
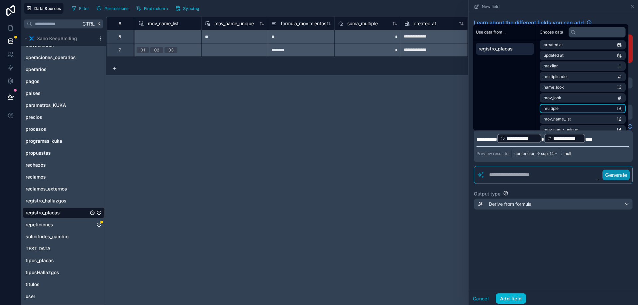
click at [578, 107] on li "multiple" at bounding box center [582, 108] width 86 height 9
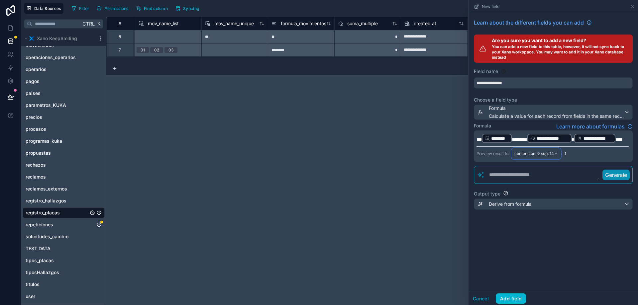
click at [530, 153] on span "contencion -> sup: 14" at bounding box center [534, 153] width 40 height 5
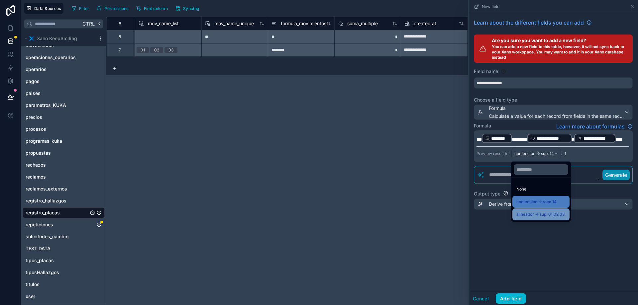
click at [536, 211] on span "alineador -> sup: 01,02,03" at bounding box center [540, 215] width 48 height 8
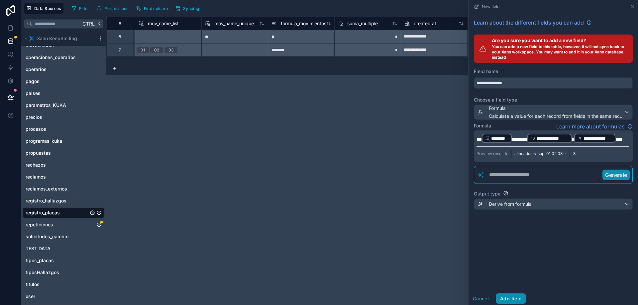
click at [510, 295] on button "Add field" at bounding box center [511, 299] width 30 height 11
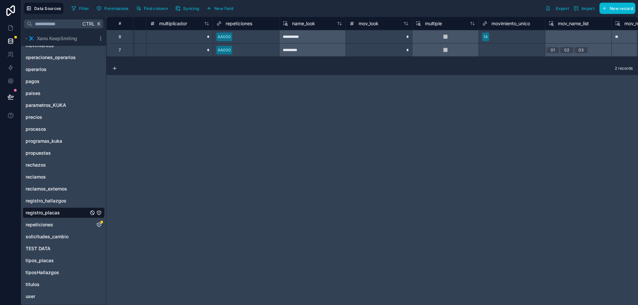
scroll to position [0, 259]
click at [364, 26] on span "mov_look" at bounding box center [362, 23] width 20 height 7
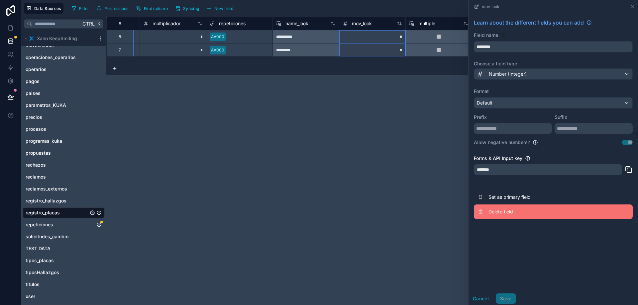
click at [498, 217] on button "Delete field" at bounding box center [553, 212] width 159 height 15
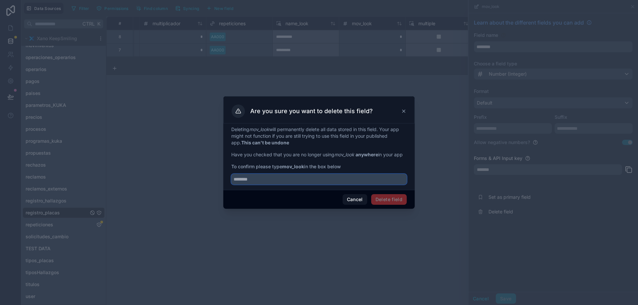
click at [247, 179] on input "text" at bounding box center [318, 179] width 175 height 11
type input "********"
click at [400, 197] on button "Delete field" at bounding box center [389, 199] width 36 height 11
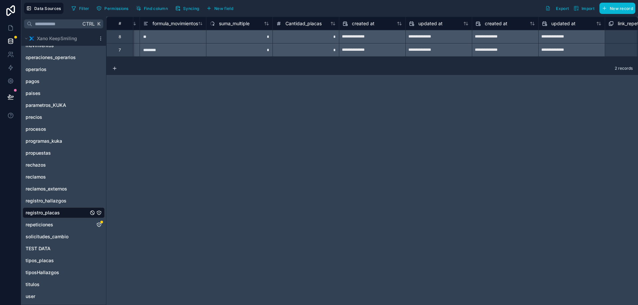
scroll to position [0, 890]
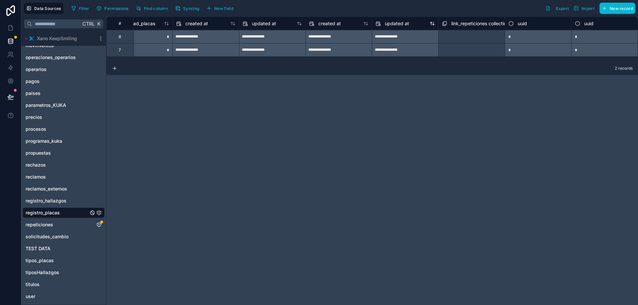
click at [388, 22] on span "updated at" at bounding box center [397, 23] width 24 height 7
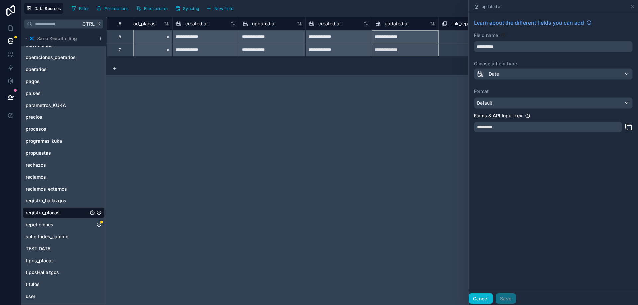
click at [478, 302] on button "Cancel" at bounding box center [480, 299] width 25 height 11
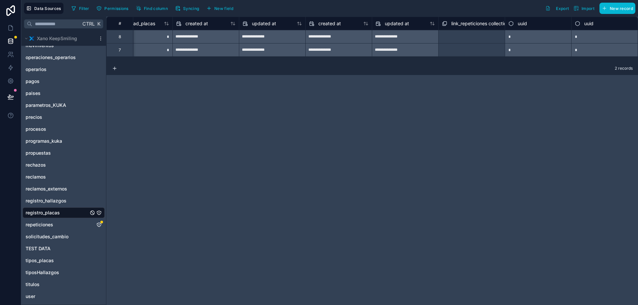
click at [414, 161] on div "**********" at bounding box center [371, 161] width 531 height 289
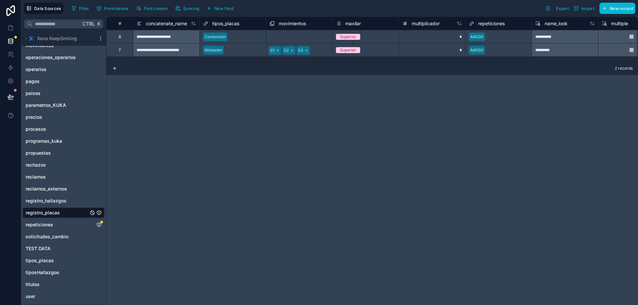
click at [234, 101] on div "**********" at bounding box center [371, 161] width 531 height 289
click at [169, 155] on div "**********" at bounding box center [371, 161] width 531 height 289
click at [170, 193] on div "**********" at bounding box center [371, 161] width 531 height 289
click at [47, 225] on span "repeticiones" at bounding box center [40, 225] width 28 height 7
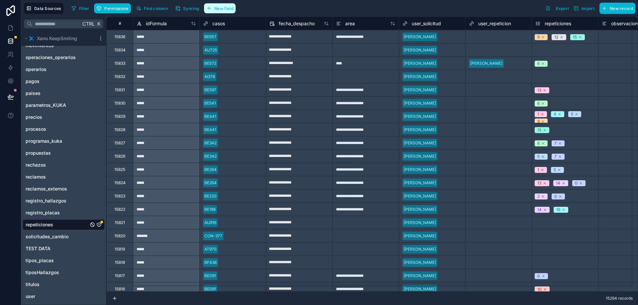
click at [227, 10] on span "New field" at bounding box center [223, 8] width 19 height 5
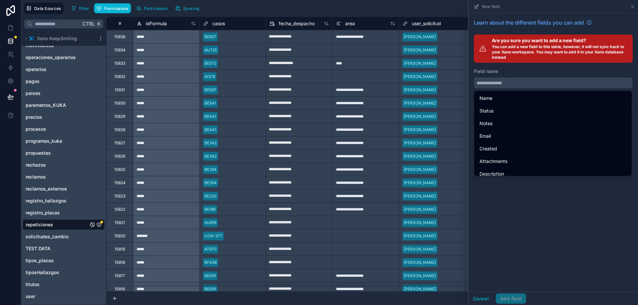
click at [514, 85] on input "text" at bounding box center [553, 83] width 158 height 11
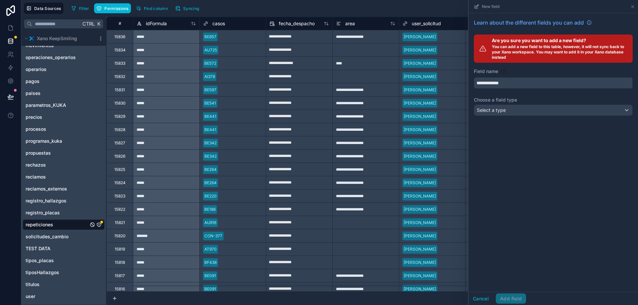
type input "**********"
click at [531, 105] on div "Select a type" at bounding box center [553, 110] width 158 height 11
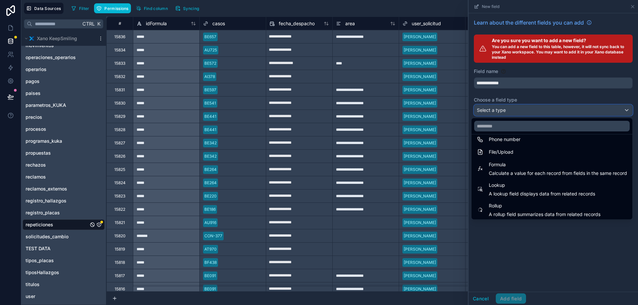
scroll to position [172, 0]
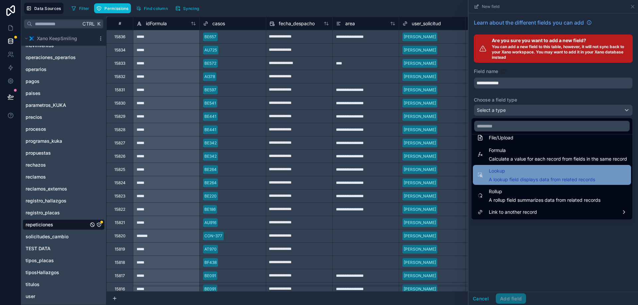
click at [512, 179] on span "A lookup field displays data from related records" at bounding box center [542, 179] width 106 height 7
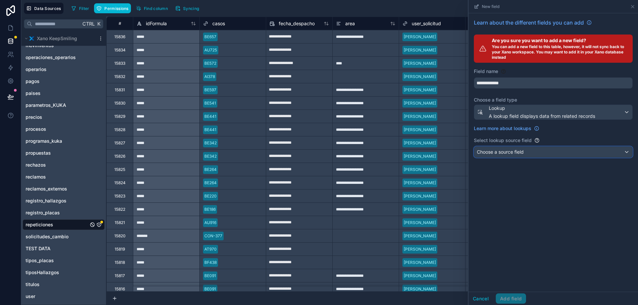
click at [516, 154] on span "Choose a source field" at bounding box center [500, 152] width 47 height 6
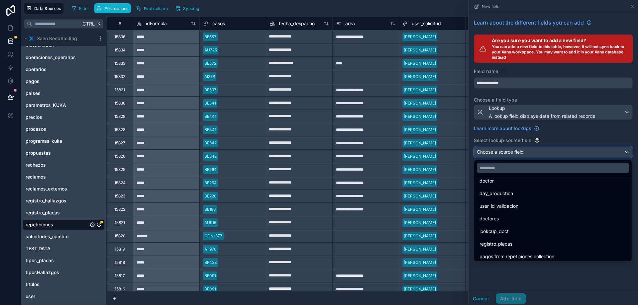
scroll to position [148, 0]
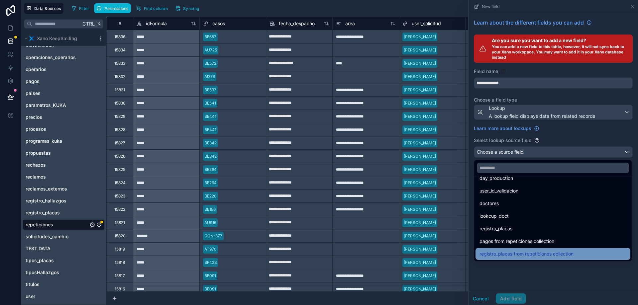
click at [508, 254] on span "registro_placas from repeticiones collection" at bounding box center [526, 254] width 94 height 8
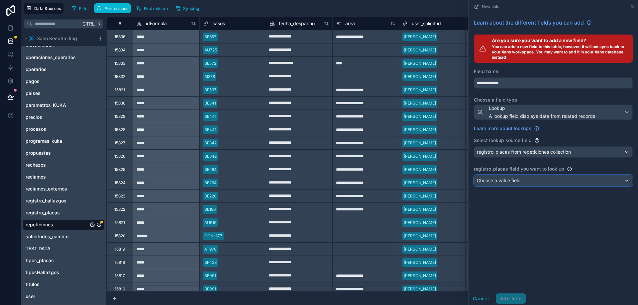
click at [507, 178] on span "Choose a value field" at bounding box center [499, 181] width 44 height 6
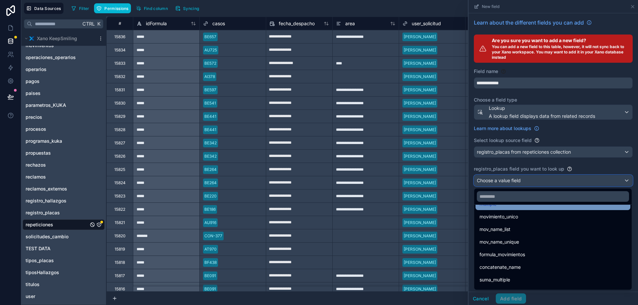
scroll to position [98, 0]
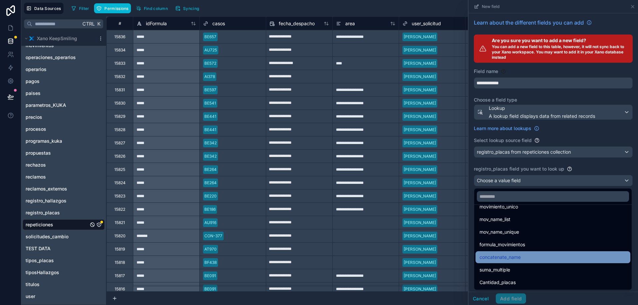
click at [504, 258] on span "concatenate_name" at bounding box center [499, 257] width 41 height 8
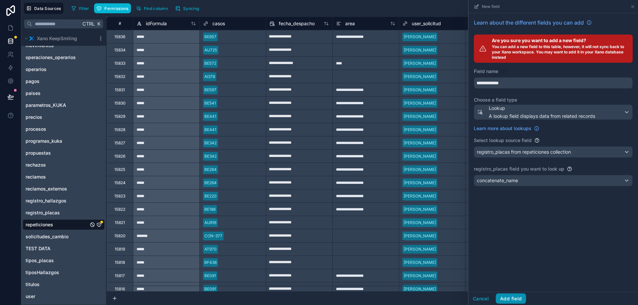
click at [510, 298] on button "Add field" at bounding box center [511, 299] width 30 height 11
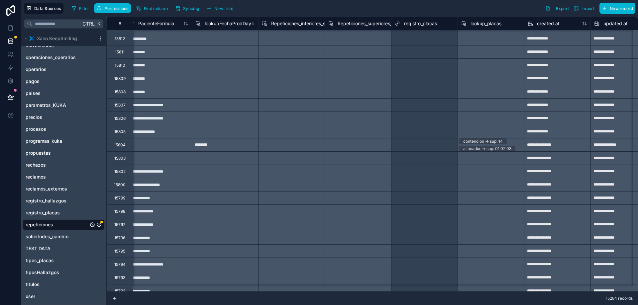
scroll to position [299, 4060]
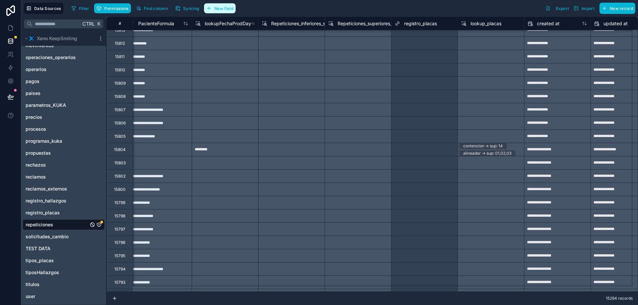
click at [228, 8] on span "New field" at bounding box center [223, 8] width 19 height 5
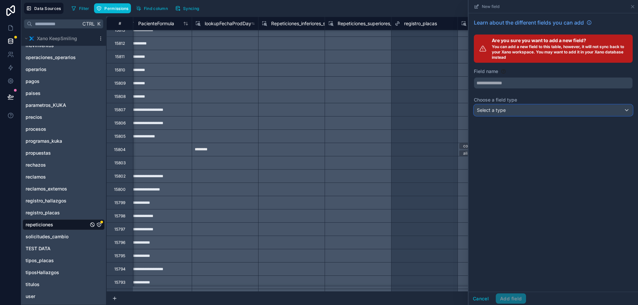
click at [502, 106] on div "Select a type" at bounding box center [553, 110] width 158 height 11
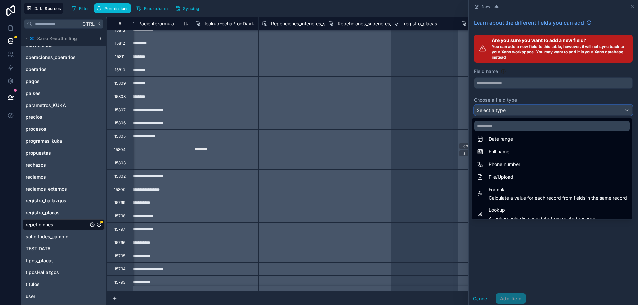
scroll to position [166, 0]
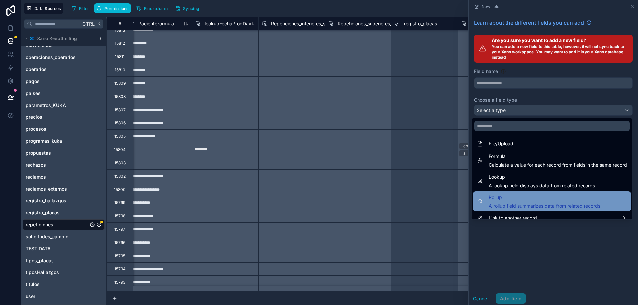
click at [498, 195] on span "Rollup" at bounding box center [545, 198] width 112 height 8
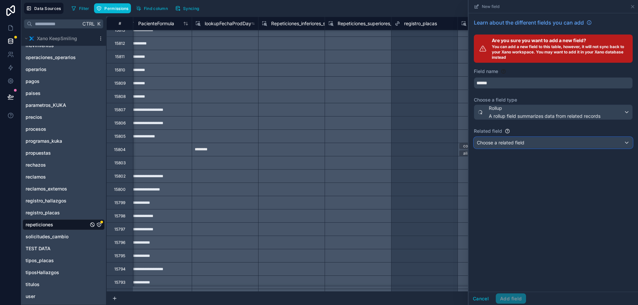
click at [506, 144] on span "Choose a related field" at bounding box center [500, 143] width 47 height 6
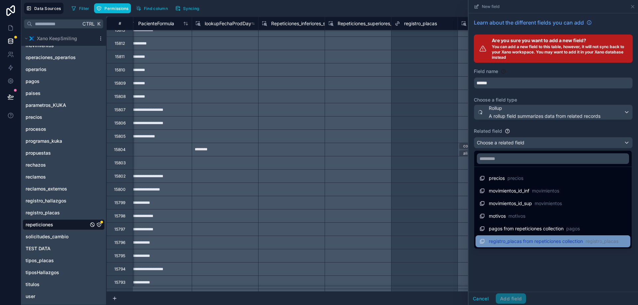
click at [514, 243] on span "registro_placas from repeticiones collection" at bounding box center [536, 241] width 94 height 7
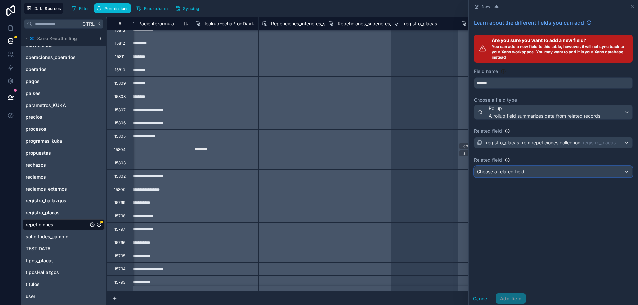
click at [519, 169] on span "Choose a related field" at bounding box center [500, 172] width 47 height 6
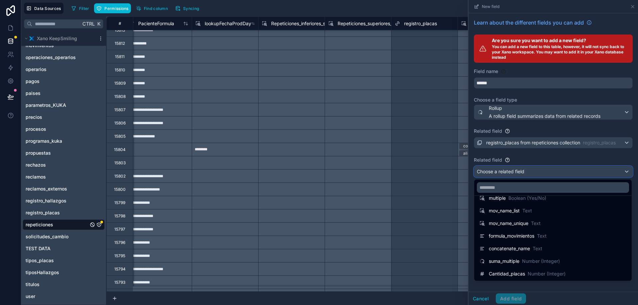
scroll to position [136, 0]
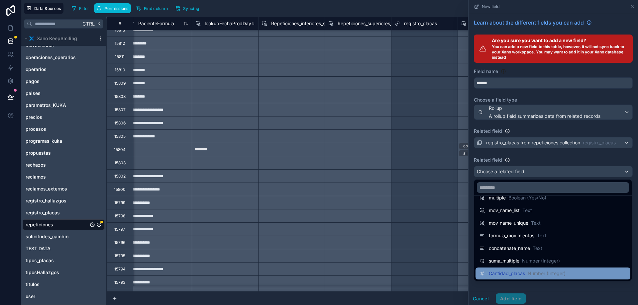
click at [518, 269] on div "Cantidad_placas Number (Integer)" at bounding box center [552, 274] width 155 height 12
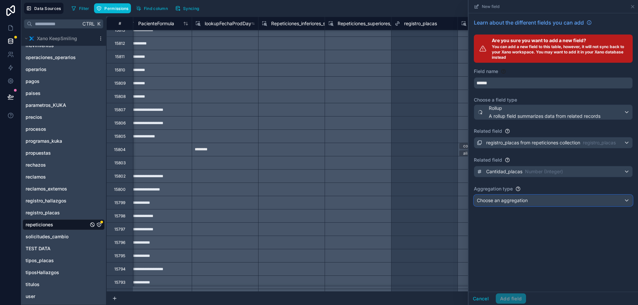
click at [506, 198] on span "Choose an aggregation" at bounding box center [502, 201] width 51 height 6
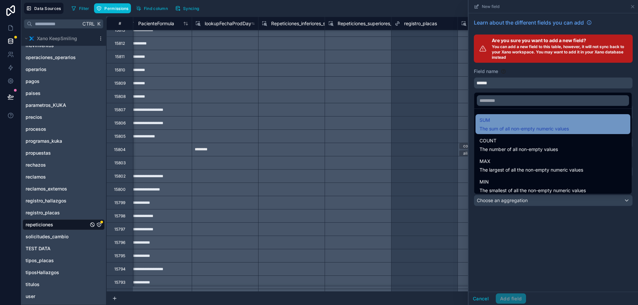
click at [498, 127] on span "The sum of all non-empty numeric values" at bounding box center [523, 129] width 89 height 7
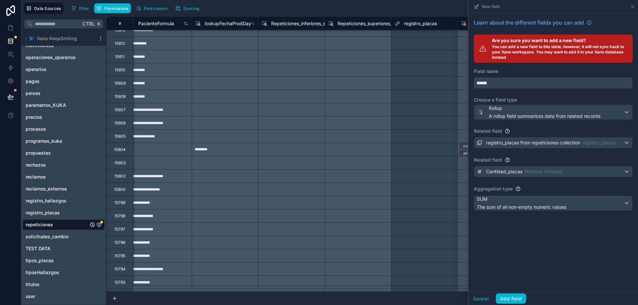
drag, startPoint x: 506, startPoint y: 85, endPoint x: 449, endPoint y: 82, distance: 56.5
click at [450, 82] on div "Data Sources Filter Permissions Find column Syncing New field Learn about the d…" at bounding box center [329, 152] width 616 height 305
click at [474, 77] on button "********" at bounding box center [553, 82] width 159 height 11
click at [474, 77] on button "**********" at bounding box center [553, 82] width 159 height 11
type input "**********"
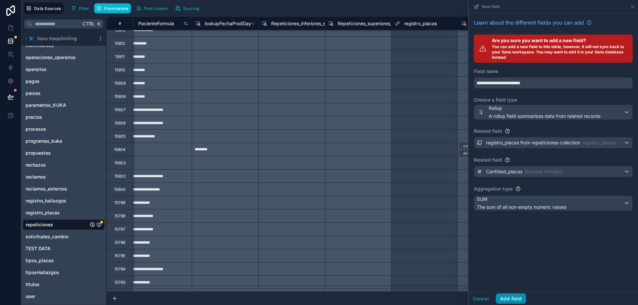
click at [519, 302] on button "Add field" at bounding box center [511, 299] width 30 height 11
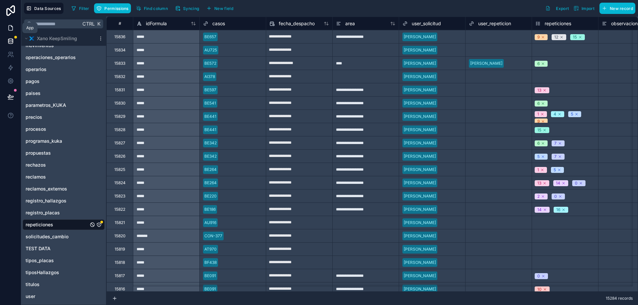
click at [12, 33] on link at bounding box center [10, 27] width 21 height 13
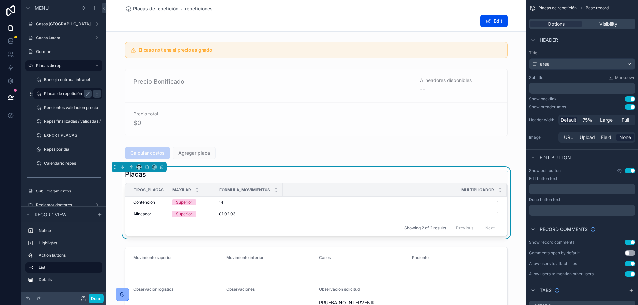
click at [63, 97] on div "Placas de repetición" at bounding box center [68, 94] width 48 height 8
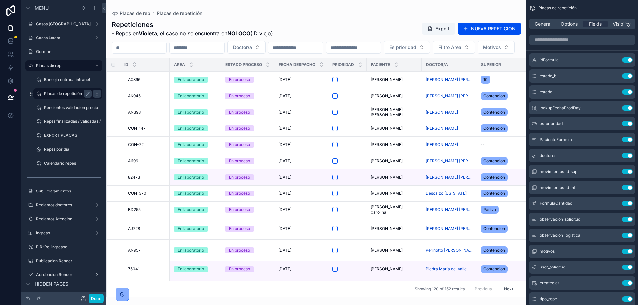
click at [95, 94] on icon "scrollable content" at bounding box center [96, 93] width 5 height 5
click at [114, 100] on icon at bounding box center [113, 101] width 3 height 3
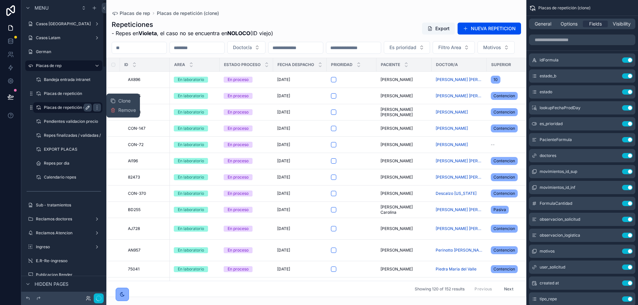
click at [88, 106] on icon "scrollable content" at bounding box center [87, 107] width 5 height 5
click at [69, 108] on input "**********" at bounding box center [62, 108] width 37 height 8
type input "**********"
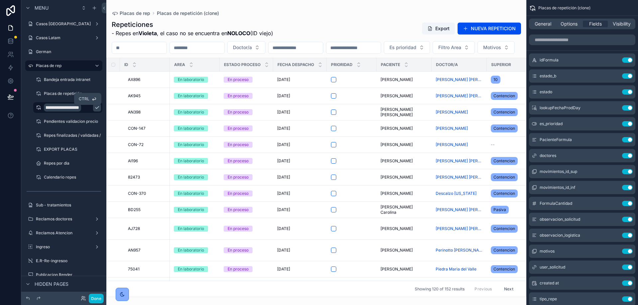
click at [94, 107] on icon "scrollable content" at bounding box center [96, 107] width 5 height 5
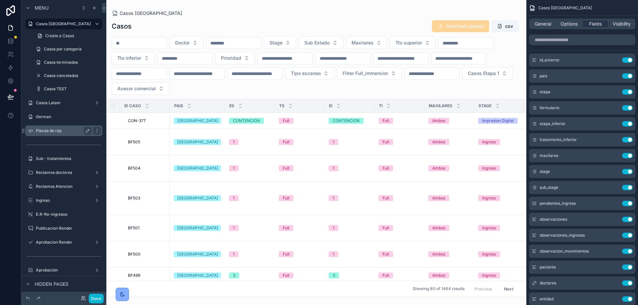
click at [67, 129] on label "Placas de rep" at bounding box center [62, 130] width 53 height 5
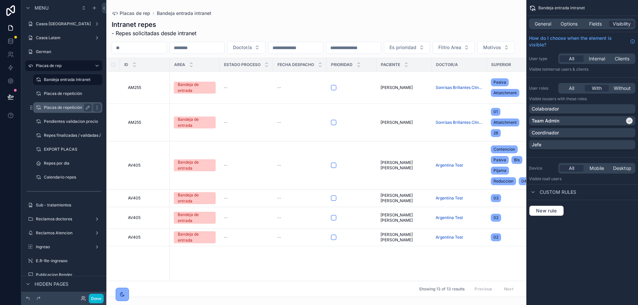
click at [58, 109] on label "Placas de repetición TEST" at bounding box center [68, 107] width 49 height 5
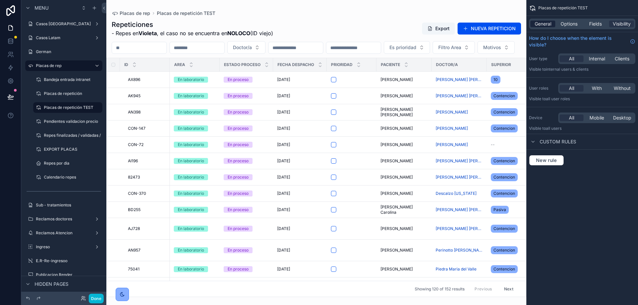
click at [548, 22] on span "General" at bounding box center [542, 24] width 17 height 7
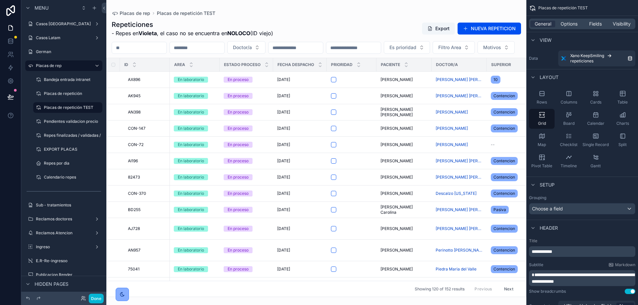
scroll to position [188, 0]
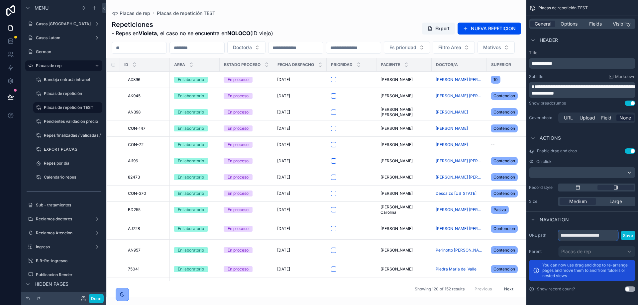
click at [615, 235] on input "**********" at bounding box center [588, 235] width 60 height 11
type input "**********"
click at [627, 232] on button "Save" at bounding box center [627, 236] width 15 height 10
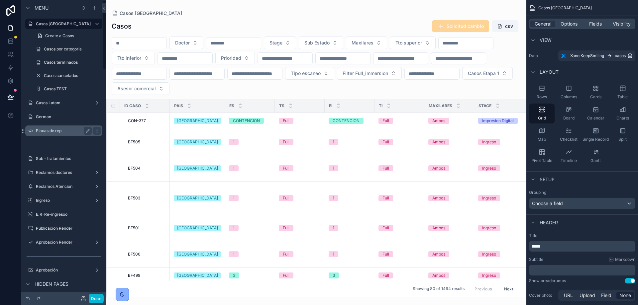
click at [51, 135] on div "Placas de rep" at bounding box center [64, 131] width 74 height 11
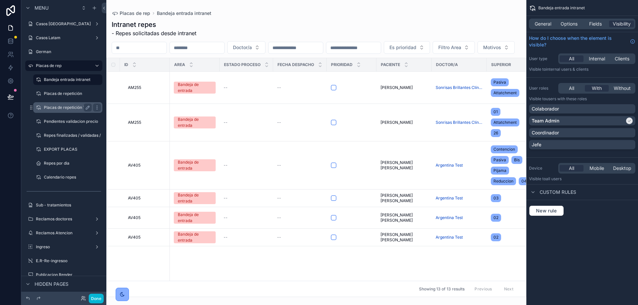
click at [63, 108] on label "Placas de repetición TEST" at bounding box center [68, 107] width 49 height 5
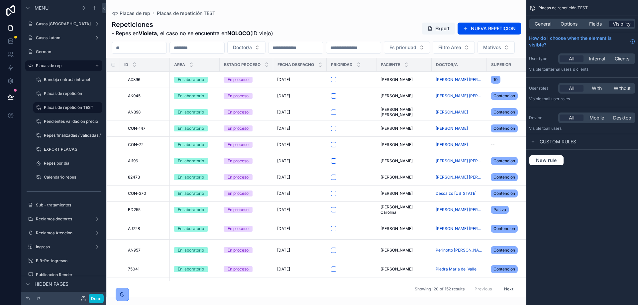
click at [619, 24] on span "Visibility" at bounding box center [621, 24] width 18 height 7
click at [598, 86] on span "With" at bounding box center [597, 88] width 10 height 7
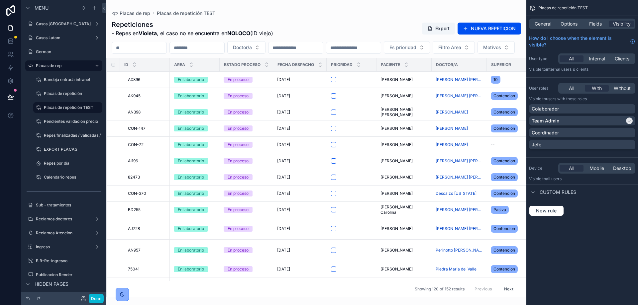
click at [604, 206] on div "New rule" at bounding box center [582, 211] width 106 height 11
click at [72, 109] on label "Placas de repetición TEST" at bounding box center [68, 107] width 49 height 5
click at [51, 97] on div "Placas de repetición" at bounding box center [68, 94] width 48 height 8
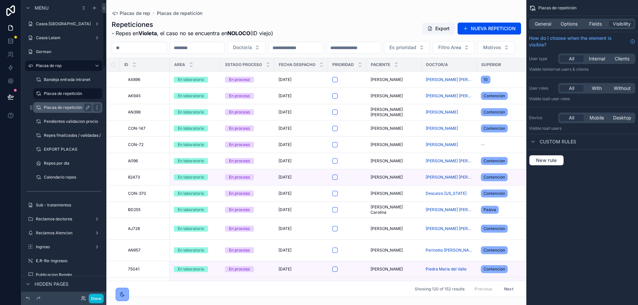
click at [57, 105] on label "Placas de repetición TEST" at bounding box center [68, 107] width 49 height 5
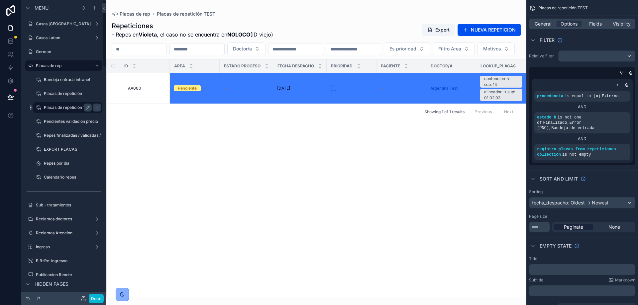
scroll to position [0, 182]
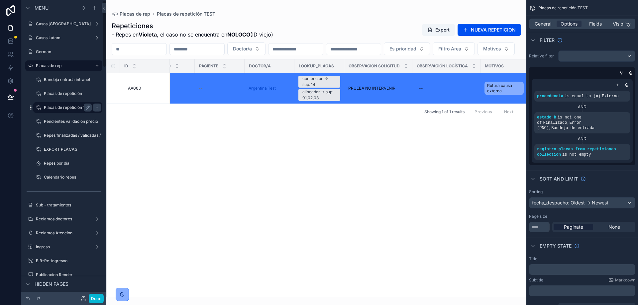
click at [73, 108] on label "Placas de repetición TEST" at bounding box center [68, 107] width 49 height 5
click at [70, 118] on div "Pendientes validacion precio" at bounding box center [68, 122] width 48 height 8
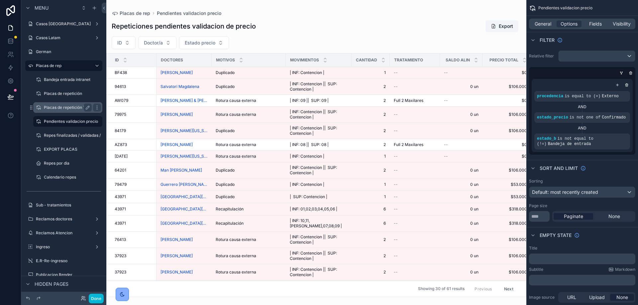
click at [58, 107] on label "Placas de repetición TEST" at bounding box center [68, 107] width 49 height 5
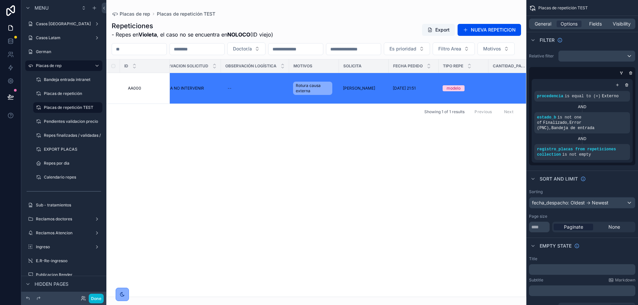
scroll to position [0, 387]
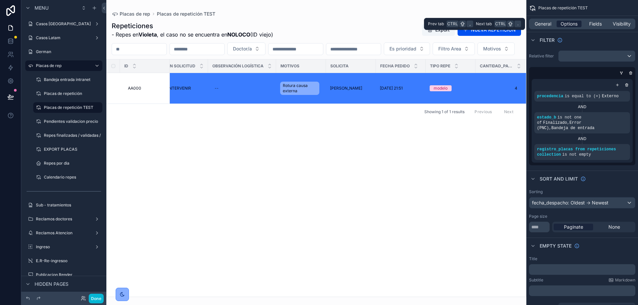
click at [568, 24] on span "Options" at bounding box center [568, 24] width 17 height 7
click at [598, 25] on span "Fields" at bounding box center [595, 24] width 13 height 7
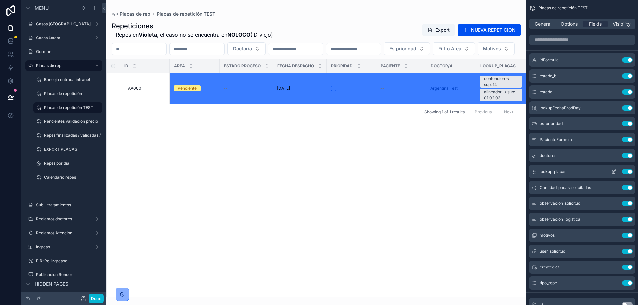
click at [613, 172] on icon "scrollable content" at bounding box center [614, 171] width 3 height 3
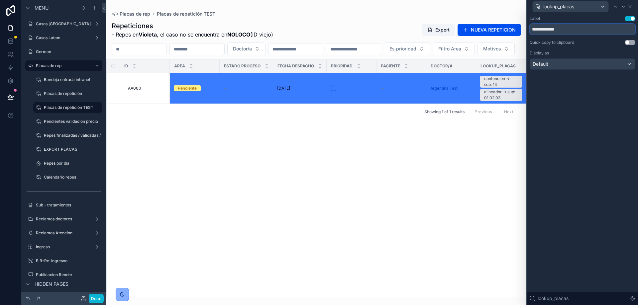
drag, startPoint x: 568, startPoint y: 31, endPoint x: 501, endPoint y: 16, distance: 69.1
click at [501, 16] on div "**********" at bounding box center [319, 152] width 638 height 305
type input "******"
click at [582, 112] on div "Label Use setting ****** Quick copy to clipboard Use setting Display as Default…" at bounding box center [582, 159] width 111 height 292
click at [622, 7] on icon at bounding box center [622, 6] width 5 height 5
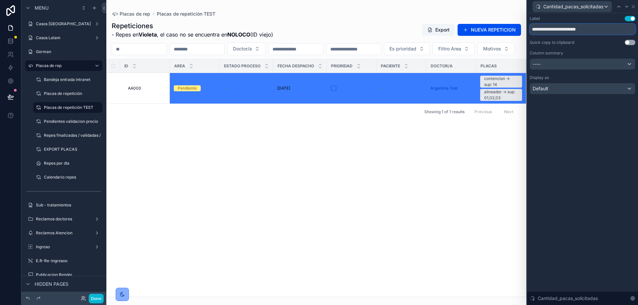
drag, startPoint x: 601, startPoint y: 31, endPoint x: 552, endPoint y: 31, distance: 48.8
click at [552, 31] on input "**********" at bounding box center [582, 29] width 106 height 11
type input "********"
click at [634, 5] on icon at bounding box center [633, 6] width 3 height 3
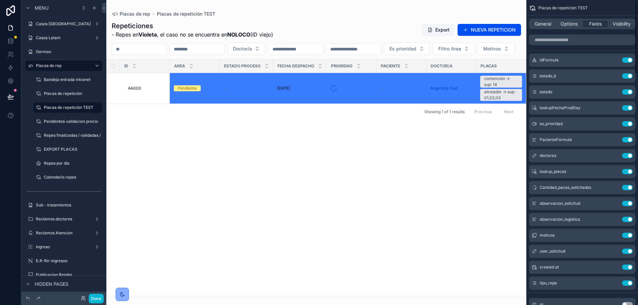
click at [433, 196] on div "ID Area Estado proceso Fecha despacho prioridad Paciente Doctor/a PLACAS Cantid…" at bounding box center [316, 177] width 419 height 237
click at [95, 300] on button "Done" at bounding box center [96, 299] width 15 height 10
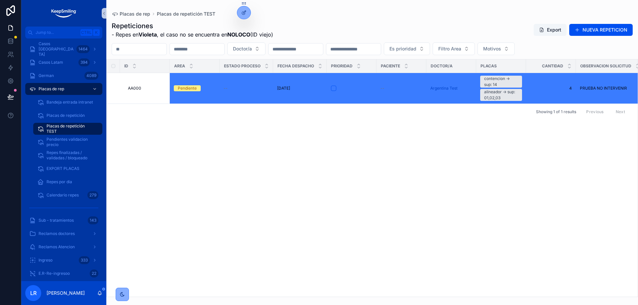
click at [469, 211] on div "ID Area Estado proceso Fecha despacho prioridad Paciente Doctor/a PLACAS Cantid…" at bounding box center [372, 177] width 531 height 237
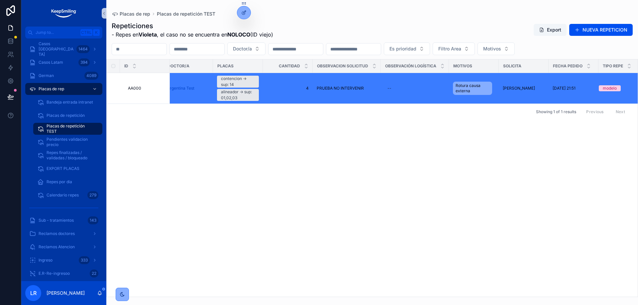
scroll to position [0, 275]
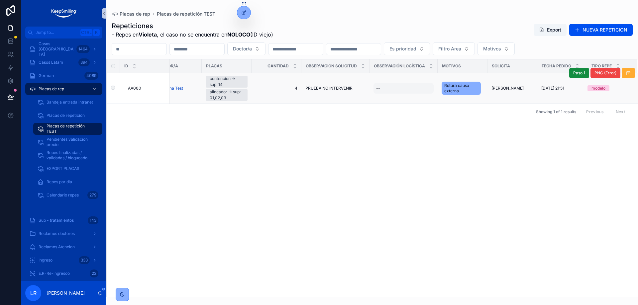
click at [408, 90] on div "--" at bounding box center [403, 88] width 60 height 11
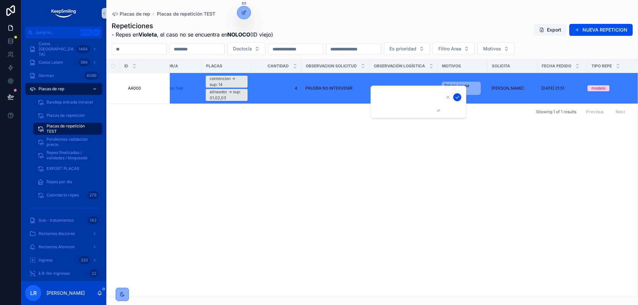
click at [496, 212] on div "ID Area Estado proceso Fecha despacho prioridad Paciente Doctor/a PLACAS Cantid…" at bounding box center [372, 177] width 531 height 237
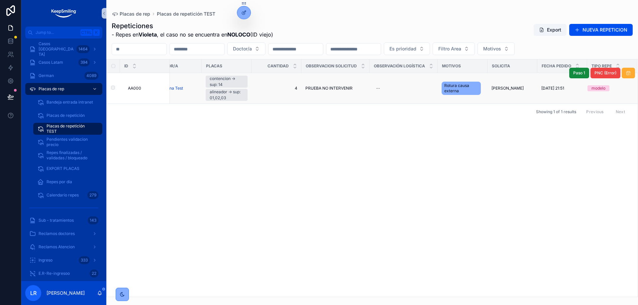
click at [468, 86] on span "Rotura causa externa" at bounding box center [461, 88] width 34 height 11
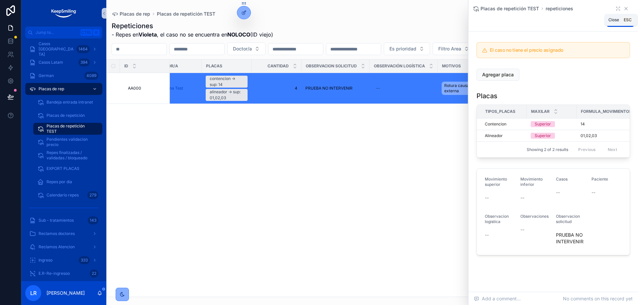
click at [623, 8] on icon "scrollable content" at bounding box center [625, 8] width 5 height 5
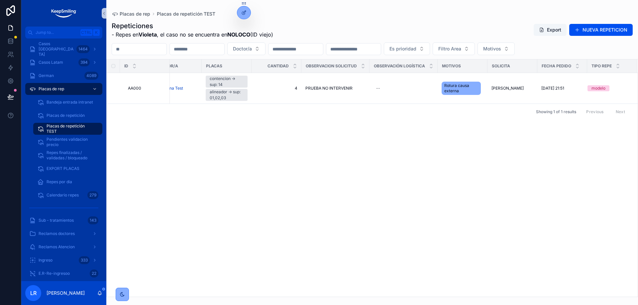
click at [381, 176] on div "ID Area Estado proceso Fecha despacho prioridad Paciente Doctor/a PLACAS Cantid…" at bounding box center [372, 177] width 531 height 237
click at [338, 171] on div "ID Area Estado proceso Fecha despacho prioridad Paciente Doctor/a PLACAS Cantid…" at bounding box center [372, 177] width 531 height 237
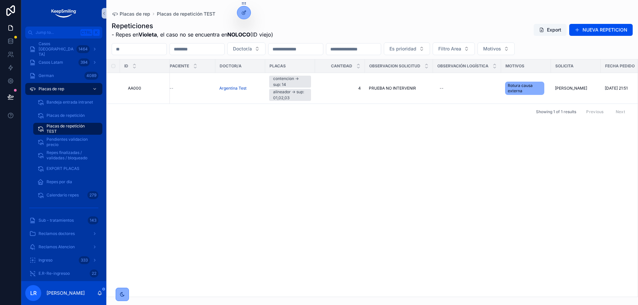
scroll to position [0, 275]
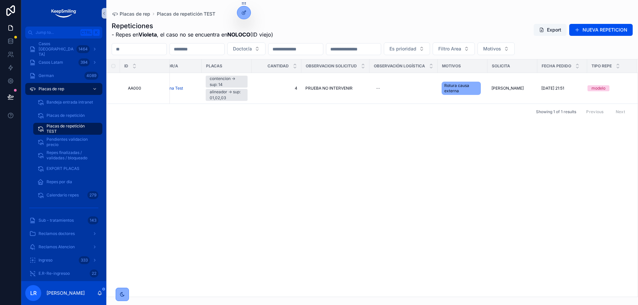
click at [503, 192] on div "ID Area Estado proceso Fecha despacho prioridad Paciente Doctor/a PLACAS Cantid…" at bounding box center [372, 177] width 531 height 237
click at [474, 237] on div "ID Area Estado proceso Fecha despacho prioridad Paciente Doctor/a PLACAS Cantid…" at bounding box center [372, 177] width 531 height 237
click at [331, 230] on div "ID Area Estado proceso Fecha despacho prioridad Paciente Doctor/a PLACAS Cantid…" at bounding box center [372, 177] width 531 height 237
click at [231, 132] on div "ID Area Estado proceso Fecha despacho prioridad Paciente Doctor/a PLACAS Cantid…" at bounding box center [372, 177] width 531 height 237
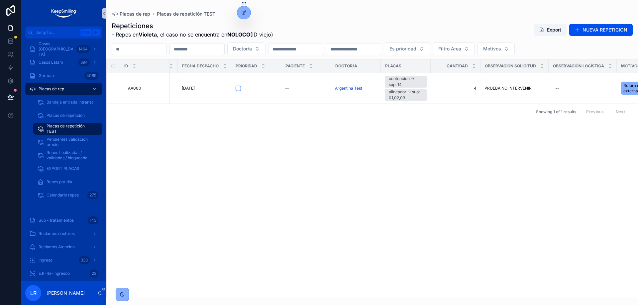
scroll to position [0, 0]
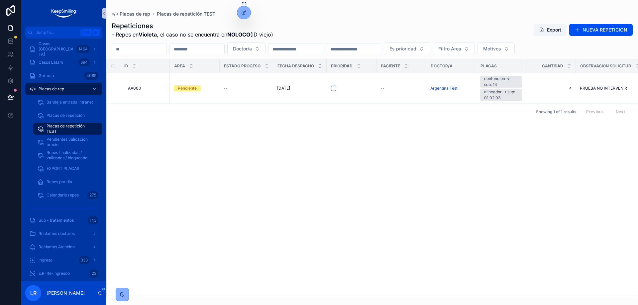
click at [389, 227] on div "ID Area Estado proceso Fecha despacho prioridad Paciente Doctor/a PLACAS Cantid…" at bounding box center [372, 177] width 531 height 237
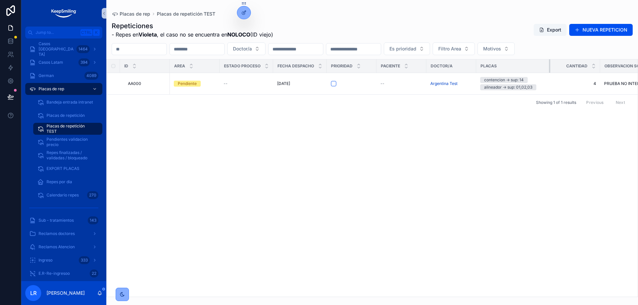
drag, startPoint x: 525, startPoint y: 64, endPoint x: 550, endPoint y: 65, distance: 24.3
click at [550, 65] on div "scrollable content" at bounding box center [550, 65] width 3 height 13
click at [414, 209] on div "ID Area Estado proceso Fecha despacho prioridad Paciente Doctor/a PLACAS Cantid…" at bounding box center [372, 177] width 531 height 237
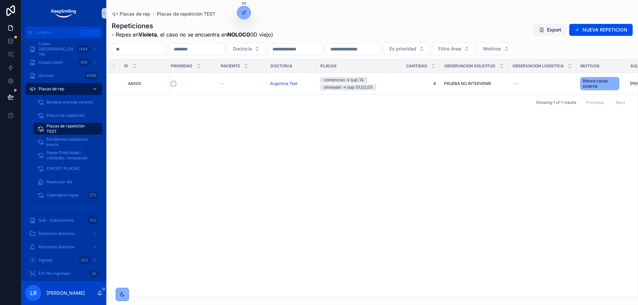
scroll to position [0, 160]
click at [383, 85] on div "contencion -> sup: 14 alineador -> sup: 01,02,03" at bounding box center [353, 83] width 66 height 13
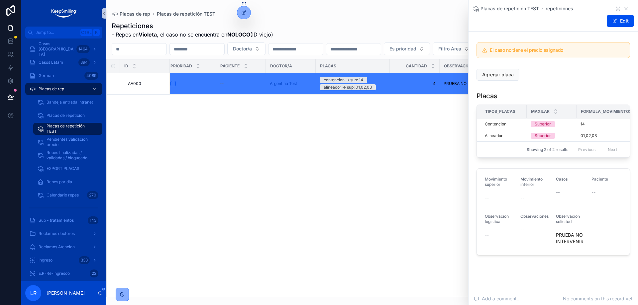
click at [388, 134] on div "ID Area Estado proceso Fecha despacho prioridad Paciente Doctor/a PLACAS Cantid…" at bounding box center [372, 177] width 531 height 237
click at [623, 9] on icon "scrollable content" at bounding box center [625, 8] width 5 height 5
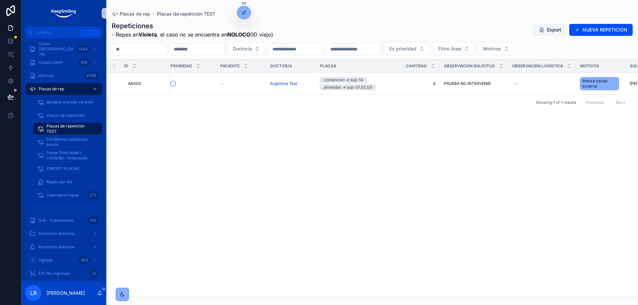
click at [466, 176] on div "ID Area Estado proceso Fecha despacho prioridad Paciente Doctor/a PLACAS Cantid…" at bounding box center [372, 177] width 531 height 237
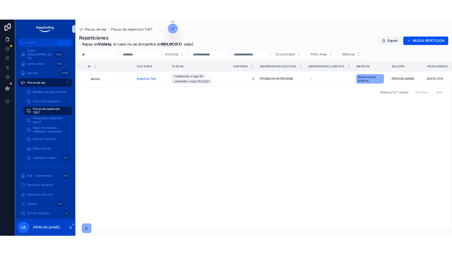
scroll to position [0, 225]
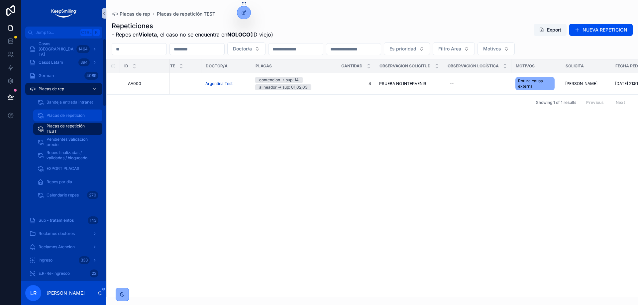
click at [72, 116] on span "Placas de repetición" at bounding box center [65, 115] width 38 height 5
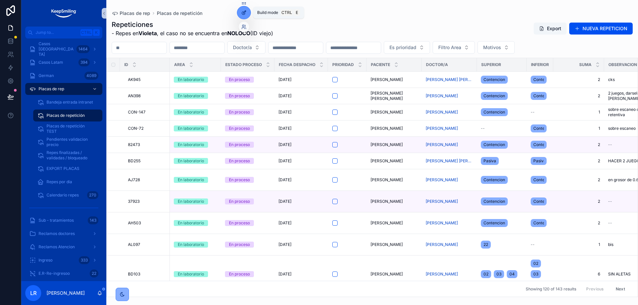
click at [245, 12] on icon at bounding box center [245, 11] width 1 height 1
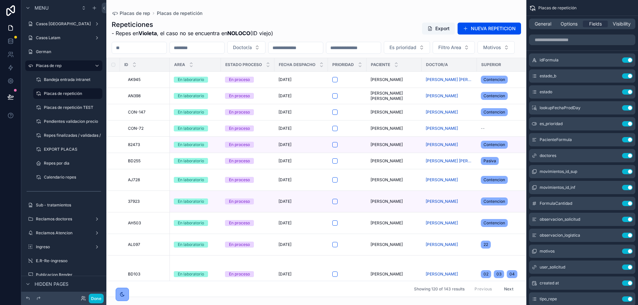
click at [276, 20] on div "scrollable content" at bounding box center [316, 152] width 420 height 305
click at [317, 33] on div "Repeticiones - Repes en Violeta , el caso no se encuentra en NOLOCO (ID viejo) …" at bounding box center [316, 28] width 409 height 17
click at [74, 109] on label "Placas de repetición TEST" at bounding box center [68, 107] width 49 height 5
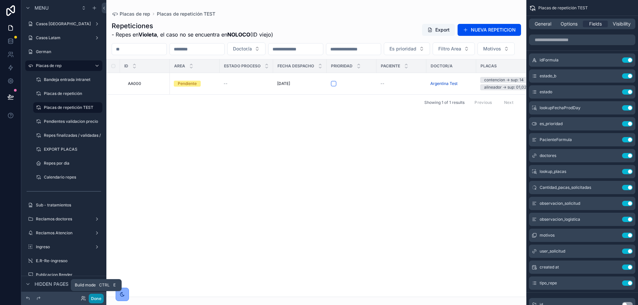
click at [99, 297] on button "Done" at bounding box center [96, 299] width 15 height 10
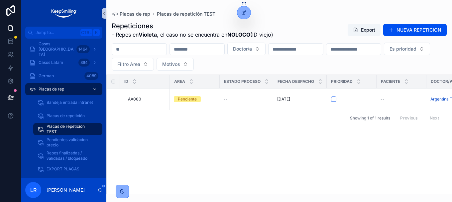
click at [332, 193] on div "ID Area Estado proceso Fecha despacho prioridad Paciente Doctor/a PLACAS Cantid…" at bounding box center [278, 133] width 345 height 119
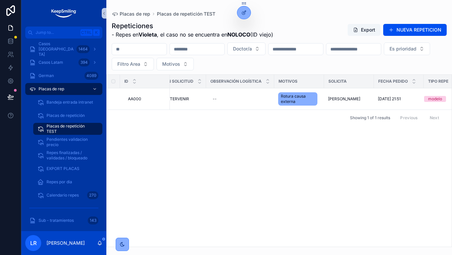
scroll to position [0, 485]
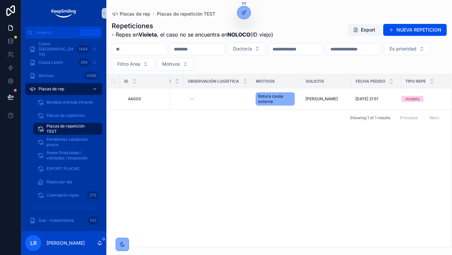
drag, startPoint x: 324, startPoint y: 129, endPoint x: 367, endPoint y: 134, distance: 43.5
click at [102, 11] on icon "scrollable content" at bounding box center [104, 13] width 5 height 5
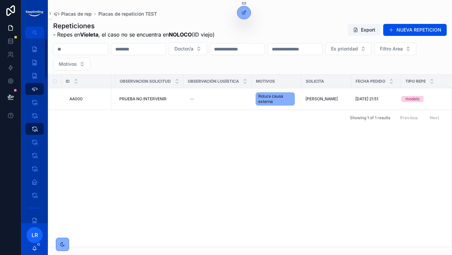
scroll to position [0, 427]
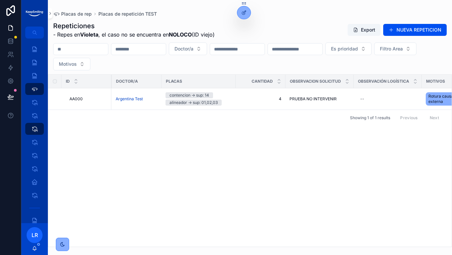
drag, startPoint x: 339, startPoint y: 156, endPoint x: 321, endPoint y: 156, distance: 18.6
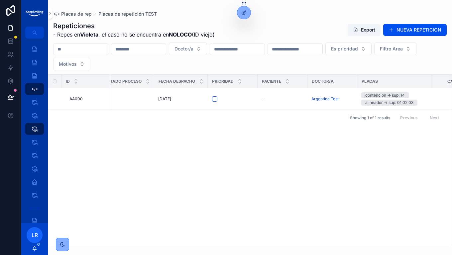
scroll to position [0, 0]
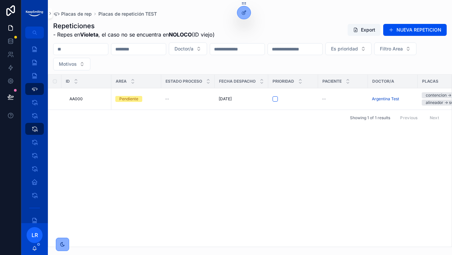
drag, startPoint x: 360, startPoint y: 168, endPoint x: 313, endPoint y: 169, distance: 47.2
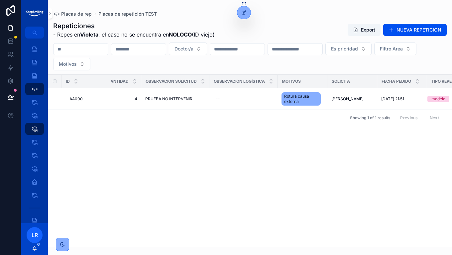
scroll to position [0, 427]
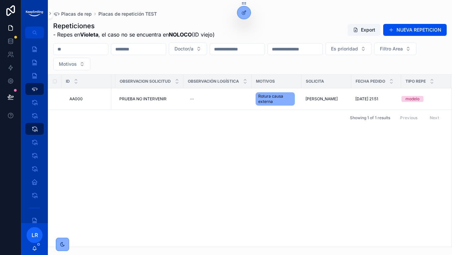
drag, startPoint x: 246, startPoint y: 161, endPoint x: 338, endPoint y: 166, distance: 91.8
click at [409, 32] on button "NUEVA REPETICION" at bounding box center [414, 30] width 63 height 12
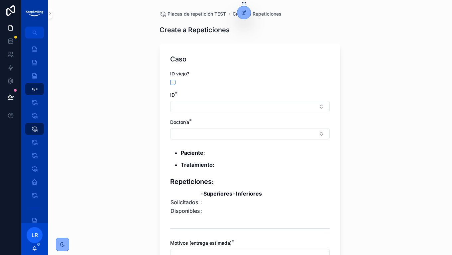
scroll to position [33, 0]
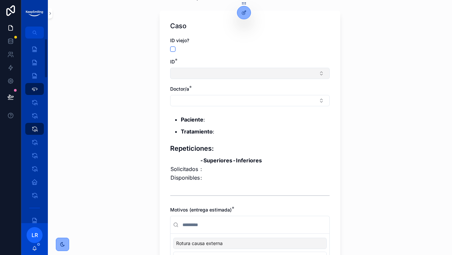
click at [187, 76] on button "Select Button" at bounding box center [249, 73] width 159 height 11
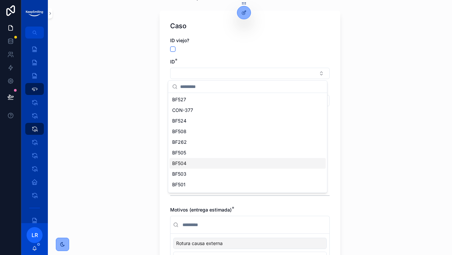
click at [196, 163] on div "BF504" at bounding box center [247, 163] width 156 height 11
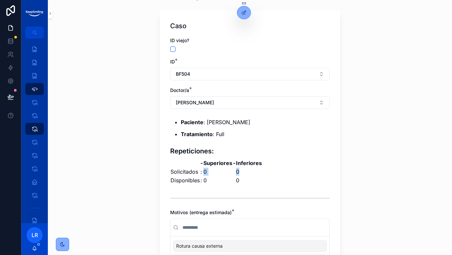
drag, startPoint x: 201, startPoint y: 170, endPoint x: 250, endPoint y: 174, distance: 49.3
click at [250, 174] on tr "Solicitados : 0 0" at bounding box center [216, 171] width 92 height 9
click at [250, 174] on td "0" at bounding box center [248, 171] width 27 height 9
drag, startPoint x: 237, startPoint y: 172, endPoint x: 199, endPoint y: 171, distance: 37.5
click at [199, 171] on tr "Solicitados : 0 0" at bounding box center [216, 171] width 92 height 9
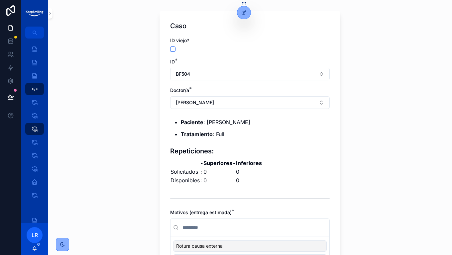
click at [246, 177] on td "0" at bounding box center [248, 180] width 27 height 9
click at [188, 72] on button "BF504" at bounding box center [249, 74] width 159 height 13
type input "*****"
click at [188, 102] on div "AQ969" at bounding box center [247, 101] width 156 height 11
drag, startPoint x: 202, startPoint y: 172, endPoint x: 246, endPoint y: 174, distance: 44.9
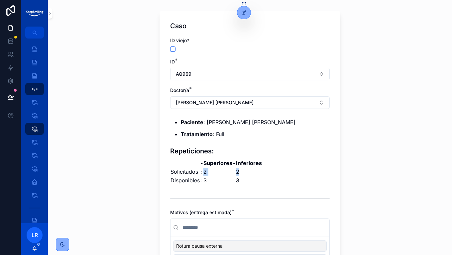
click at [246, 174] on tr "Solicitados : 2 2" at bounding box center [216, 171] width 92 height 9
click at [246, 174] on td "2" at bounding box center [248, 171] width 27 height 9
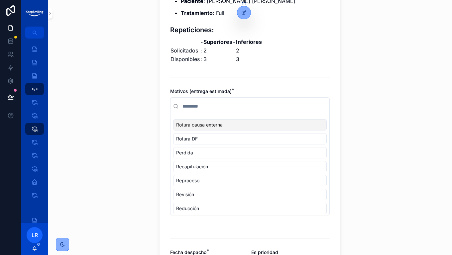
scroll to position [166, 0]
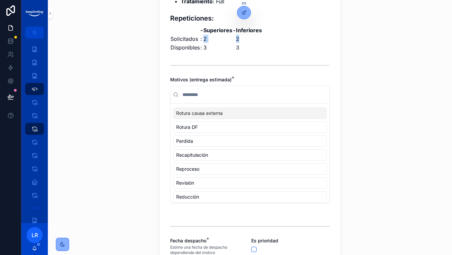
drag, startPoint x: 199, startPoint y: 39, endPoint x: 245, endPoint y: 39, distance: 45.8
click at [245, 39] on tr "Solicitados : 2 2" at bounding box center [216, 39] width 92 height 9
click at [245, 39] on td "2" at bounding box center [248, 39] width 27 height 9
click at [235, 40] on td "2" at bounding box center [248, 39] width 27 height 9
drag, startPoint x: 237, startPoint y: 40, endPoint x: 196, endPoint y: 39, distance: 41.2
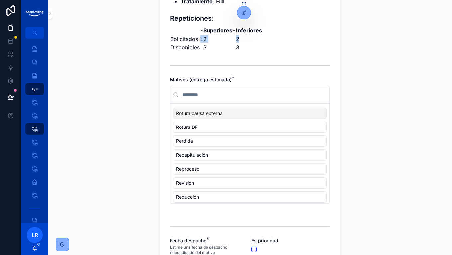
click at [196, 39] on tr "Solicitados : 2 2" at bounding box center [216, 39] width 92 height 9
click at [259, 44] on div "Paciente : Vazquez Maria Laura Tratamiento : Full Repeticiones: - Superiores - …" at bounding box center [249, 18] width 159 height 66
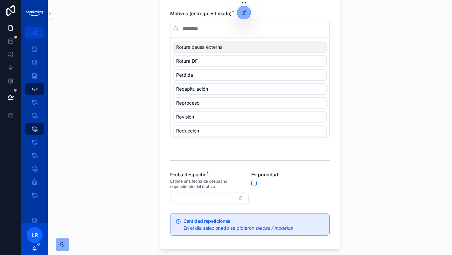
scroll to position [232, 0]
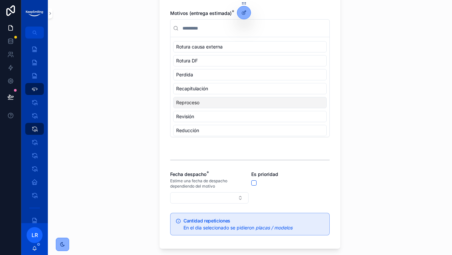
click at [215, 101] on div "Reproceso" at bounding box center [249, 102] width 153 height 11
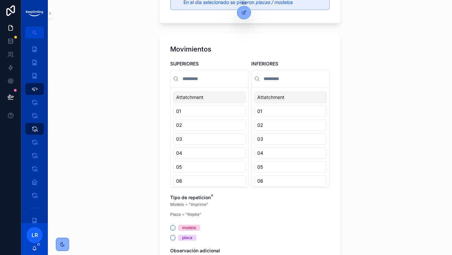
scroll to position [498, 0]
click at [200, 93] on div "Attatchment" at bounding box center [209, 96] width 72 height 11
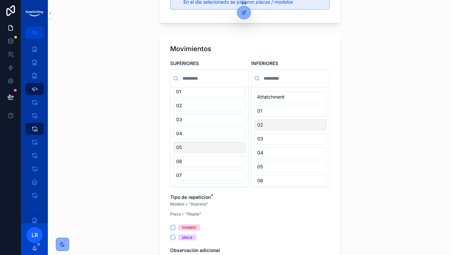
scroll to position [0, 0]
click at [198, 151] on div "03" at bounding box center [209, 152] width 72 height 11
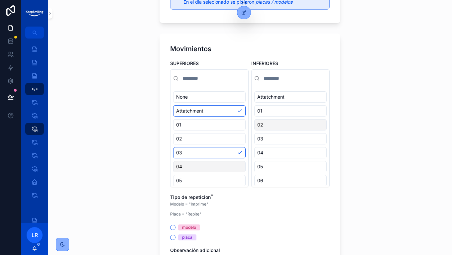
click at [195, 162] on div "04" at bounding box center [209, 166] width 72 height 11
click at [196, 155] on div "03" at bounding box center [209, 152] width 72 height 11
click at [195, 165] on div "04" at bounding box center [209, 166] width 72 height 11
click at [210, 114] on div "Attatchment" at bounding box center [209, 110] width 72 height 11
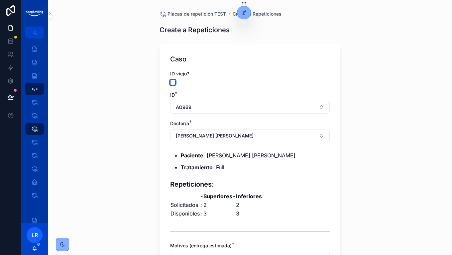
click at [170, 82] on button "scrollable content" at bounding box center [172, 82] width 5 height 5
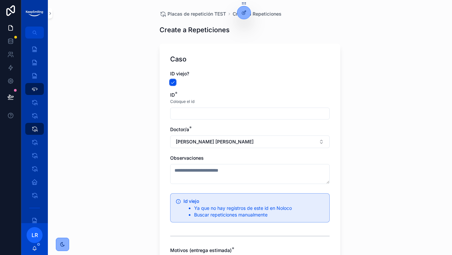
click at [172, 82] on button "scrollable content" at bounding box center [172, 82] width 5 height 5
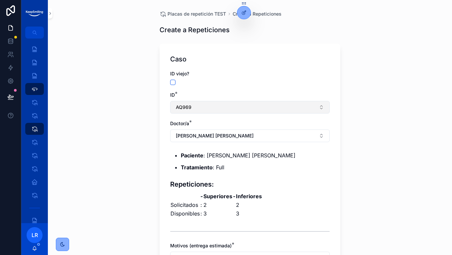
click at [191, 106] on button "AQ969" at bounding box center [249, 107] width 159 height 13
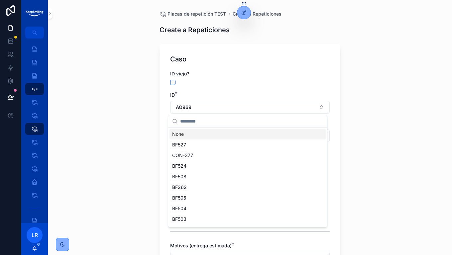
click at [187, 136] on div "None" at bounding box center [247, 134] width 156 height 11
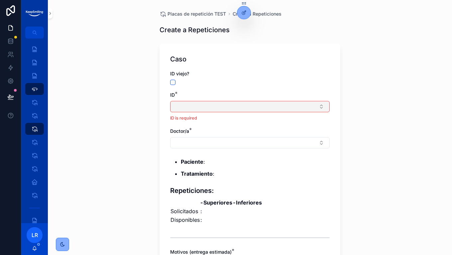
click at [182, 106] on button "Select Button" at bounding box center [249, 106] width 159 height 11
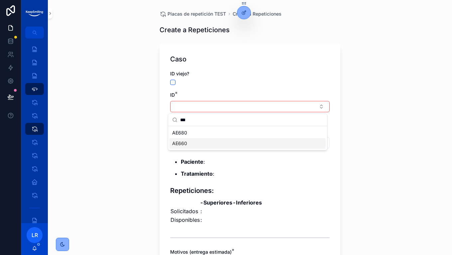
type input "***"
click at [181, 148] on div "AE660" at bounding box center [247, 143] width 156 height 11
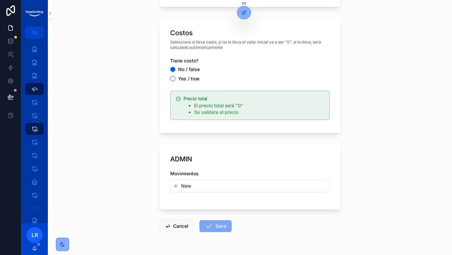
scroll to position [804, 0]
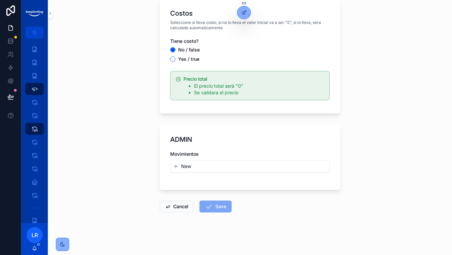
click at [185, 164] on span "New" at bounding box center [186, 166] width 10 height 7
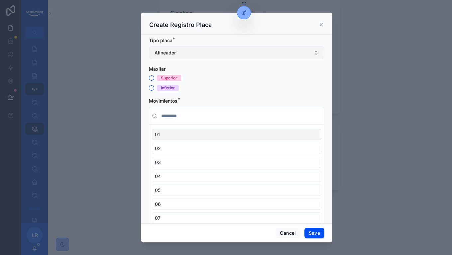
click at [205, 54] on button "Alineador" at bounding box center [236, 52] width 175 height 13
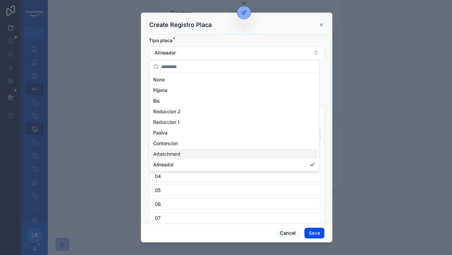
click at [171, 155] on span "Attatchment" at bounding box center [166, 154] width 27 height 7
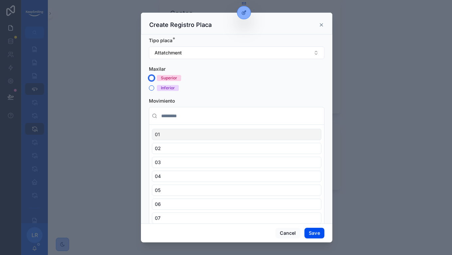
click at [152, 79] on button "Superior" at bounding box center [151, 77] width 5 height 5
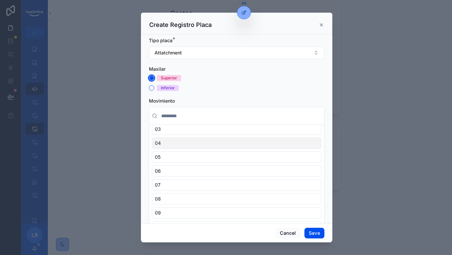
scroll to position [0, 0]
click at [172, 152] on div "02" at bounding box center [236, 148] width 169 height 11
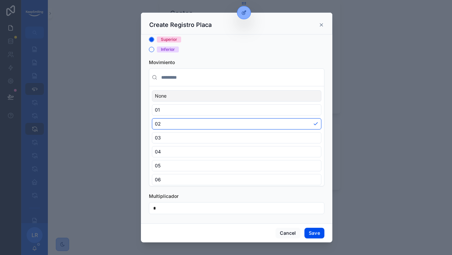
scroll to position [41, 0]
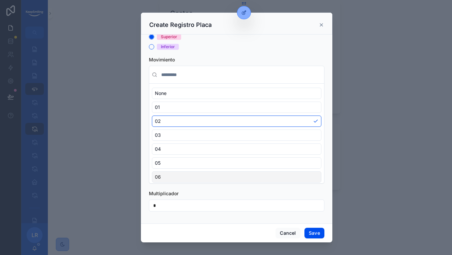
click at [164, 206] on input "*" at bounding box center [236, 205] width 175 height 9
click at [314, 234] on button "Save" at bounding box center [314, 233] width 20 height 11
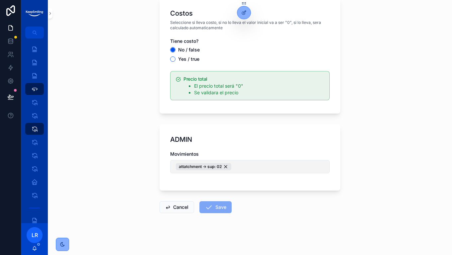
click at [248, 169] on button "attatchment -> sup: 02" at bounding box center [249, 166] width 159 height 13
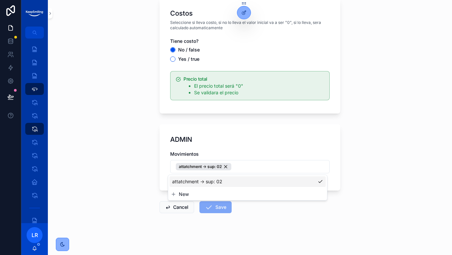
click at [183, 194] on span "New" at bounding box center [184, 194] width 10 height 7
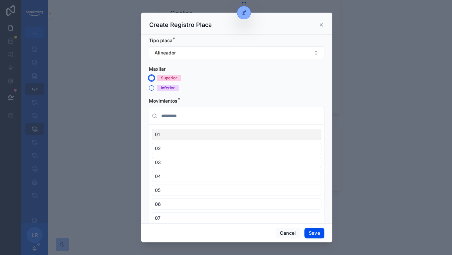
click at [152, 77] on button "Superior" at bounding box center [151, 77] width 5 height 5
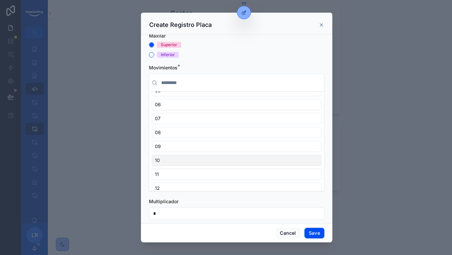
click at [163, 159] on div "10" at bounding box center [236, 160] width 169 height 11
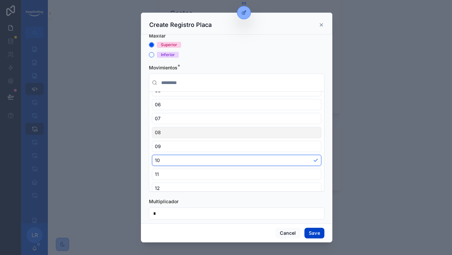
click at [314, 234] on button "Save" at bounding box center [314, 233] width 20 height 11
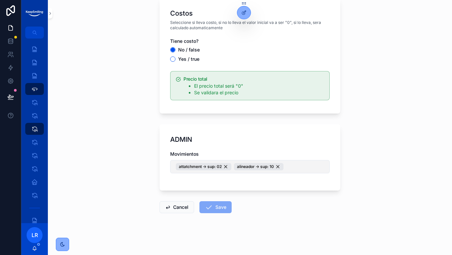
click at [301, 168] on button "attatchment -> sup: 02 alineador -> sup: 10" at bounding box center [249, 166] width 159 height 13
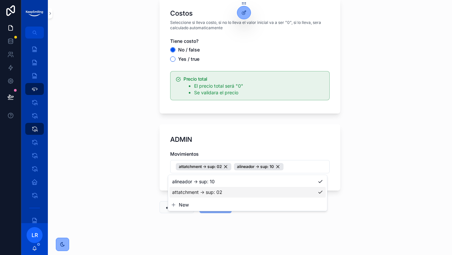
click at [224, 207] on button "New" at bounding box center [247, 205] width 153 height 7
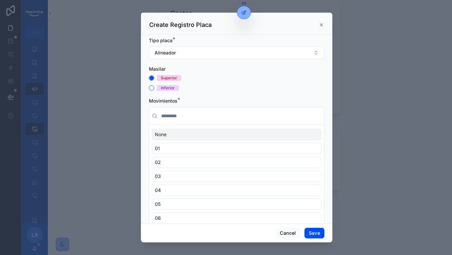
click at [172, 90] on div "Inferior" at bounding box center [168, 88] width 14 height 6
click at [154, 90] on button "Inferior" at bounding box center [151, 87] width 5 height 5
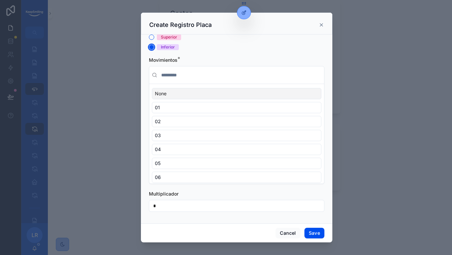
scroll to position [41, 0]
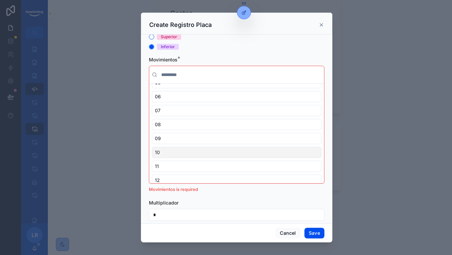
click at [186, 151] on div "10" at bounding box center [236, 152] width 169 height 11
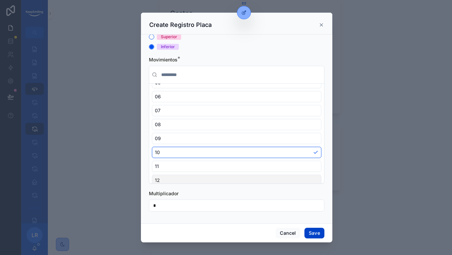
click at [313, 231] on button "Save" at bounding box center [314, 233] width 20 height 11
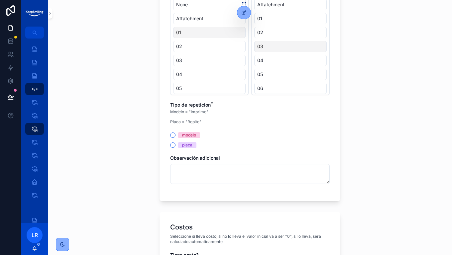
scroll to position [583, 0]
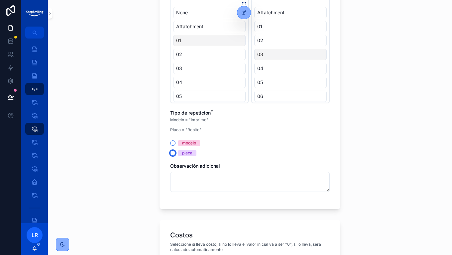
click at [171, 153] on button "placa" at bounding box center [172, 152] width 5 height 5
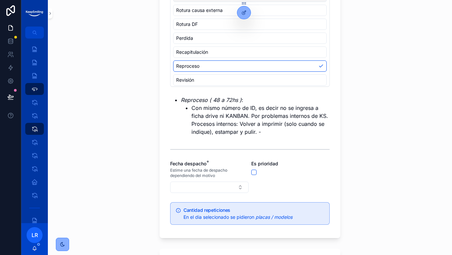
scroll to position [250, 0]
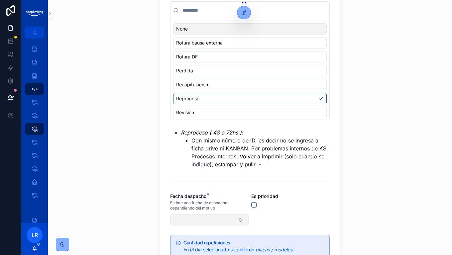
click at [186, 222] on button "Select Button" at bounding box center [209, 219] width 78 height 11
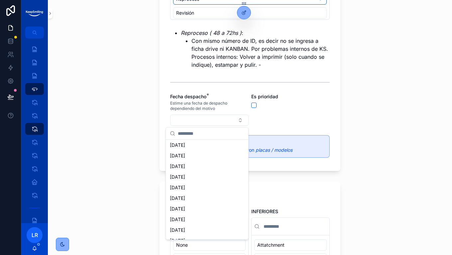
scroll to position [1513, 0]
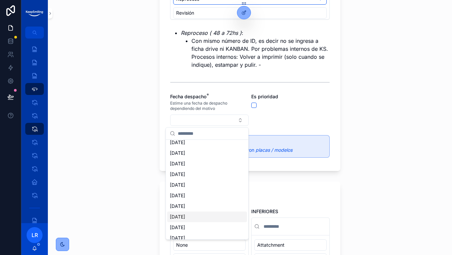
click at [191, 213] on div "29 - 01 - 2026" at bounding box center [207, 217] width 80 height 11
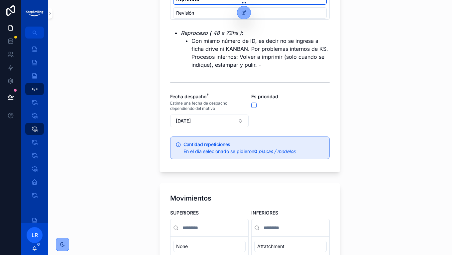
click at [372, 180] on div "Placas de repetición TEST Create a Repeticiones Create a Repeticiones Caso ID v…" at bounding box center [250, 127] width 404 height 255
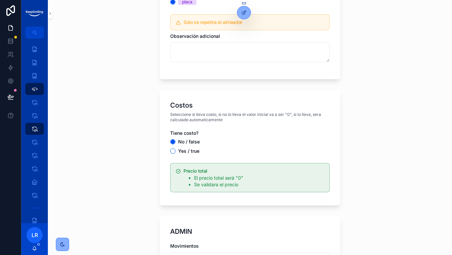
scroll to position [838, 0]
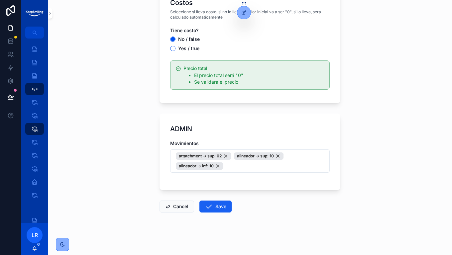
click at [219, 205] on button "Save" at bounding box center [215, 207] width 32 height 12
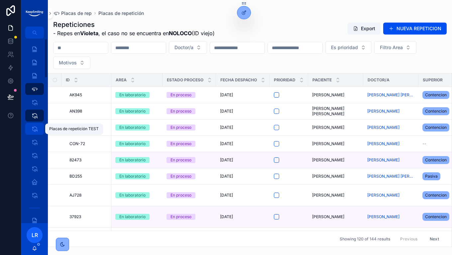
click at [33, 131] on icon "scrollable content" at bounding box center [34, 129] width 7 height 7
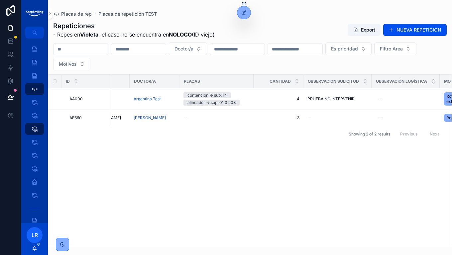
scroll to position [0, 239]
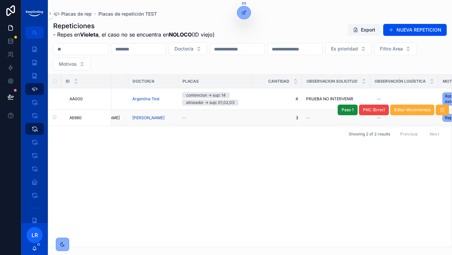
click at [196, 117] on div "--" at bounding box center [215, 117] width 66 height 5
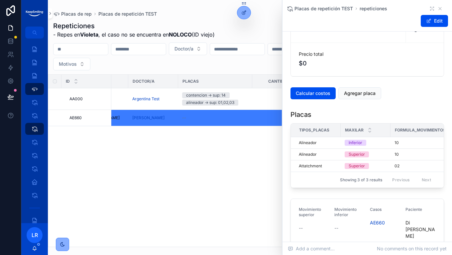
click at [372, 111] on div "Placas" at bounding box center [366, 114] width 153 height 9
click at [424, 150] on span "Borrar" at bounding box center [430, 148] width 12 height 5
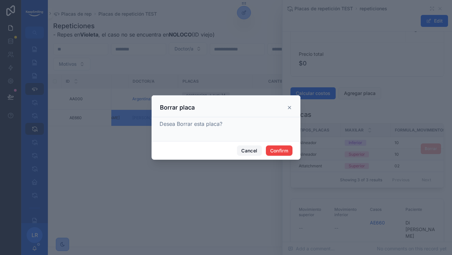
click at [246, 151] on button "Cancel" at bounding box center [249, 150] width 25 height 11
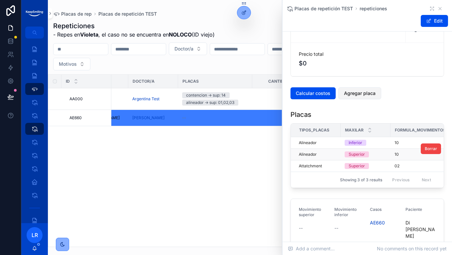
click at [362, 99] on button "Agregar placa" at bounding box center [359, 93] width 43 height 12
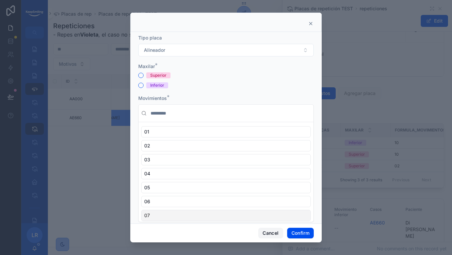
click at [268, 232] on button "Cancel" at bounding box center [270, 233] width 25 height 11
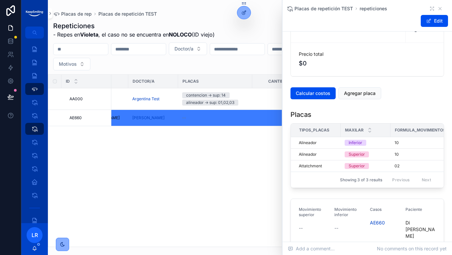
click at [201, 189] on div "ID Area Estado proceso Fecha despacho prioridad Paciente Doctor/a PLACAS Cantid…" at bounding box center [249, 161] width 403 height 172
click at [248, 185] on div "ID Area Estado proceso Fecha despacho prioridad Paciente Doctor/a PLACAS Cantid…" at bounding box center [249, 161] width 403 height 172
click at [356, 112] on div "Placas" at bounding box center [366, 114] width 153 height 9
click at [237, 183] on div "ID Area Estado proceso Fecha despacho prioridad Paciente Doctor/a PLACAS Cantid…" at bounding box center [249, 161] width 403 height 172
click at [209, 202] on div "ID Area Estado proceso Fecha despacho prioridad Paciente Doctor/a PLACAS Cantid…" at bounding box center [249, 161] width 403 height 172
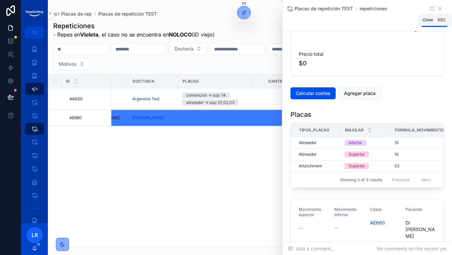
click at [438, 8] on icon "scrollable content" at bounding box center [439, 8] width 3 height 3
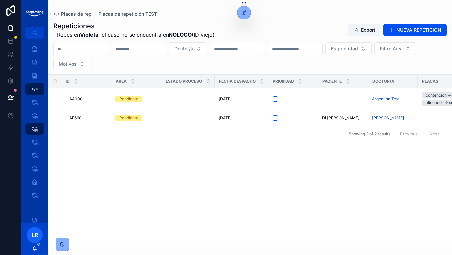
click at [213, 218] on div "ID Area Estado proceso Fecha despacho prioridad Paciente Doctor/a PLACAS Cantid…" at bounding box center [249, 161] width 403 height 172
click at [205, 220] on div "ID Area Estado proceso Fecha despacho prioridad Paciente Doctor/a PLACAS Cantid…" at bounding box center [249, 161] width 403 height 172
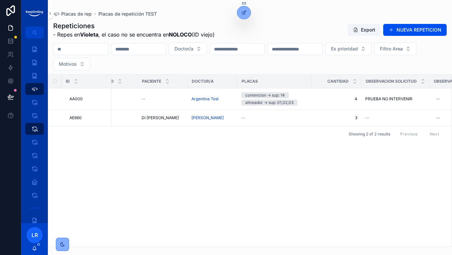
scroll to position [0, 181]
click at [281, 117] on div "--" at bounding box center [273, 117] width 66 height 5
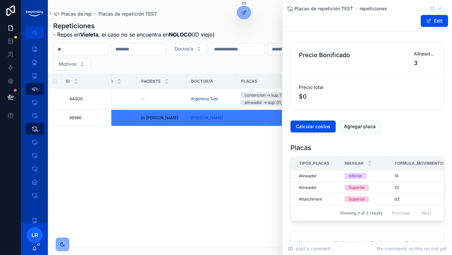
click at [408, 144] on div "Placas" at bounding box center [366, 147] width 153 height 9
drag, startPoint x: 289, startPoint y: 146, endPoint x: 316, endPoint y: 146, distance: 26.6
click at [316, 146] on div "Placas Tipos_placas Maxilar Formula_movimientos Multiplicador Alineador Inferio…" at bounding box center [366, 181] width 161 height 83
click at [316, 146] on div "Placas" at bounding box center [366, 147] width 153 height 9
drag, startPoint x: 314, startPoint y: 148, endPoint x: 290, endPoint y: 149, distance: 24.3
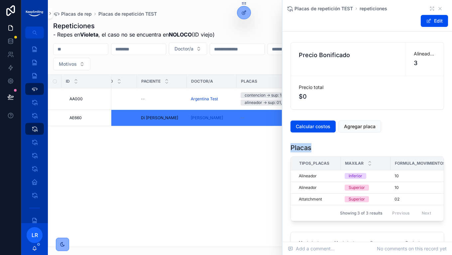
click at [290, 149] on div "Placas Tipos_placas Maxilar Formula_movimientos Multiplicador Alineador Inferio…" at bounding box center [366, 181] width 161 height 83
click at [331, 148] on div "Placas" at bounding box center [366, 147] width 153 height 9
click at [316, 146] on div "Placas" at bounding box center [366, 147] width 153 height 9
drag, startPoint x: 314, startPoint y: 151, endPoint x: 288, endPoint y: 145, distance: 26.2
click at [288, 145] on div "Placas Tipos_placas Maxilar Formula_movimientos Multiplicador Alineador Inferio…" at bounding box center [366, 181] width 161 height 83
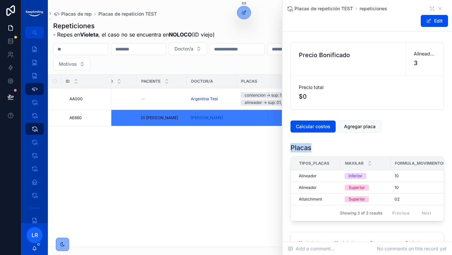
click at [288, 145] on div "Placas Tipos_placas Maxilar Formula_movimientos Multiplicador Alineador Inferio…" at bounding box center [366, 181] width 161 height 83
click at [329, 141] on div "Placas Tipos_placas Maxilar Formula_movimientos Multiplicador Alineador Inferio…" at bounding box center [366, 181] width 161 height 83
drag, startPoint x: 319, startPoint y: 150, endPoint x: 290, endPoint y: 148, distance: 29.3
click at [290, 148] on div "Placas Tipos_placas Maxilar Formula_movimientos Multiplicador Alineador Inferio…" at bounding box center [366, 181] width 161 height 83
click at [335, 144] on div "Placas" at bounding box center [366, 147] width 153 height 9
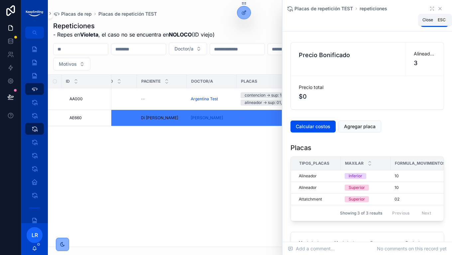
click at [437, 10] on icon "scrollable content" at bounding box center [439, 8] width 5 height 5
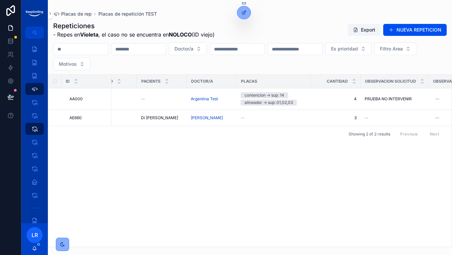
click at [378, 153] on div "ID Area Estado proceso Fecha despacho prioridad Paciente Doctor/a PLACAS Cantid…" at bounding box center [249, 161] width 403 height 172
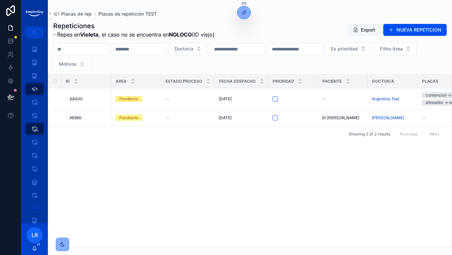
scroll to position [0, 427]
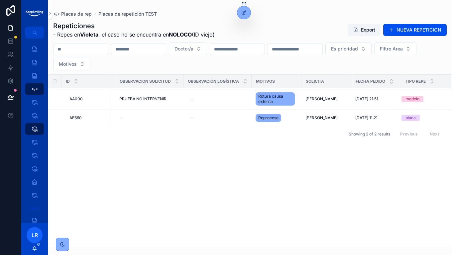
click at [374, 214] on div "ID Area Estado proceso Fecha despacho prioridad Paciente Doctor/a PLACAS Cantid…" at bounding box center [249, 161] width 403 height 172
click at [267, 236] on div "ID Area Estado proceso Fecha despacho prioridad Paciente Doctor/a PLACAS Cantid…" at bounding box center [249, 161] width 403 height 172
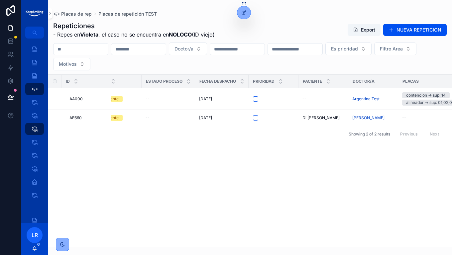
scroll to position [0, 0]
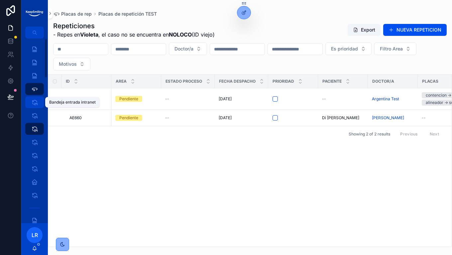
click at [36, 103] on icon "scrollable content" at bounding box center [34, 102] width 7 height 7
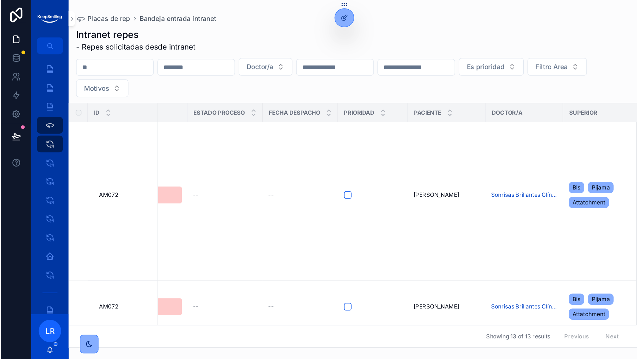
scroll to position [332, 29]
